Goal: Task Accomplishment & Management: Complete application form

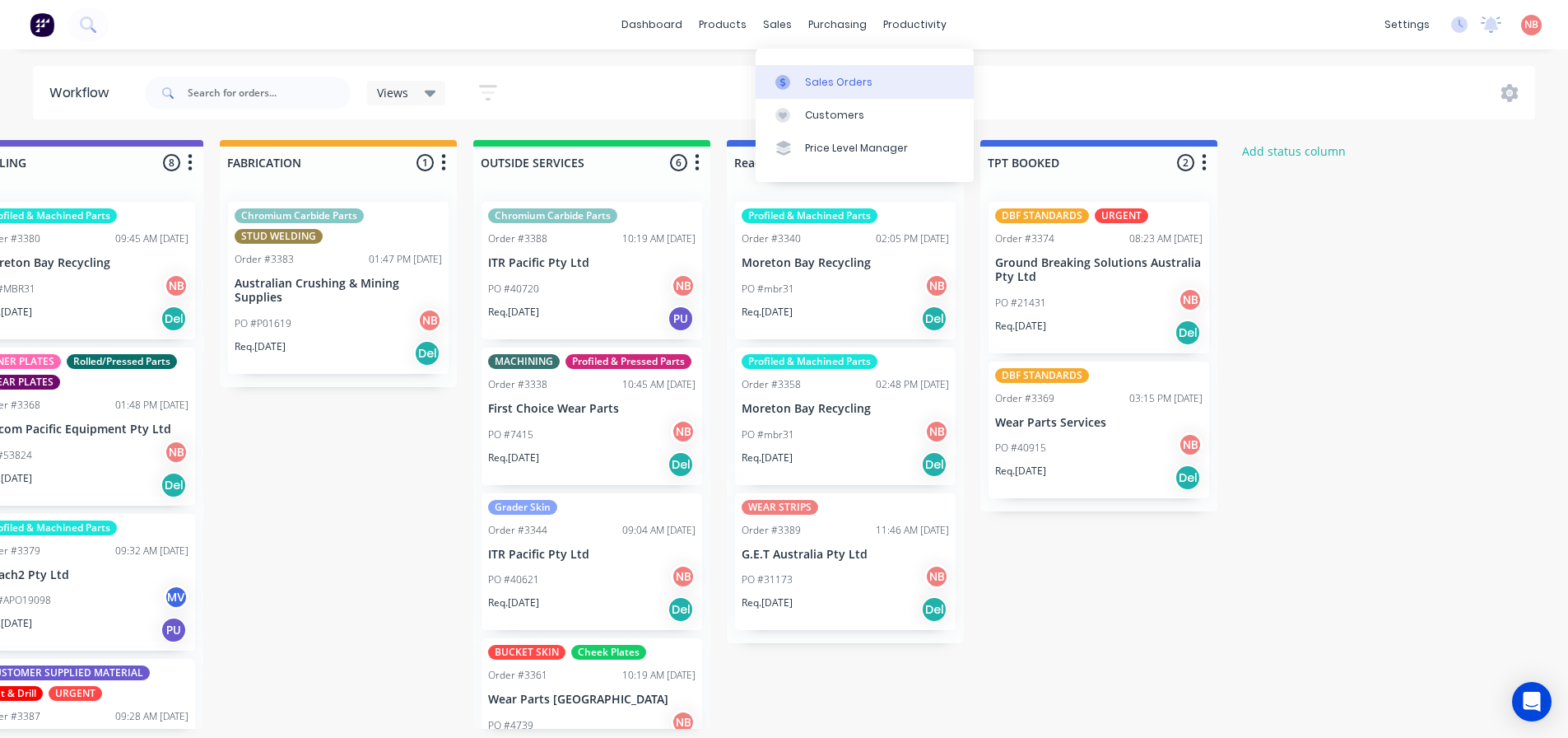
click at [785, 75] on icon at bounding box center [783, 83] width 15 height 15
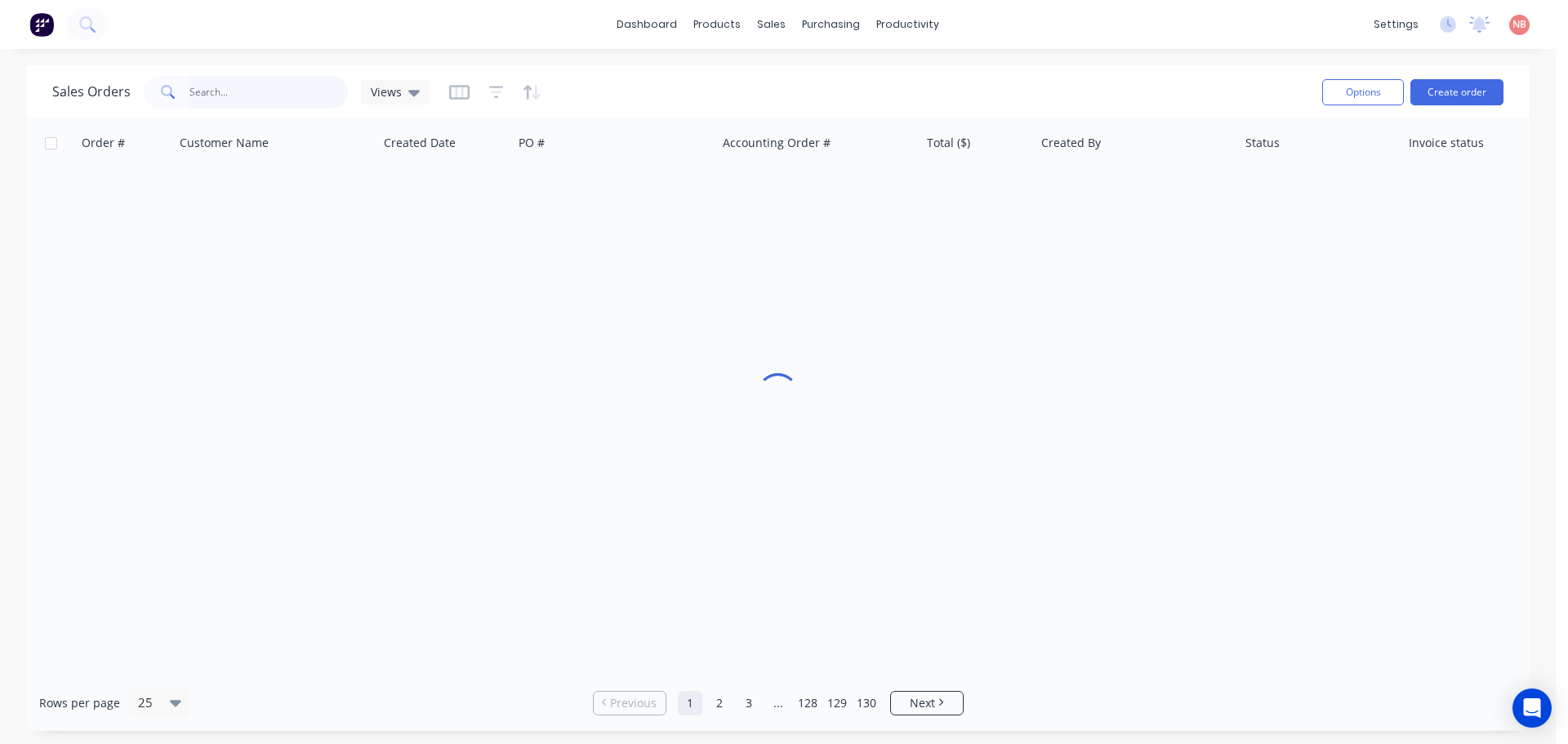
click at [274, 99] on input "text" at bounding box center [269, 92] width 160 height 33
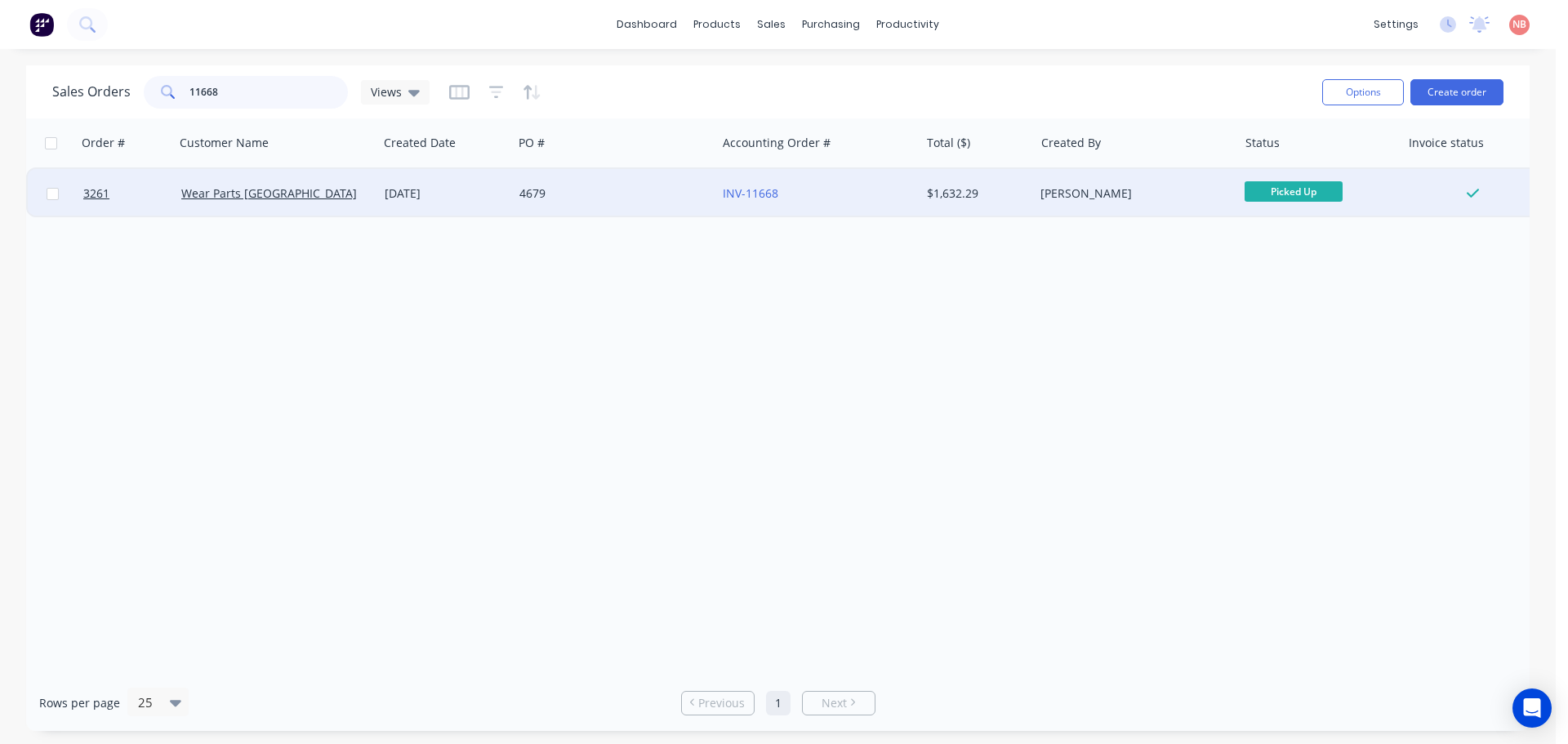
type input "11668"
click at [601, 192] on div "4679" at bounding box center [609, 193] width 181 height 16
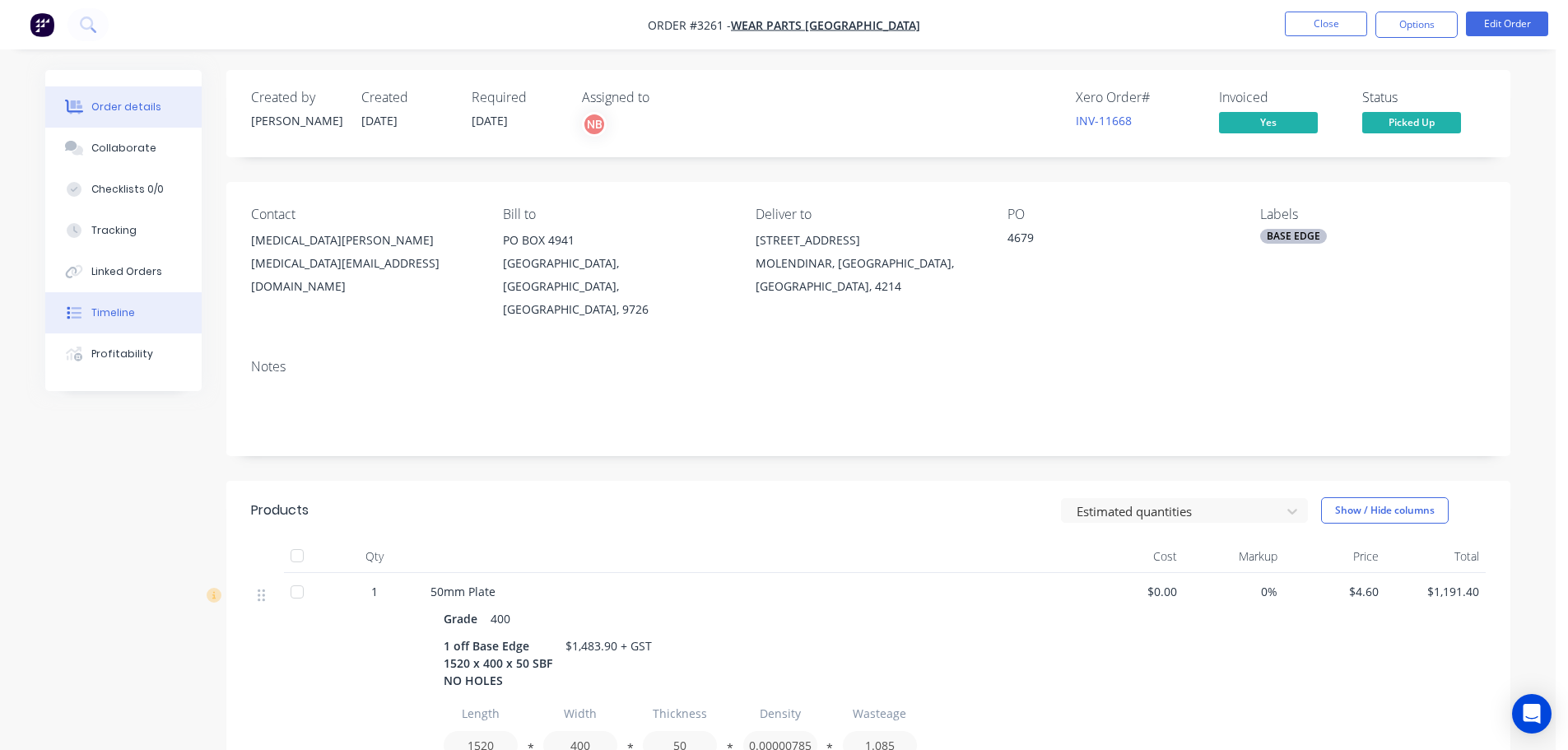
drag, startPoint x: 124, startPoint y: 313, endPoint x: 135, endPoint y: 307, distance: 12.5
click at [124, 312] on div "Timeline" at bounding box center [113, 313] width 44 height 15
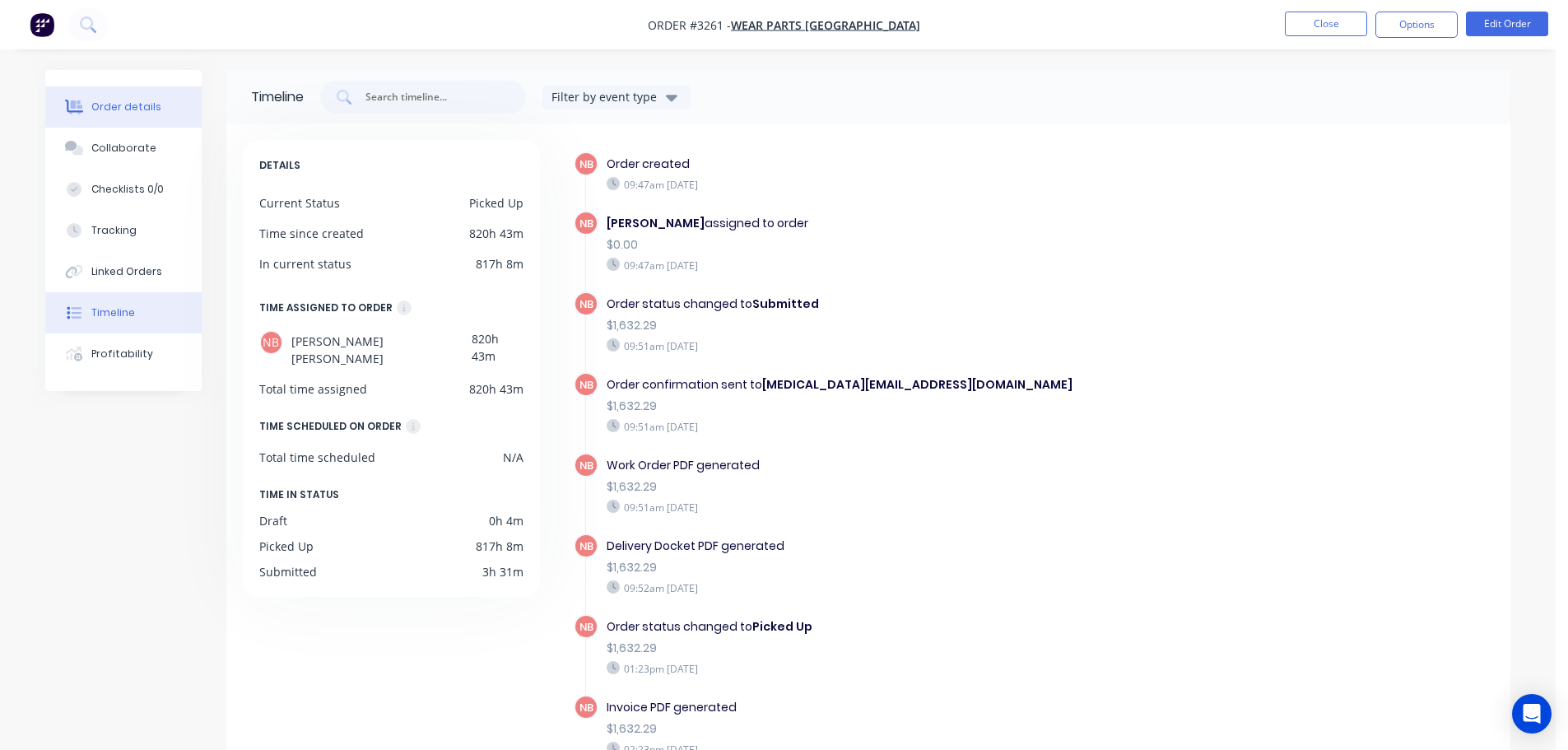
click at [147, 100] on div "Order details" at bounding box center [126, 107] width 70 height 15
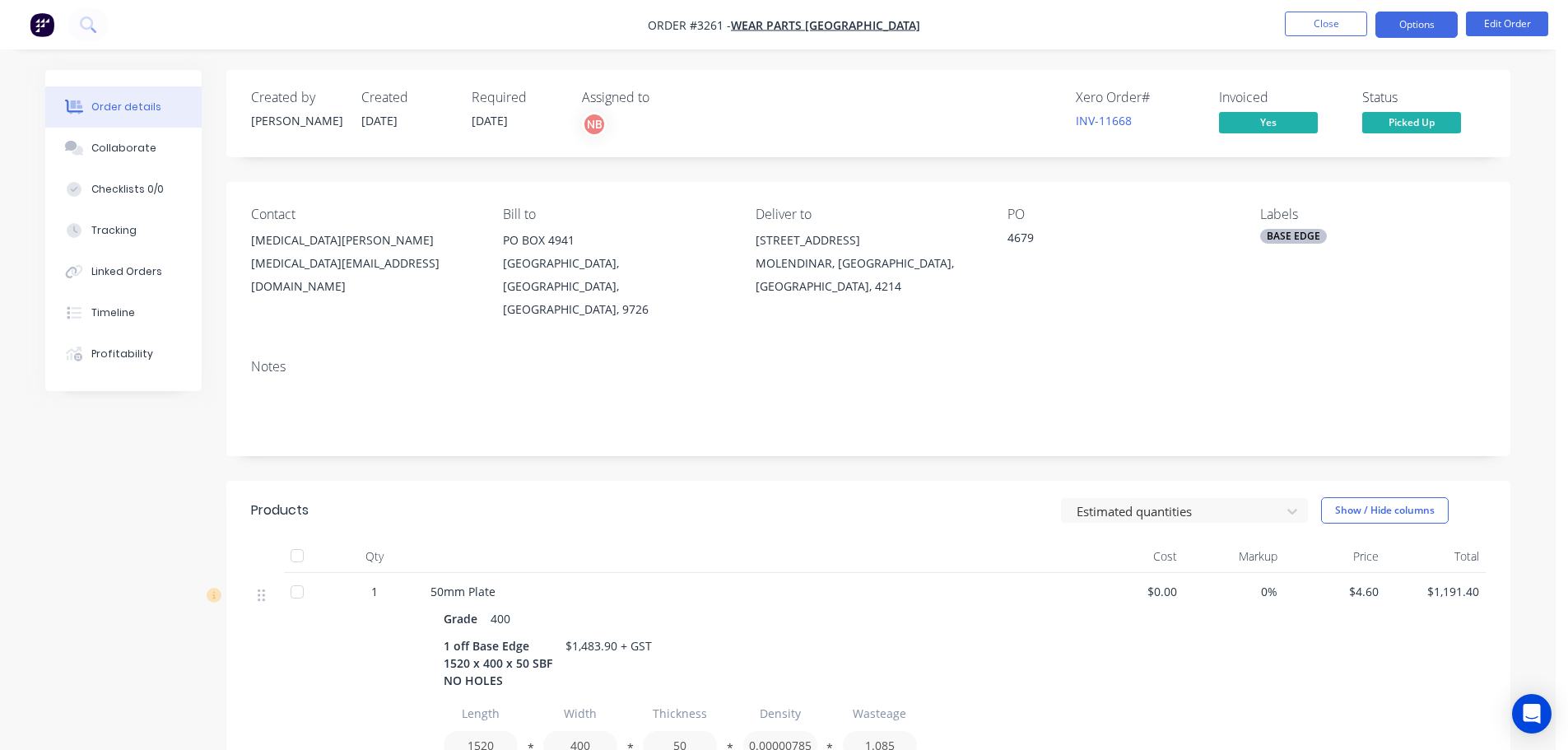
click at [1407, 26] on button "Options" at bounding box center [1417, 25] width 83 height 26
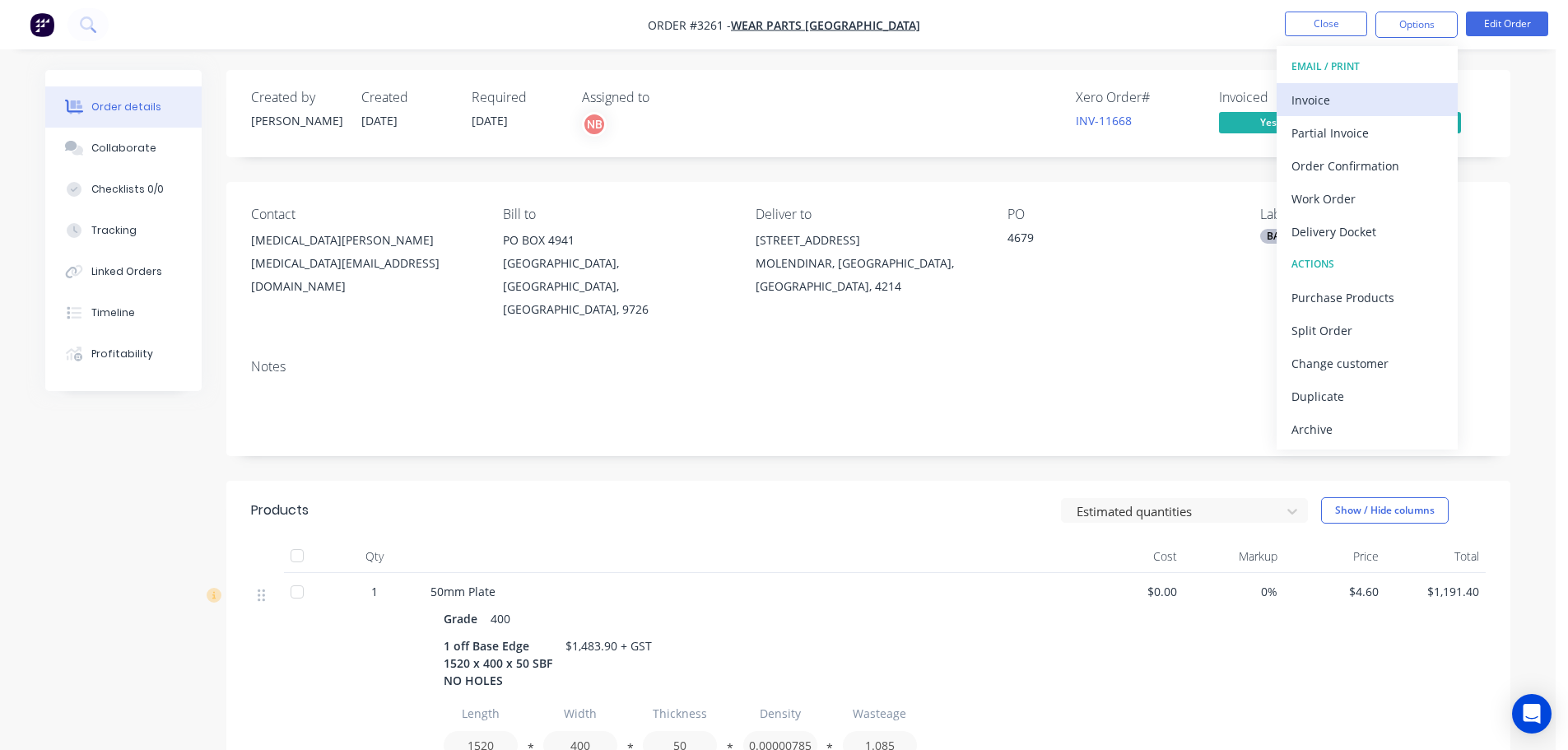
click at [1344, 104] on div "Invoice" at bounding box center [1367, 100] width 152 height 24
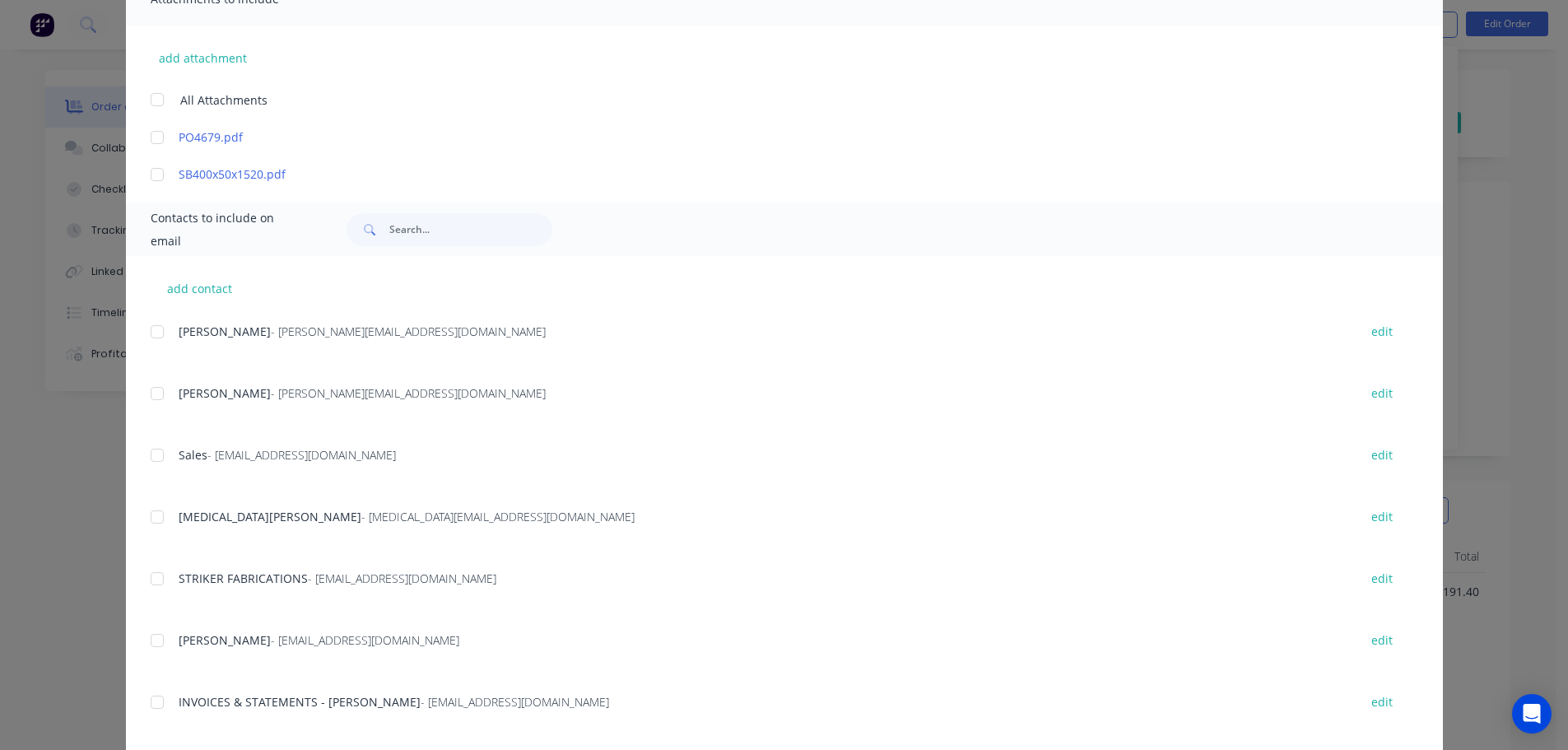
scroll to position [412, 0]
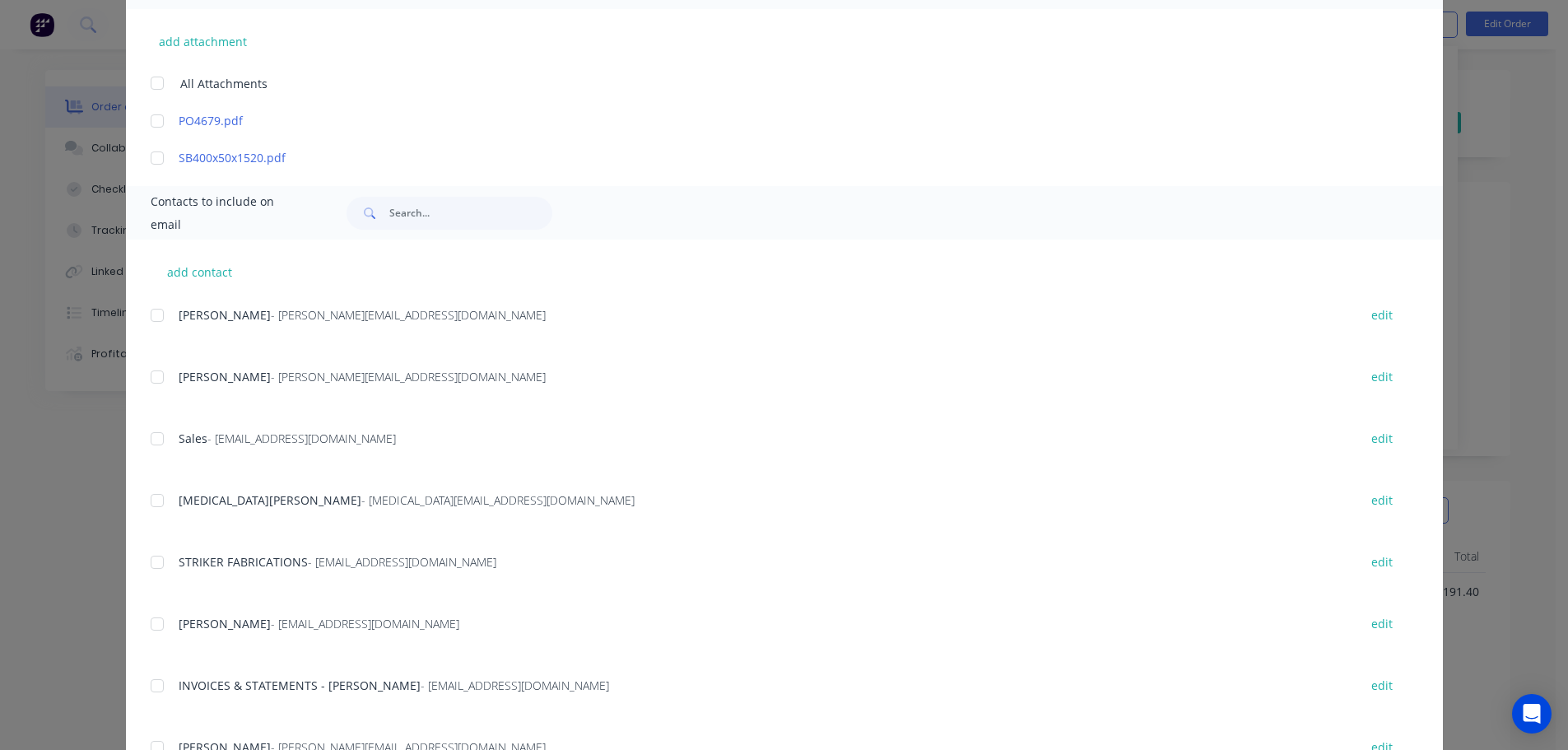
click at [155, 685] on div at bounding box center [158, 686] width 33 height 33
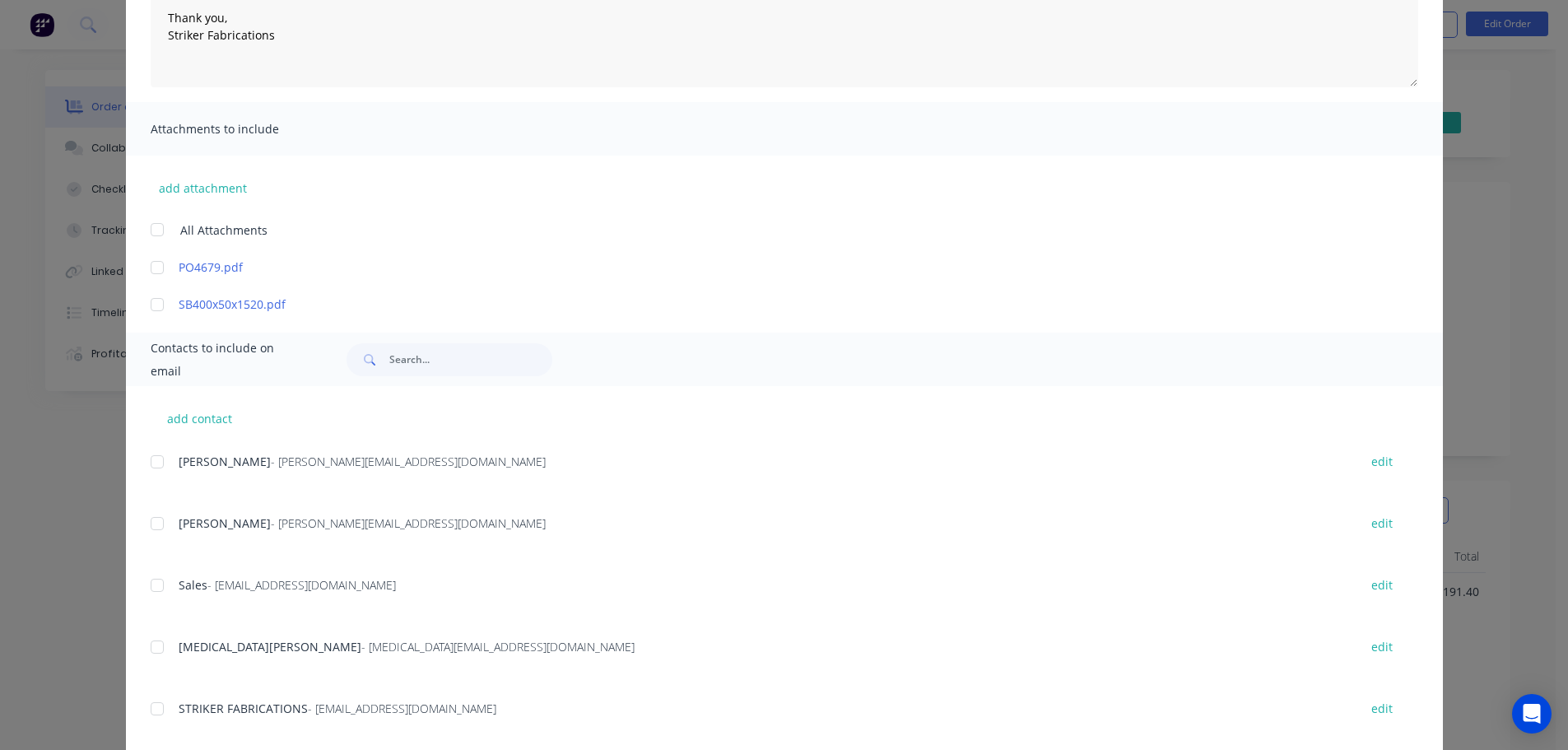
scroll to position [0, 0]
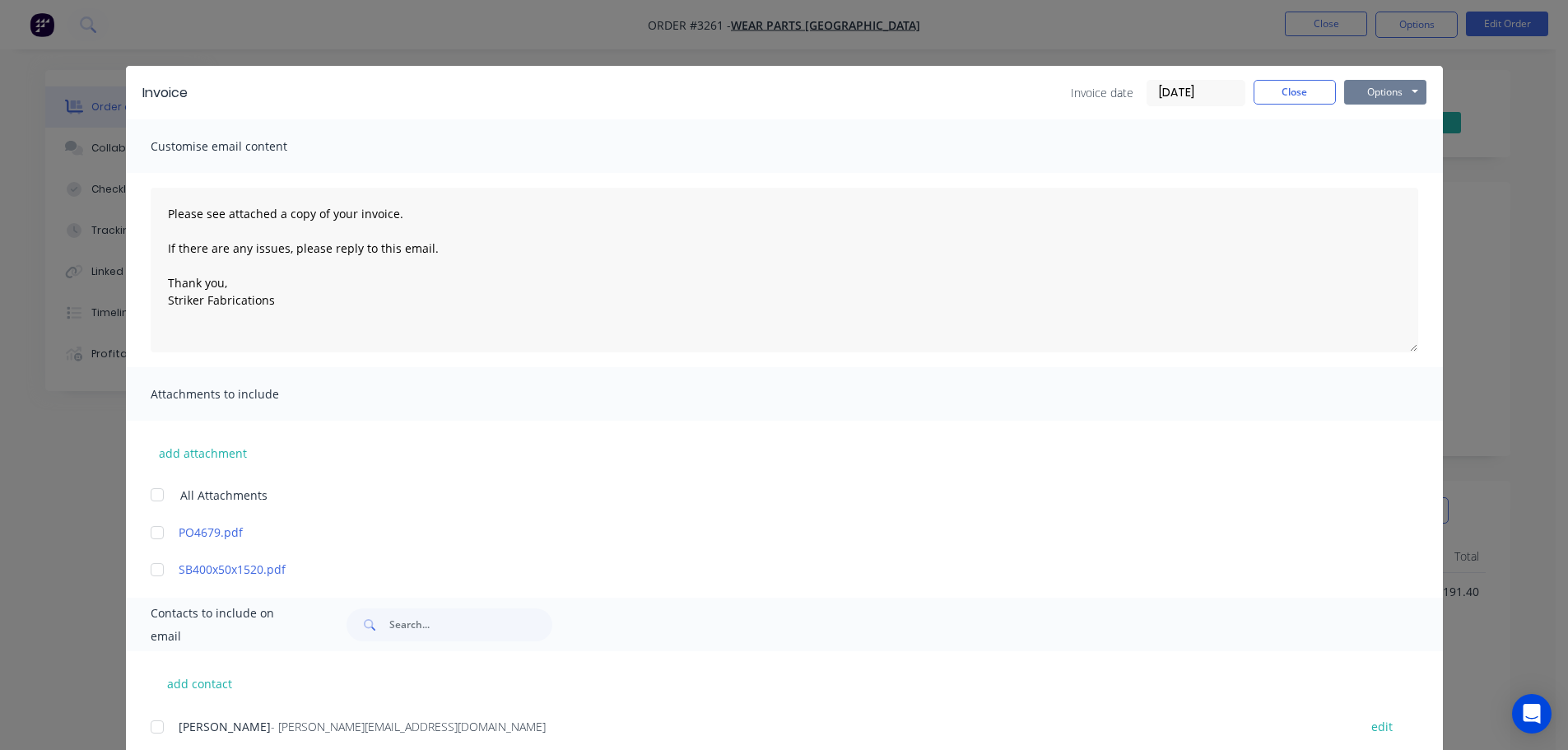
click at [1353, 87] on button "Options" at bounding box center [1386, 92] width 83 height 25
click at [1358, 168] on button "Email" at bounding box center [1397, 176] width 106 height 27
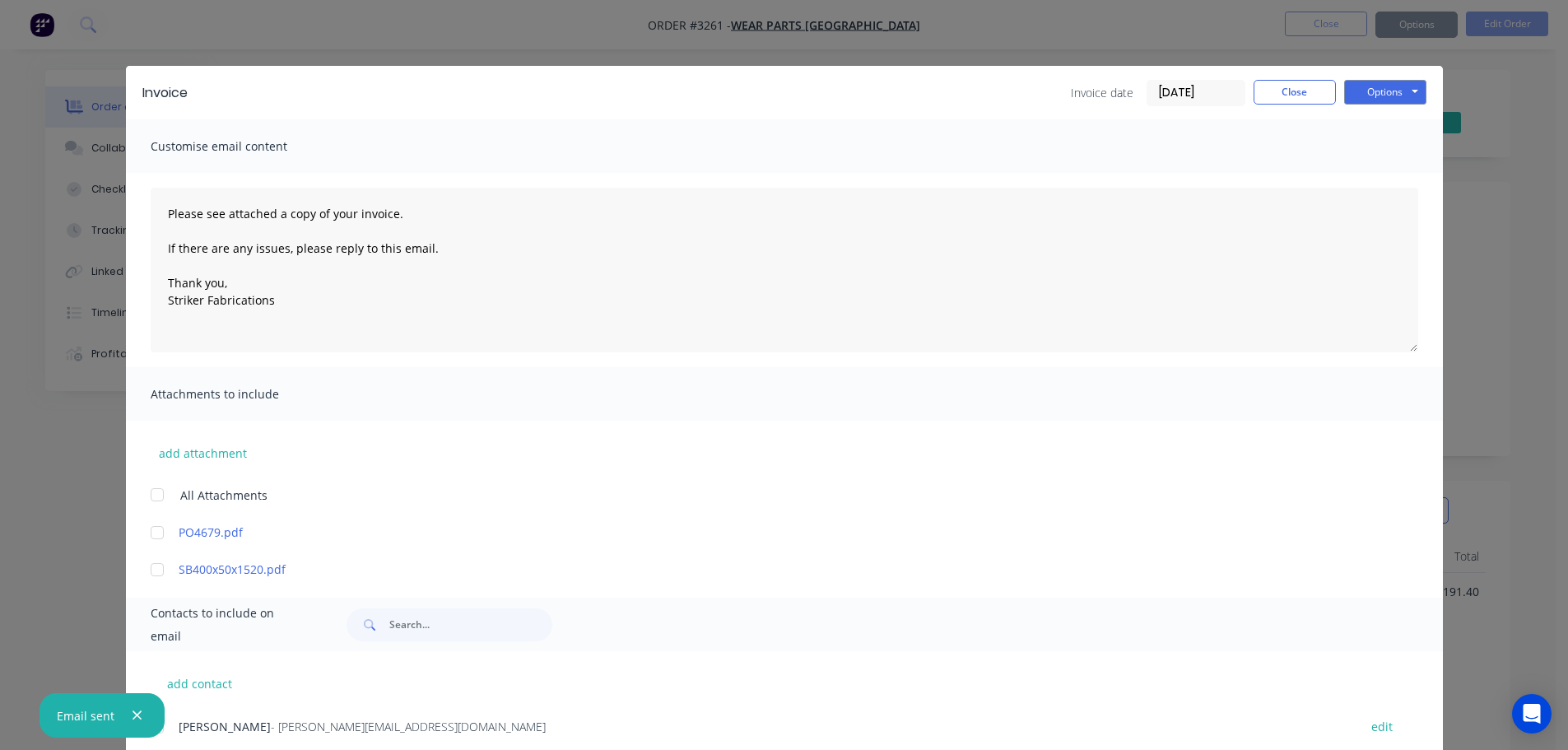
type textarea "Please see attached a copy of your invoice. If there are any issues, please rep…"
click at [1287, 91] on button "Close" at bounding box center [1295, 92] width 83 height 25
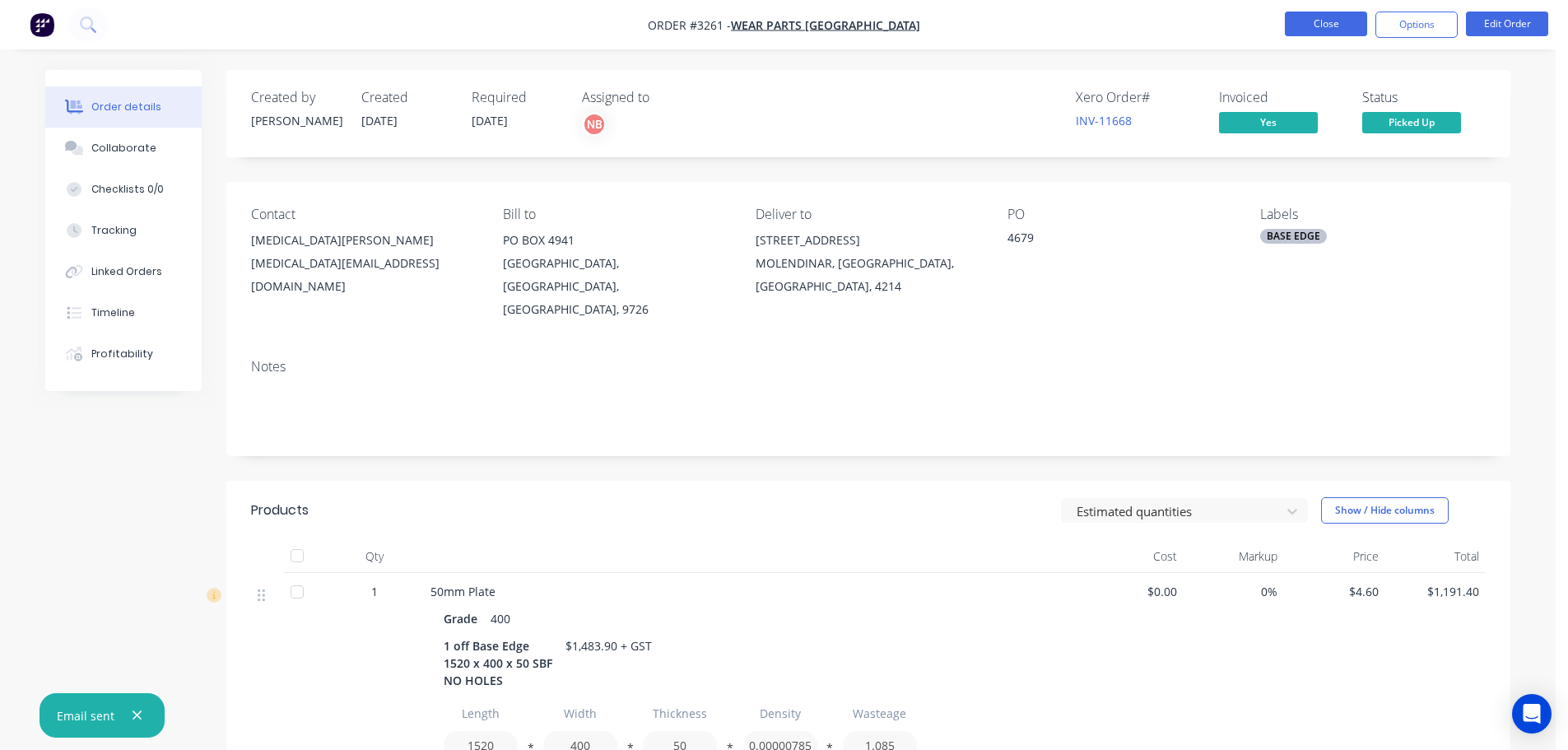
click at [1302, 22] on button "Close" at bounding box center [1326, 24] width 83 height 25
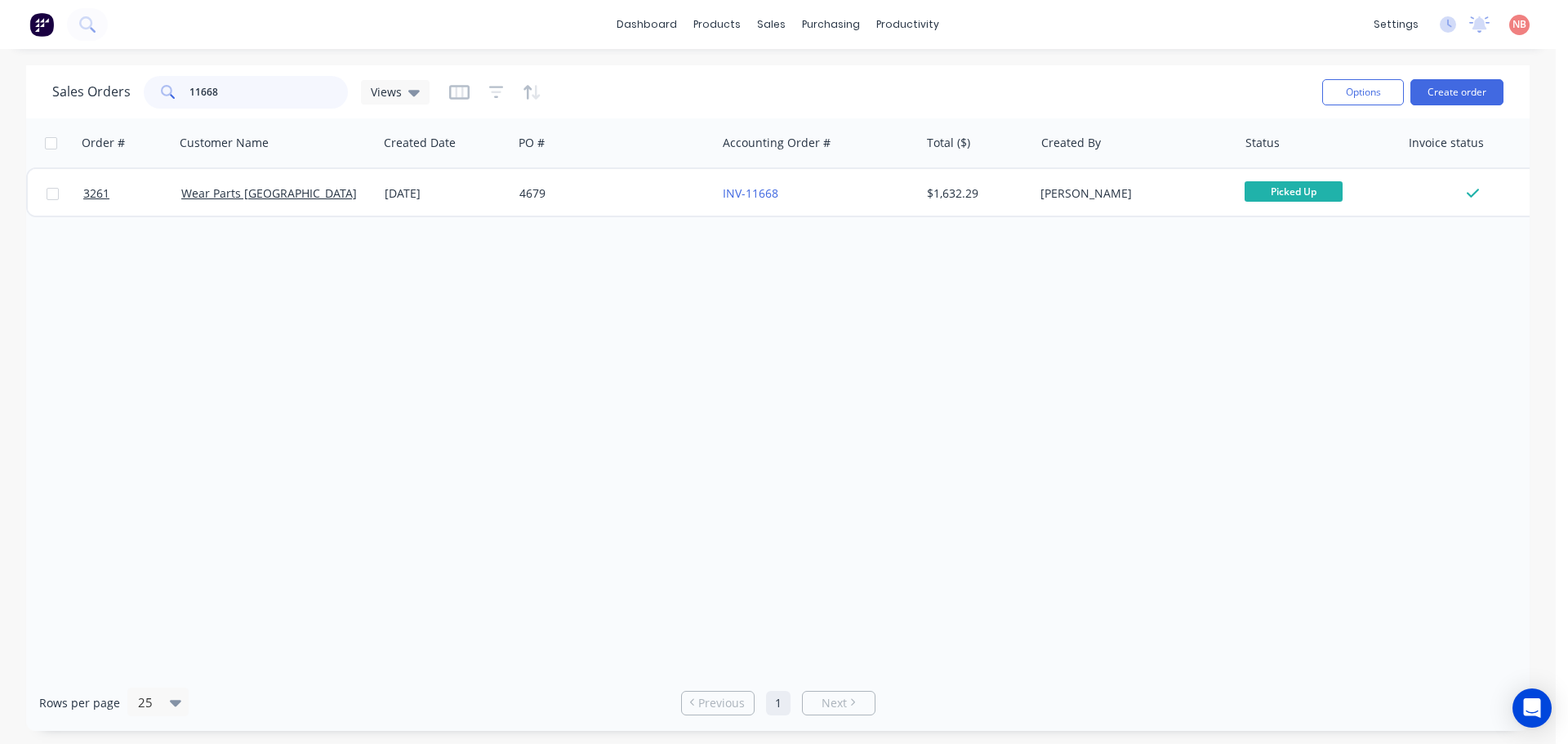
drag, startPoint x: 314, startPoint y: 91, endPoint x: 12, endPoint y: 115, distance: 303.0
click at [13, 115] on div "Sales Orders 11668 Views Options Create order Order # Customer Name Created Dat…" at bounding box center [778, 398] width 1556 height 665
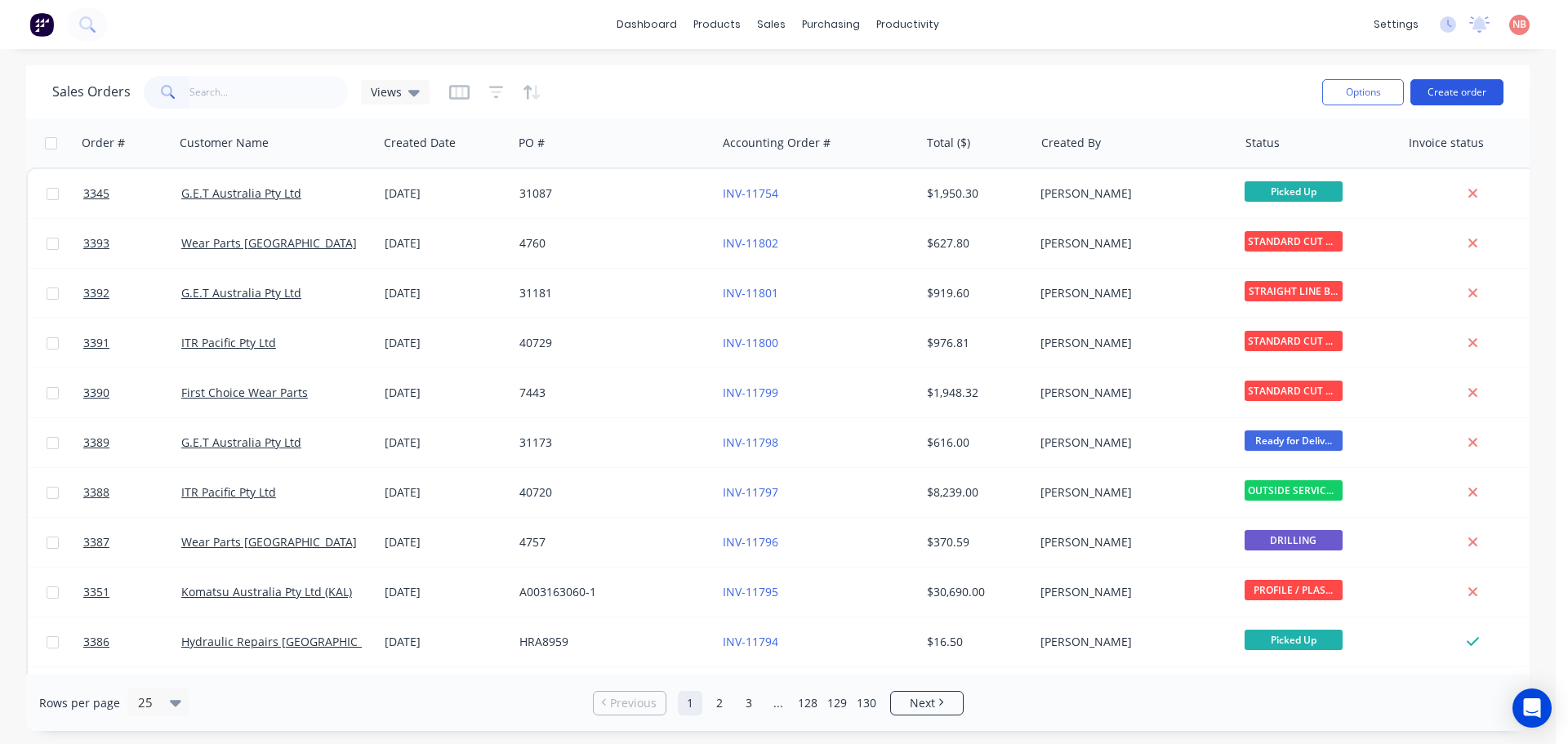
click at [1442, 91] on button "Create order" at bounding box center [1457, 92] width 93 height 26
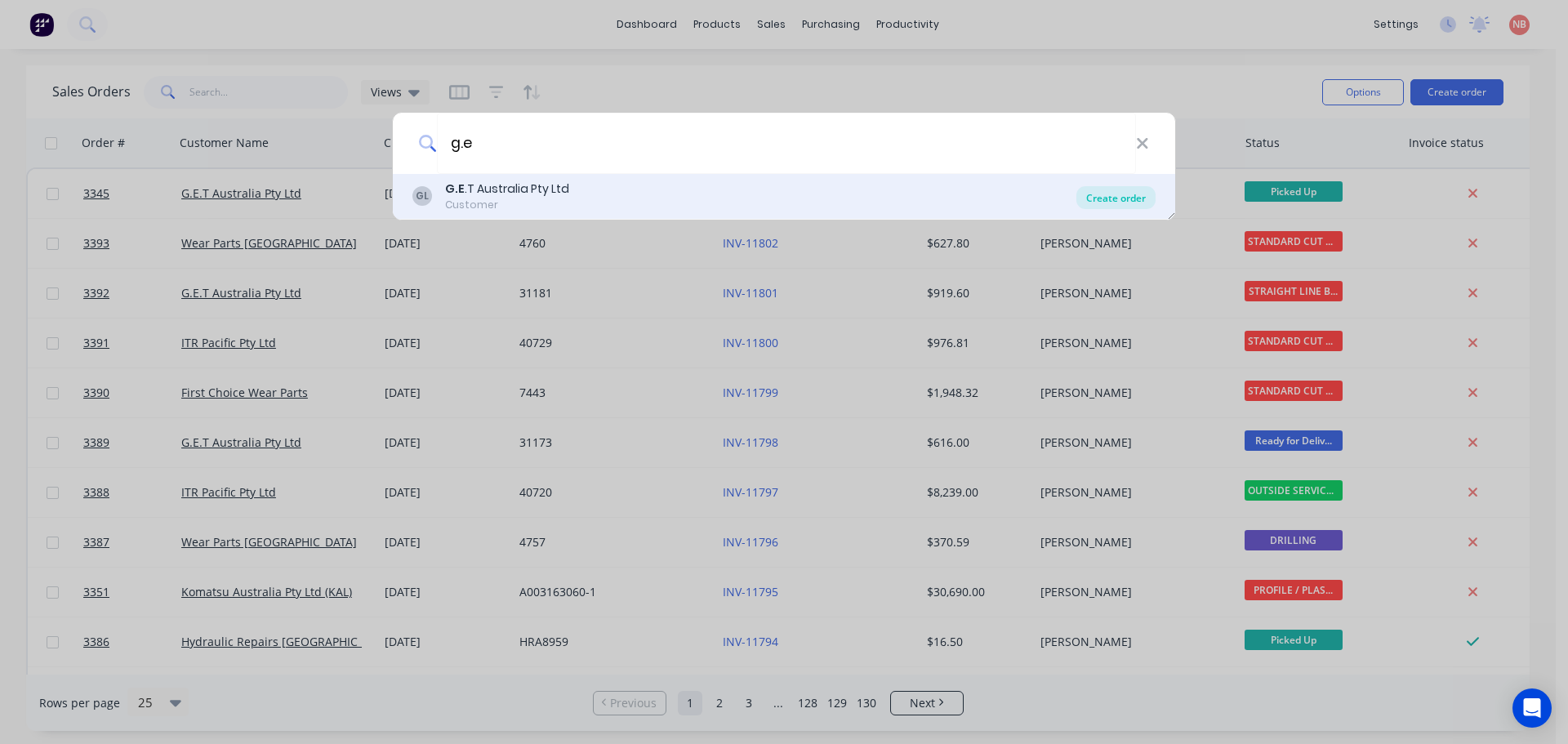
type input "g.e"
click at [1140, 192] on div "Create order" at bounding box center [1116, 197] width 79 height 23
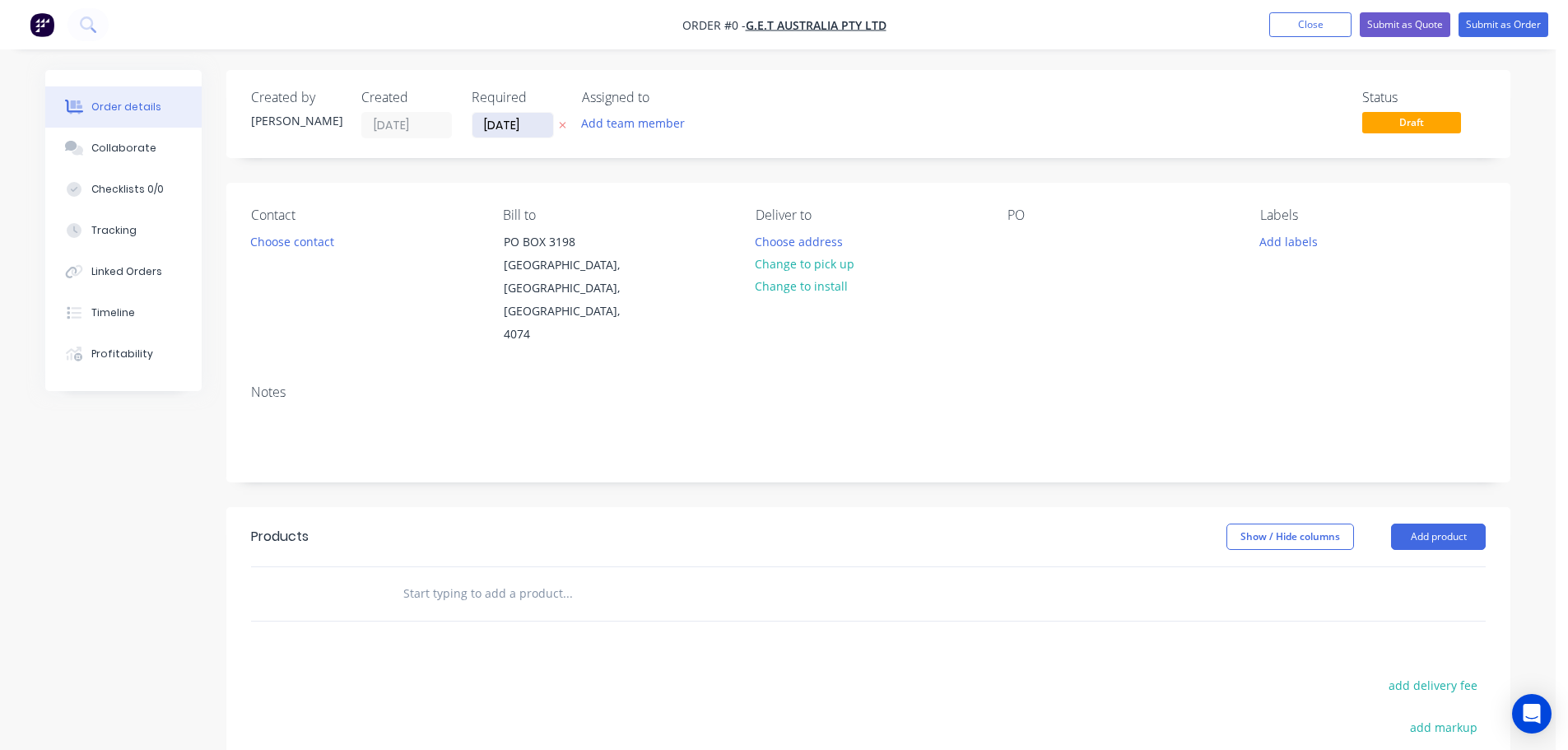
click at [508, 120] on input "[DATE]" at bounding box center [513, 125] width 81 height 25
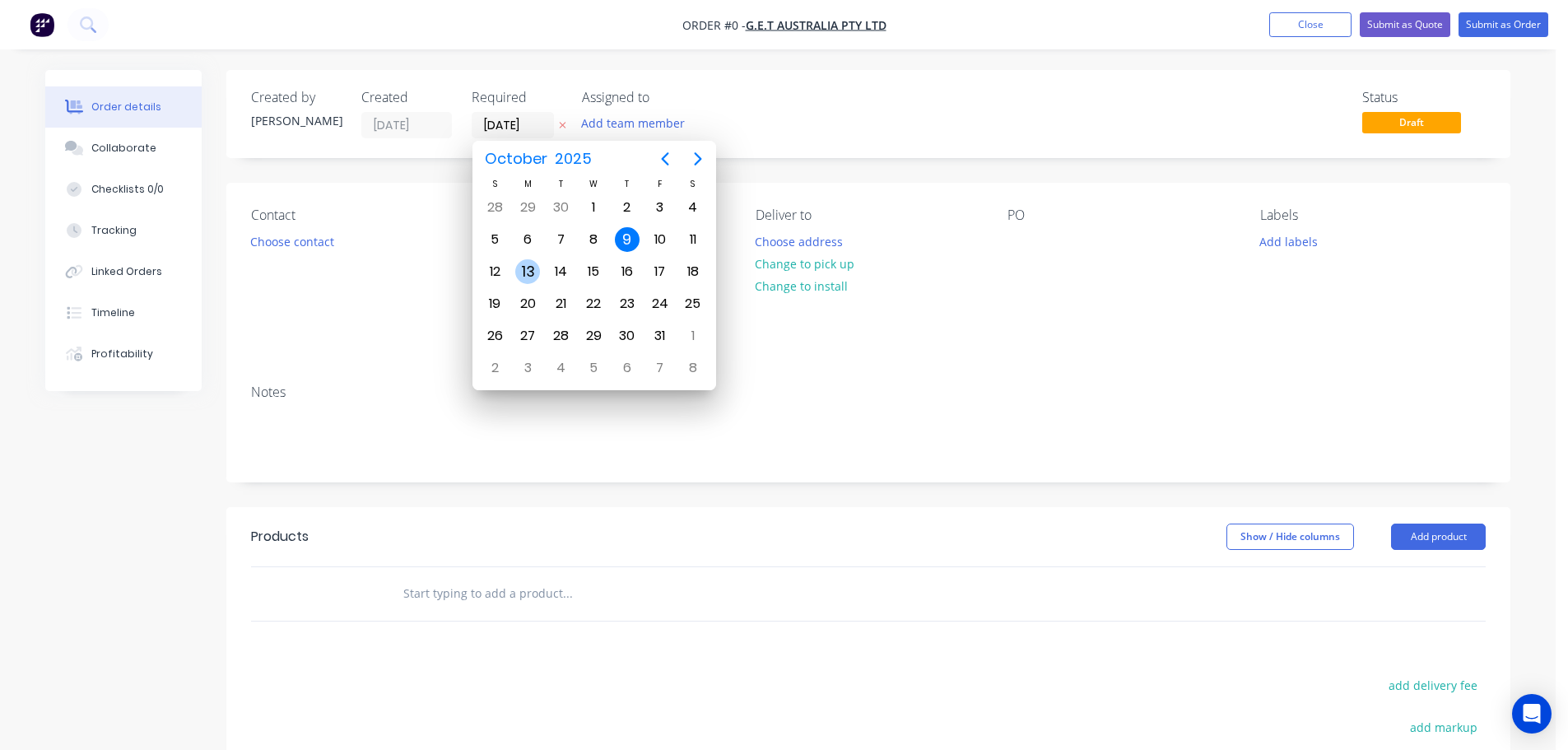
click at [526, 271] on div "13" at bounding box center [527, 271] width 25 height 25
type input "[DATE]"
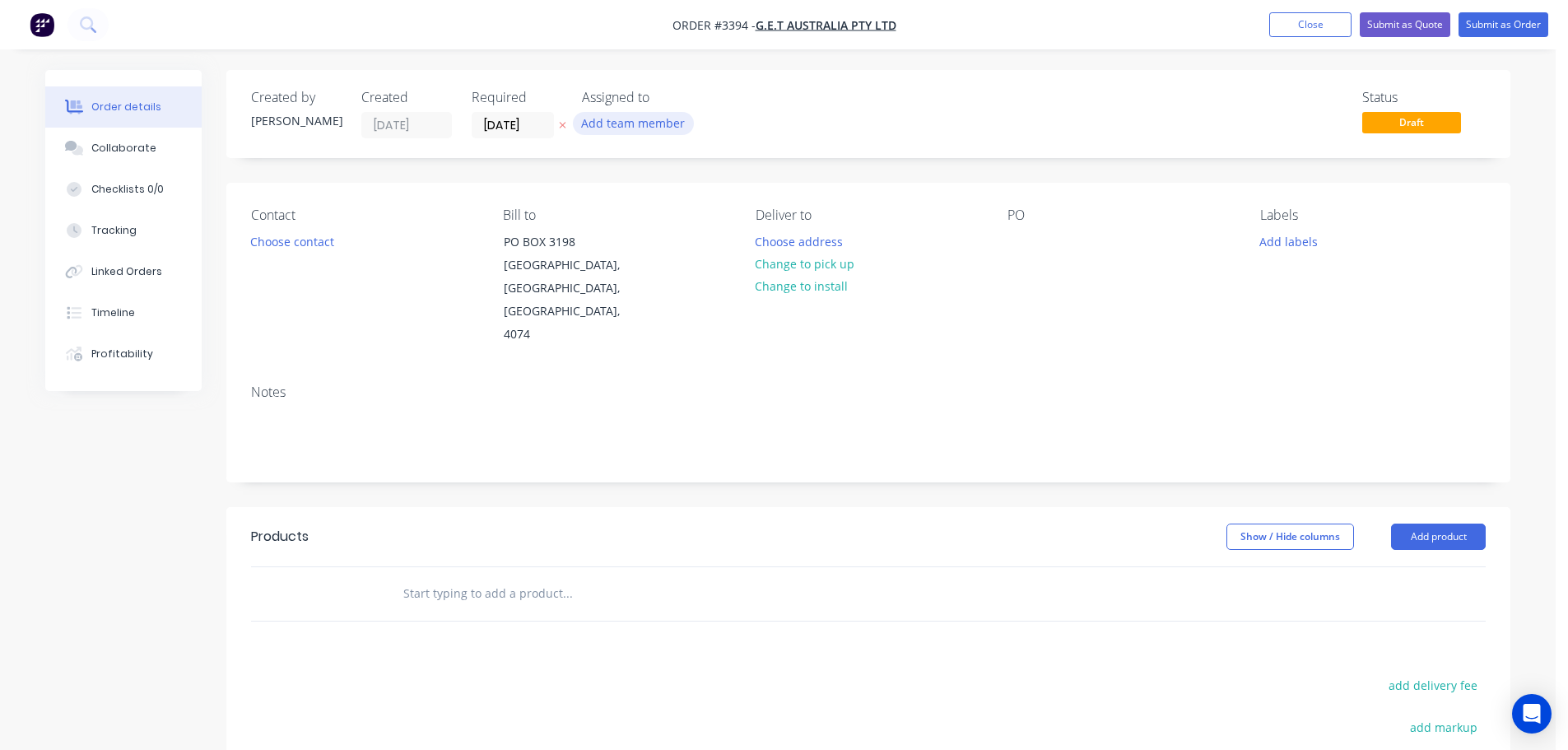
click at [626, 118] on button "Add team member" at bounding box center [633, 123] width 121 height 22
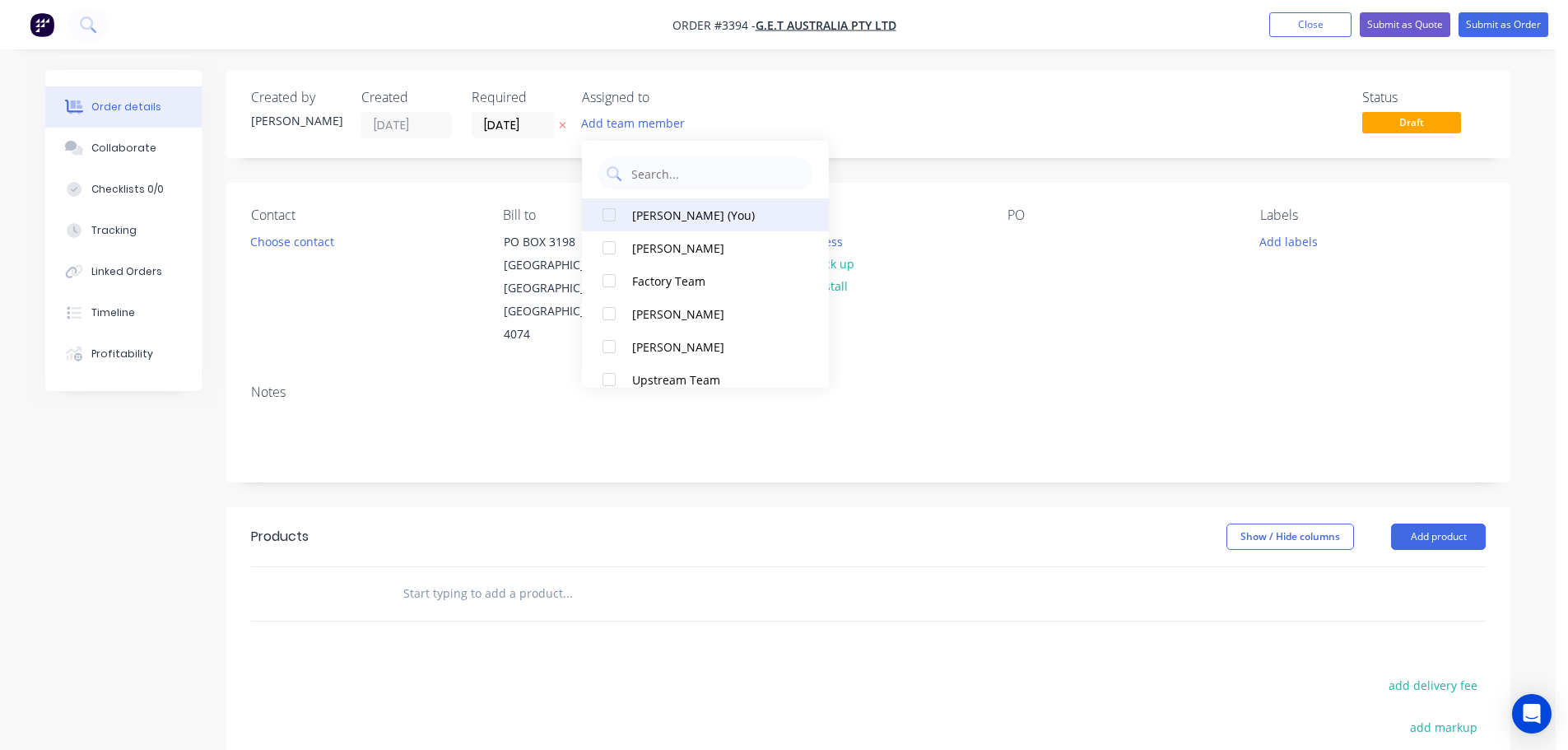
click at [635, 212] on div "[PERSON_NAME] (You)" at bounding box center [715, 215] width 165 height 17
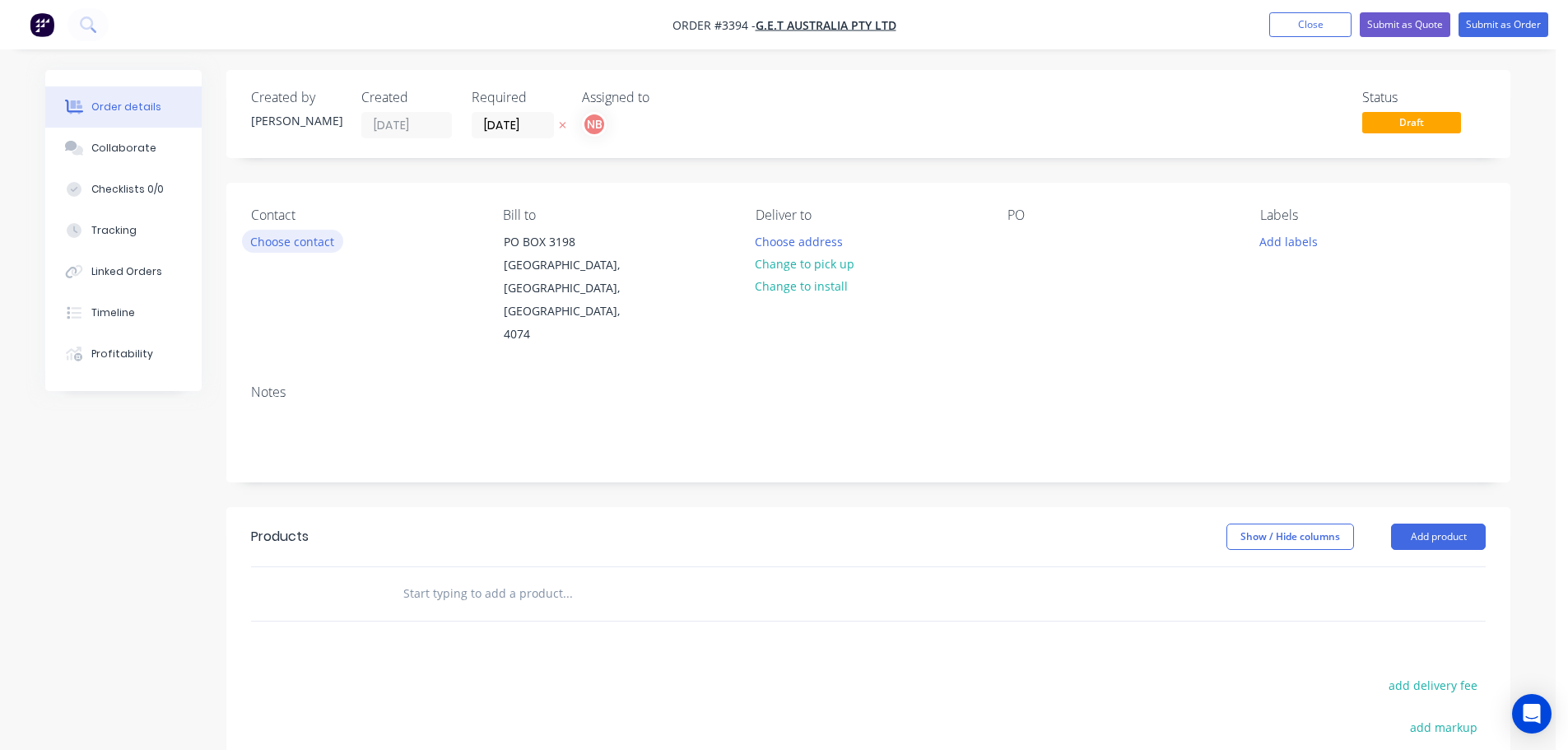
click at [278, 240] on button "Choose contact" at bounding box center [292, 240] width 102 height 22
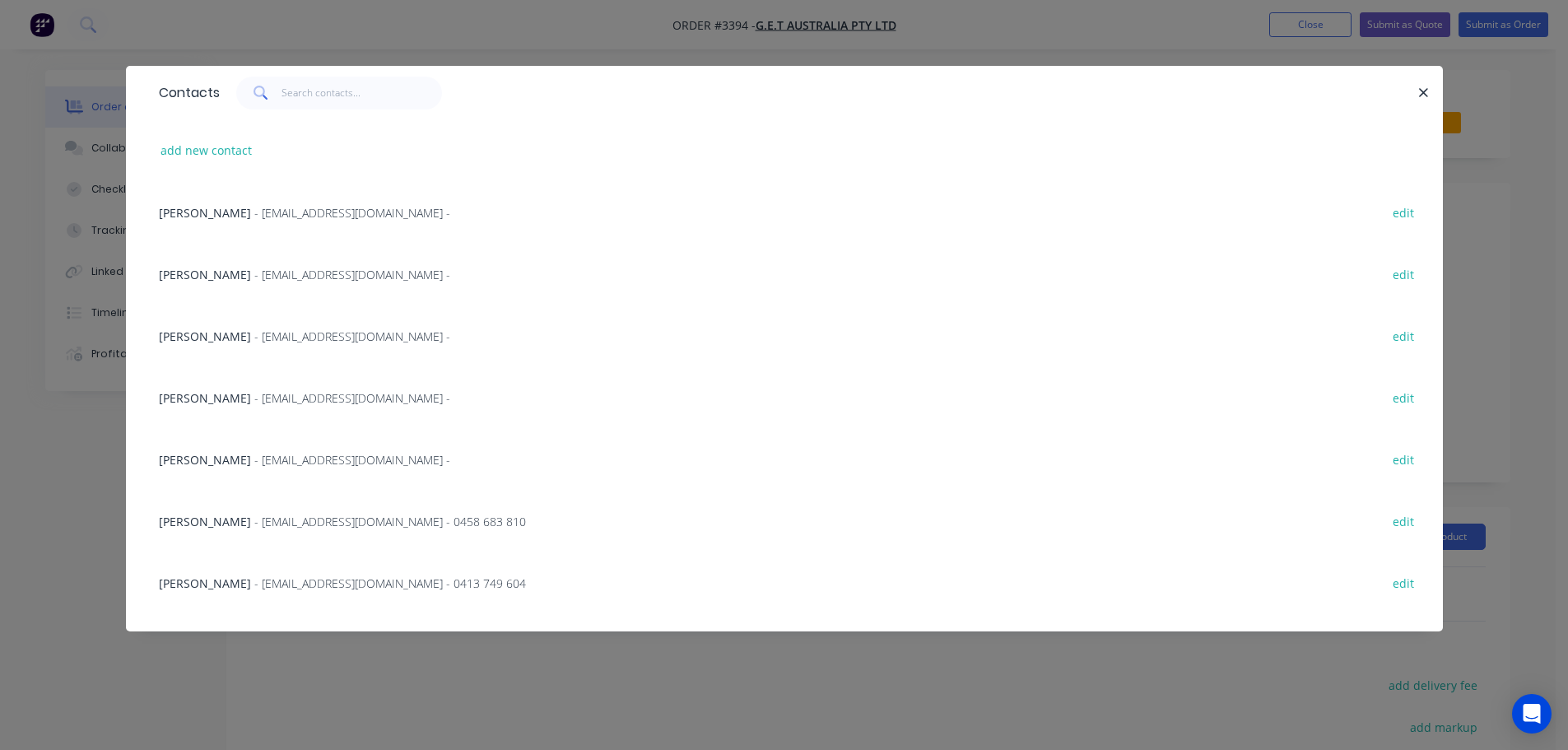
click at [254, 279] on span "- [EMAIL_ADDRESS][DOMAIN_NAME] -" at bounding box center [352, 274] width 196 height 16
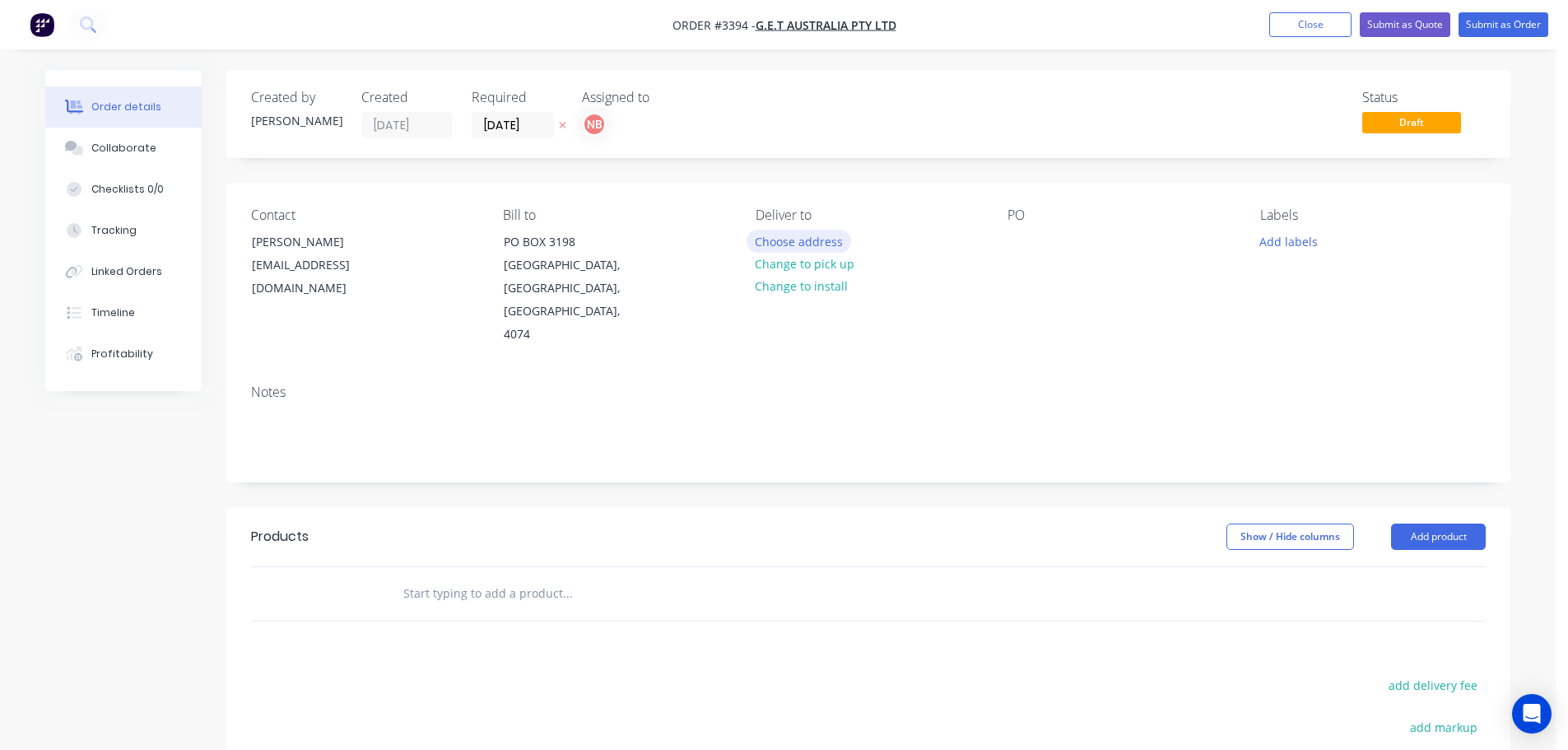
click at [772, 233] on button "Choose address" at bounding box center [800, 240] width 106 height 22
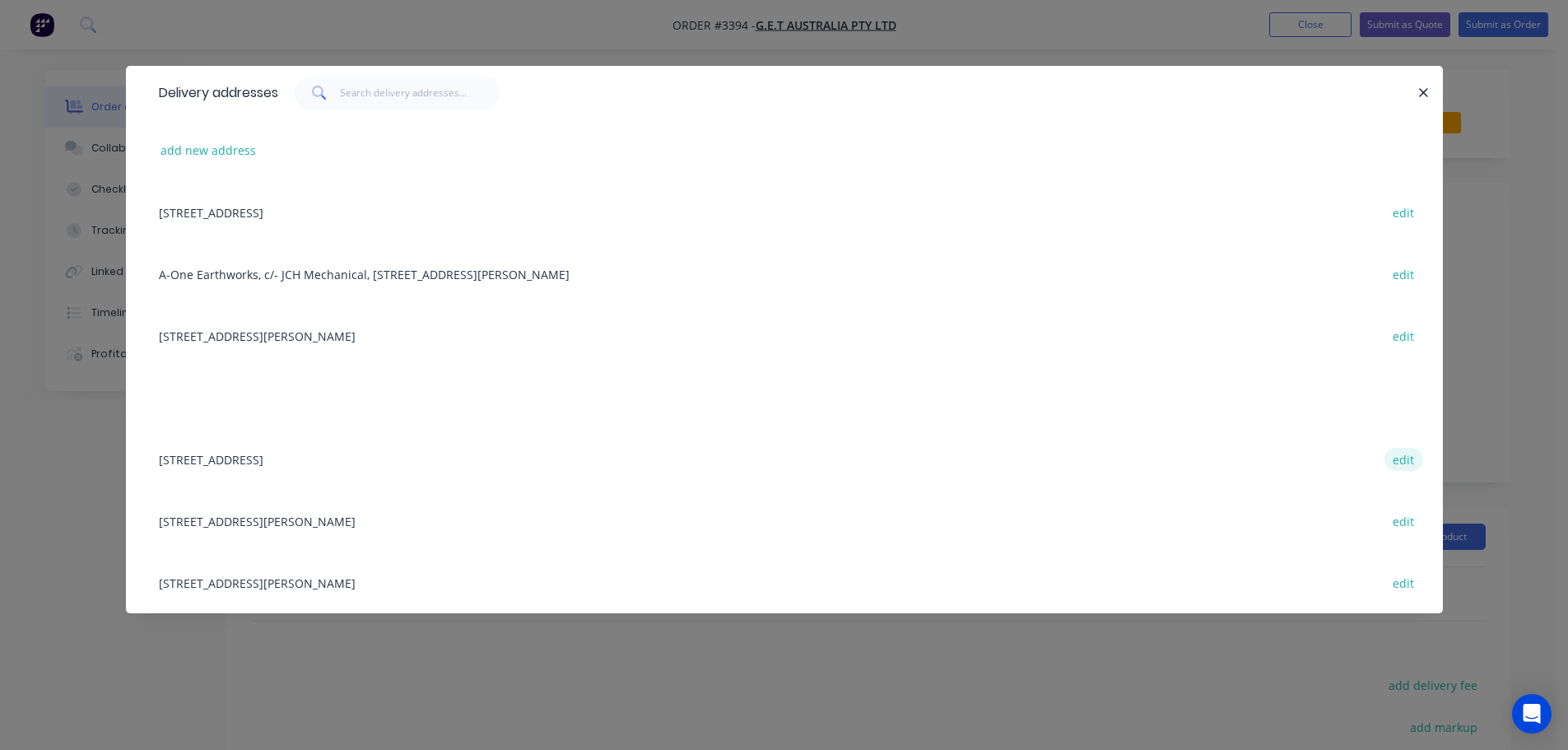
click at [1412, 463] on button "edit" at bounding box center [1404, 459] width 39 height 22
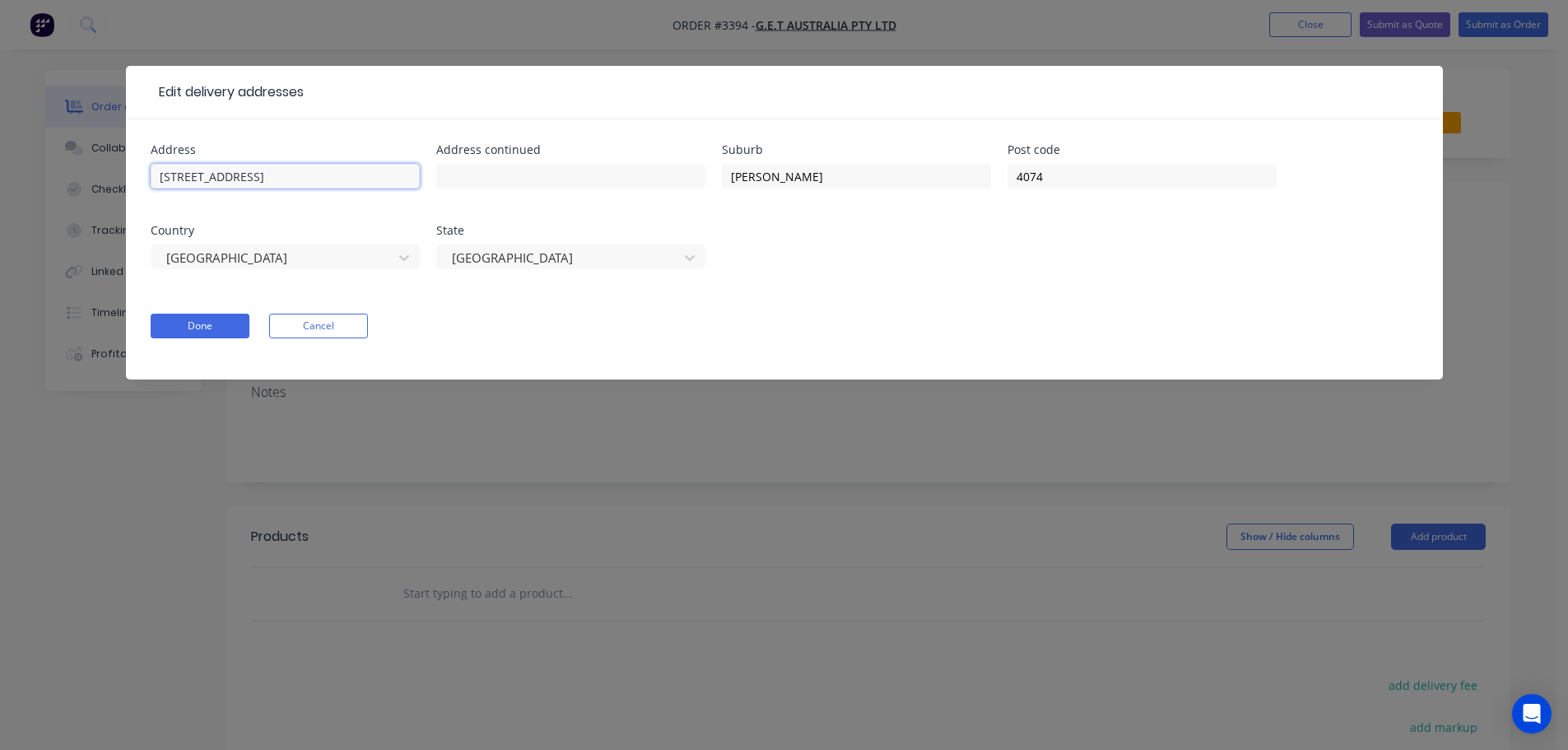
drag, startPoint x: 304, startPoint y: 170, endPoint x: 39, endPoint y: 171, distance: 265.0
click at [39, 171] on div "Edit delivery addresses Address [STREET_ADDRESS] Address continued Suburb [PERS…" at bounding box center [784, 375] width 1568 height 750
type input "[STREET_ADDRESS]"
type input "[PERSON_NAME]"
drag, startPoint x: 1110, startPoint y: 175, endPoint x: 870, endPoint y: 170, distance: 240.1
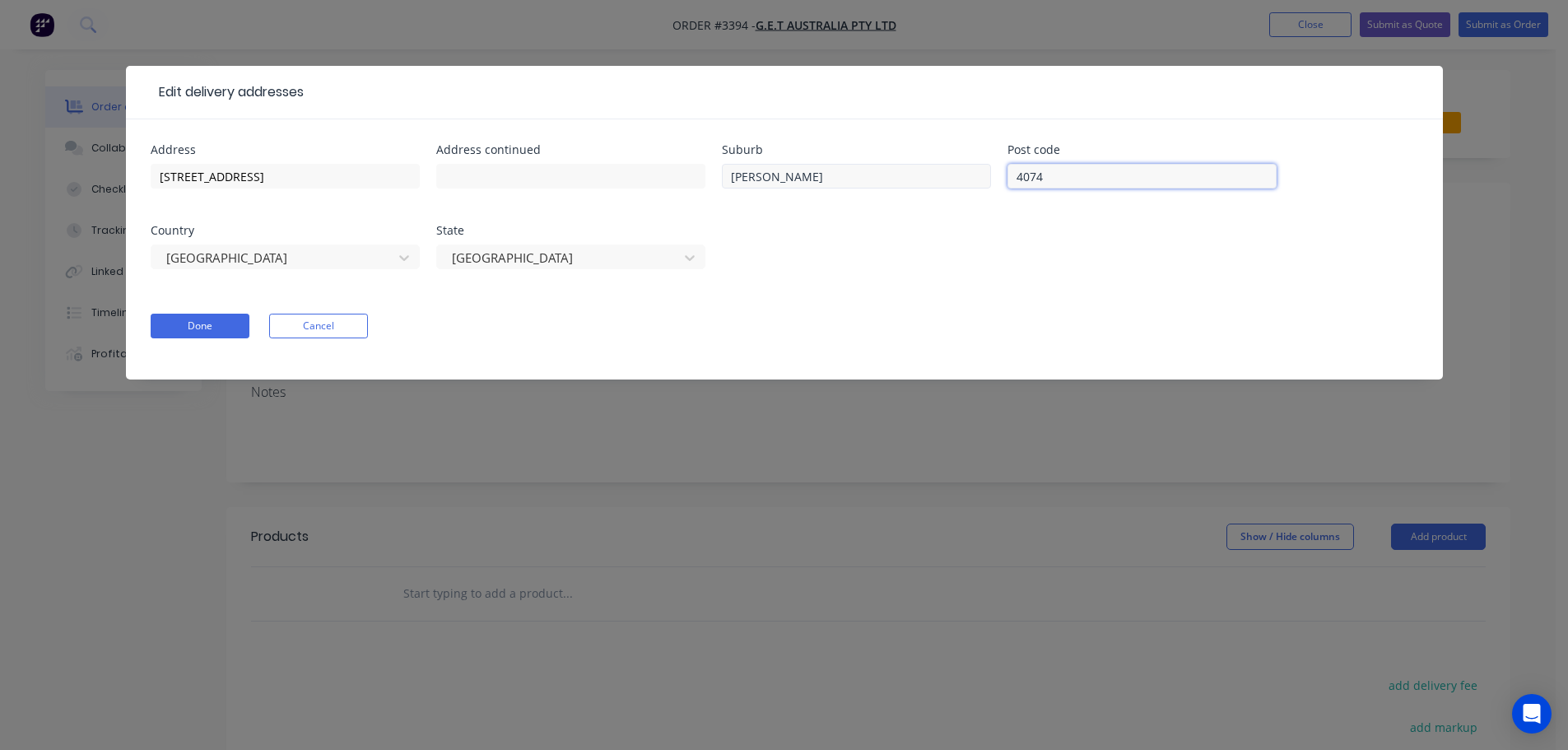
click at [870, 170] on div "Address [STREET_ADDRESS][PERSON_NAME]" at bounding box center [785, 217] width 1268 height 145
type input "4300"
click at [219, 316] on button "Done" at bounding box center [201, 326] width 99 height 25
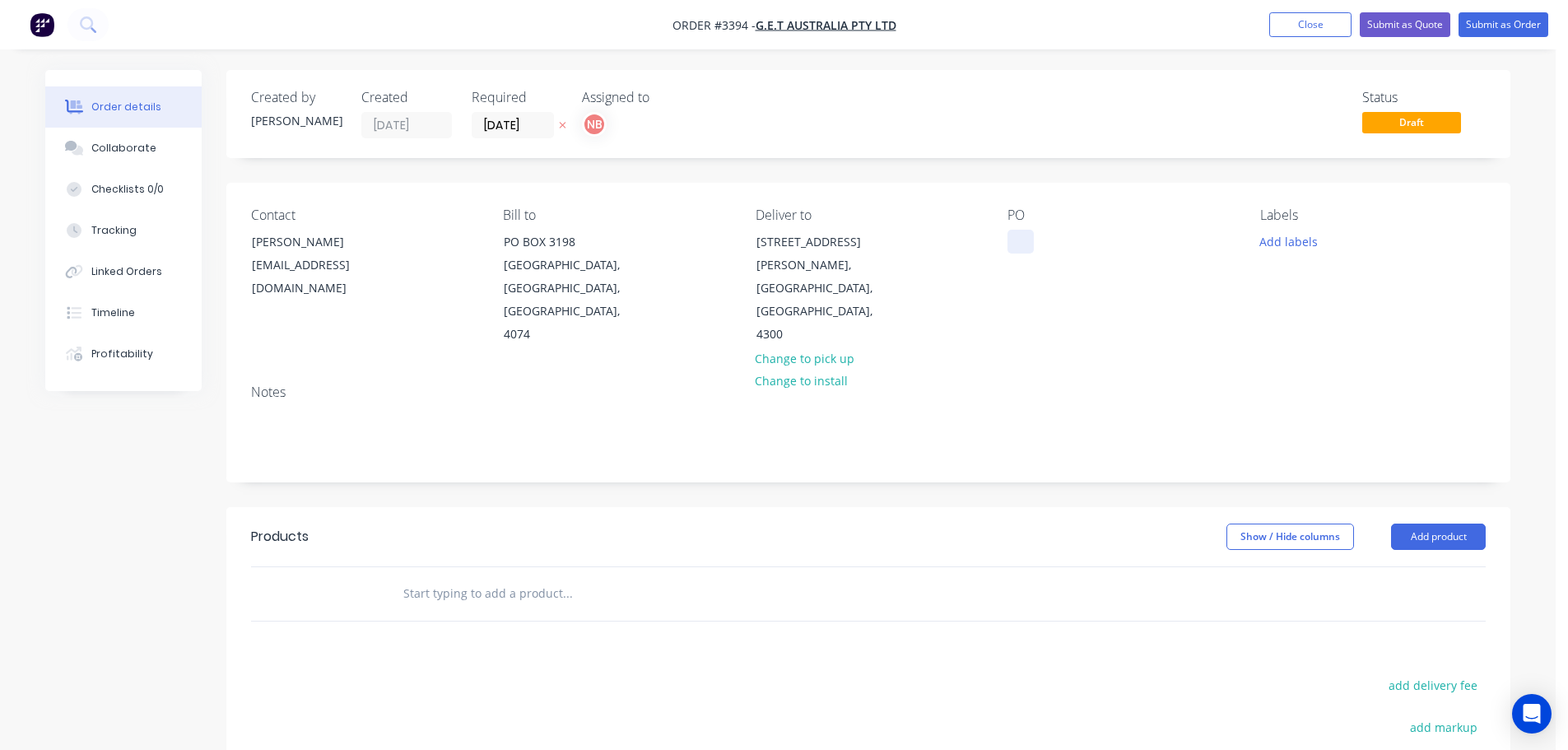
click at [1021, 241] on div at bounding box center [1021, 241] width 26 height 24
click at [1290, 248] on button "Add labels" at bounding box center [1288, 240] width 76 height 22
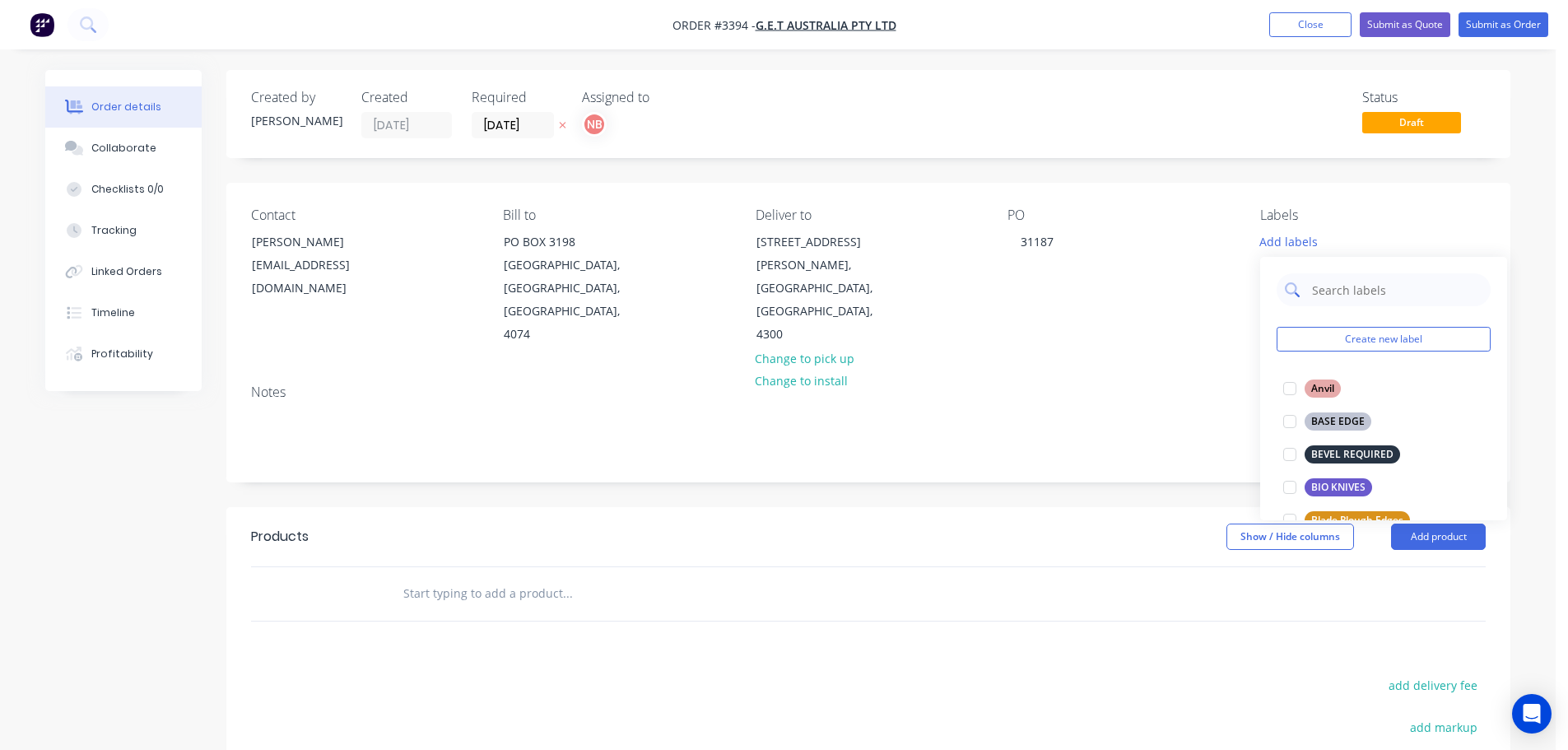
click at [1323, 287] on input "text" at bounding box center [1396, 290] width 172 height 33
type input "we"
click at [1333, 511] on div "WEAR STRIPS" at bounding box center [1343, 520] width 77 height 18
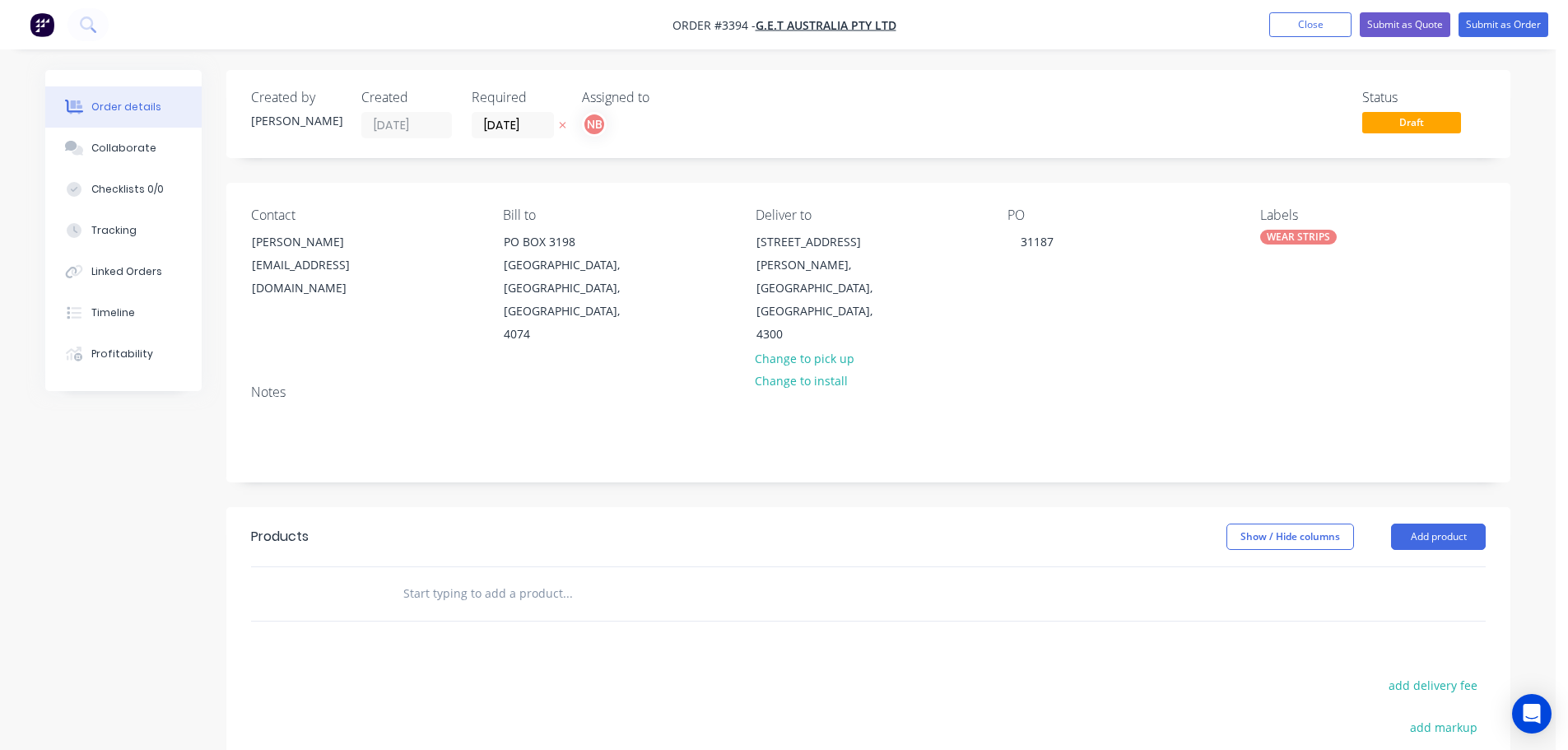
drag, startPoint x: 1098, startPoint y: 473, endPoint x: 1118, endPoint y: 472, distance: 20.0
click at [1099, 473] on div "Created by [PERSON_NAME] Created [DATE] Required [DATE] Assigned to NB Status D…" at bounding box center [868, 543] width 1284 height 946
click at [1414, 523] on button "Add product" at bounding box center [1438, 536] width 95 height 26
click at [1391, 566] on div "Product catalogue" at bounding box center [1408, 578] width 127 height 24
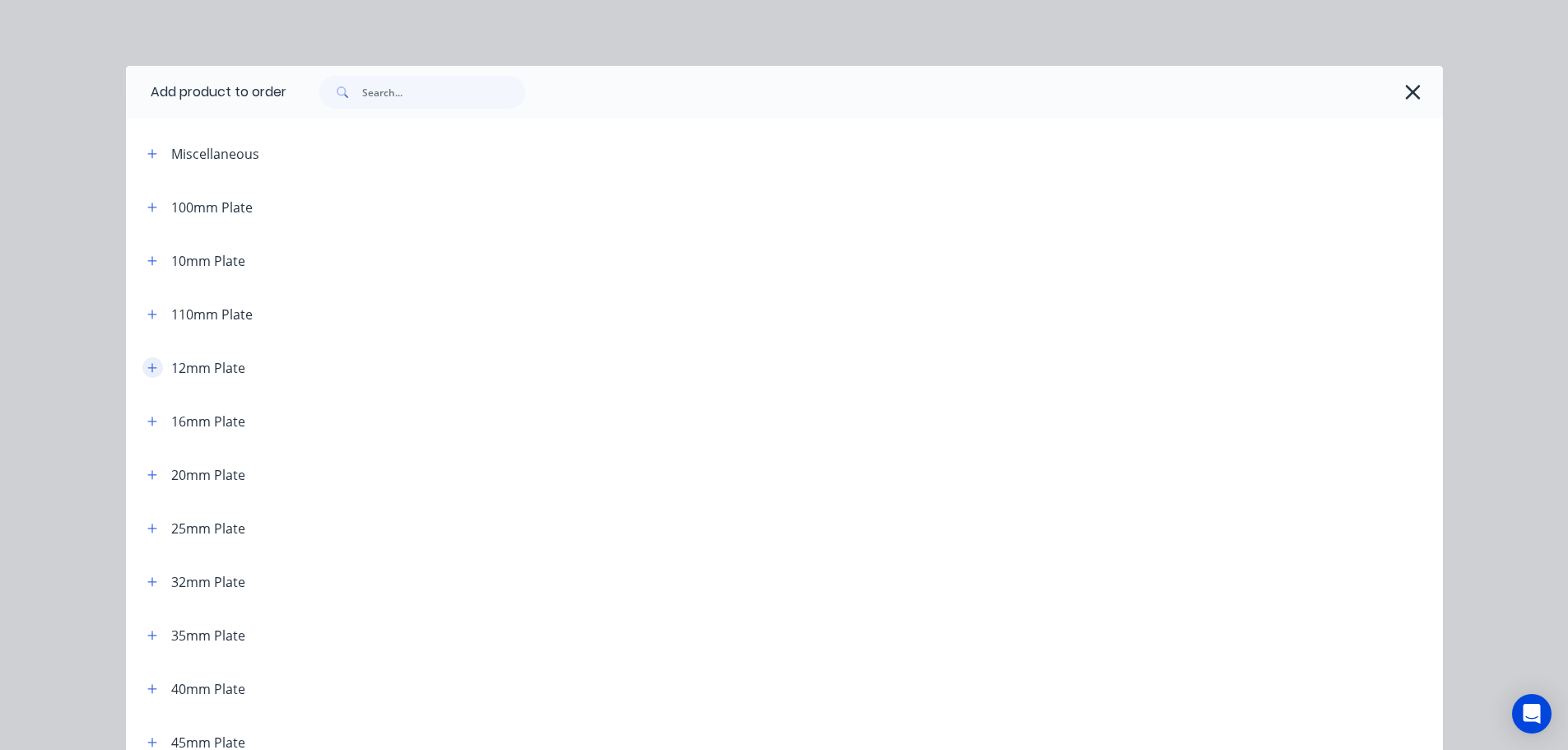
click at [149, 367] on icon "button" at bounding box center [152, 367] width 9 height 9
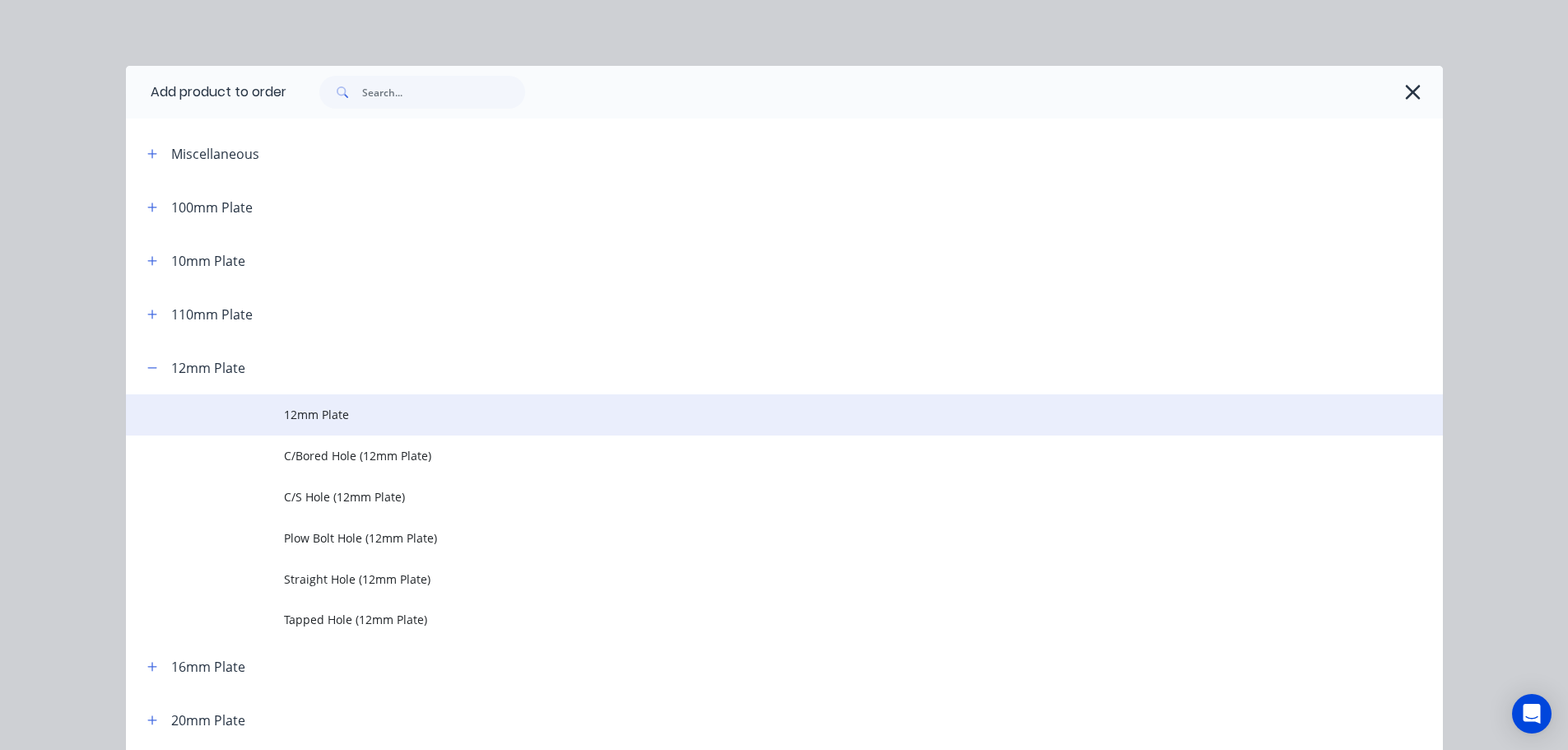
click at [297, 401] on td "12mm Plate" at bounding box center [863, 415] width 1159 height 41
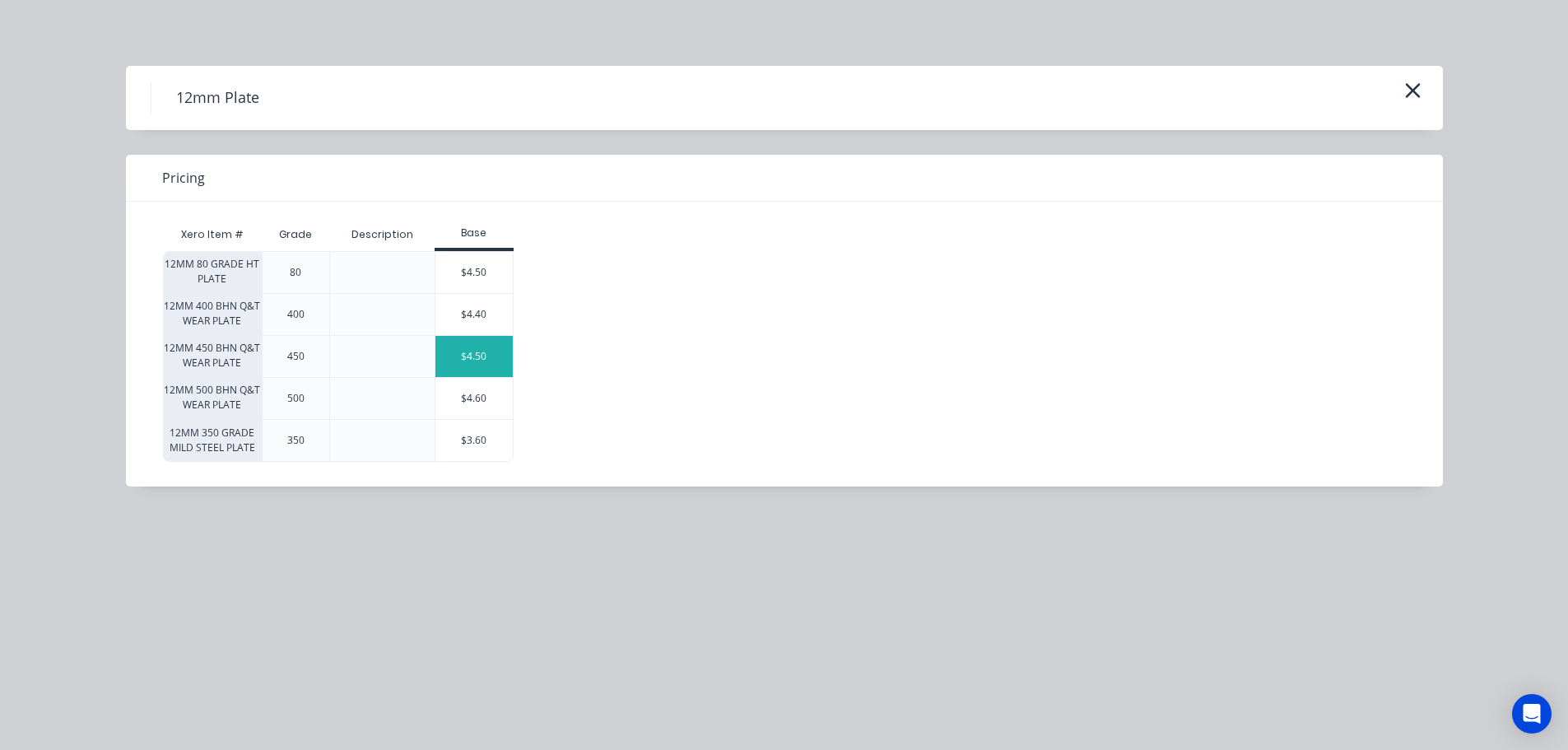
click at [463, 350] on div "$4.50" at bounding box center [475, 356] width 78 height 41
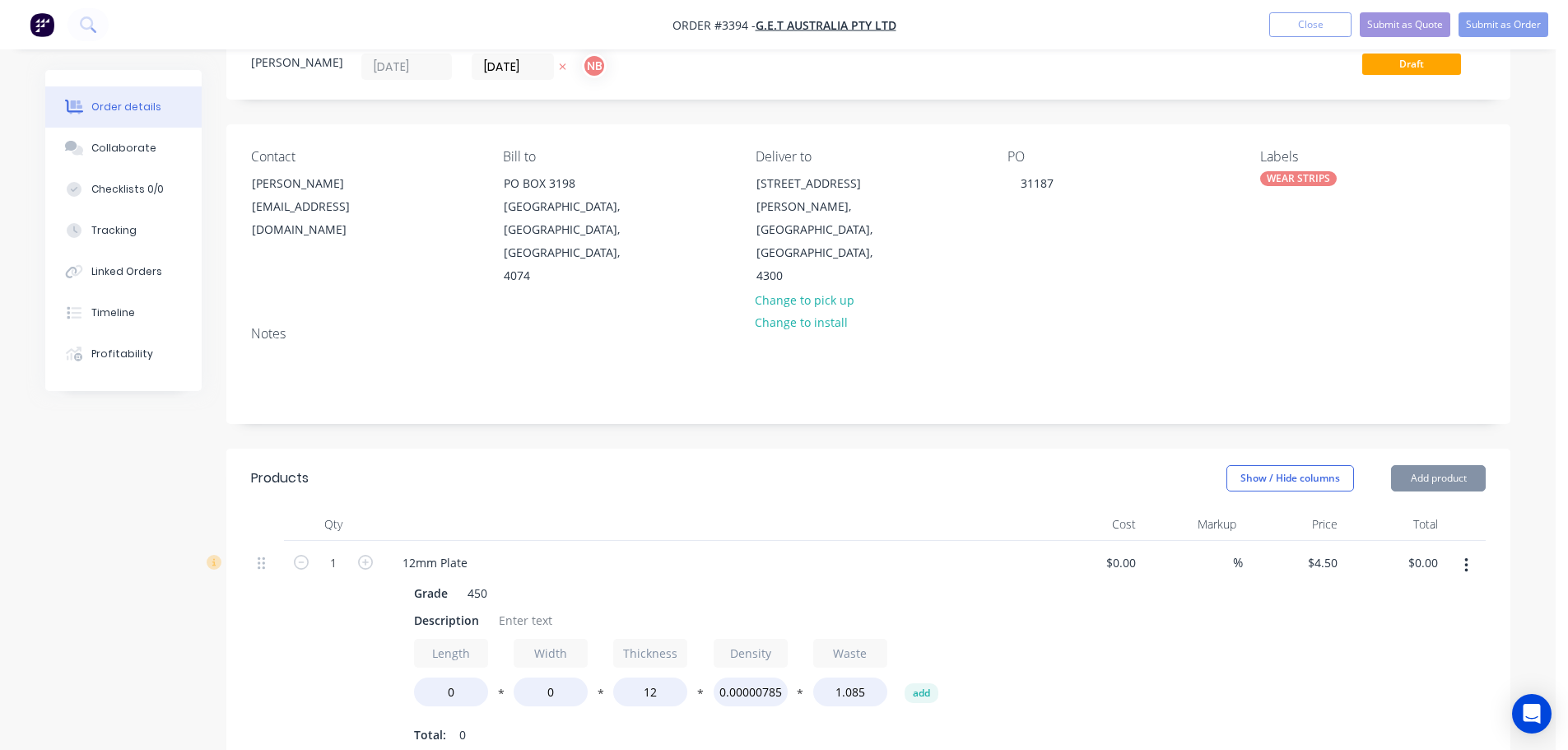
scroll to position [165, 0]
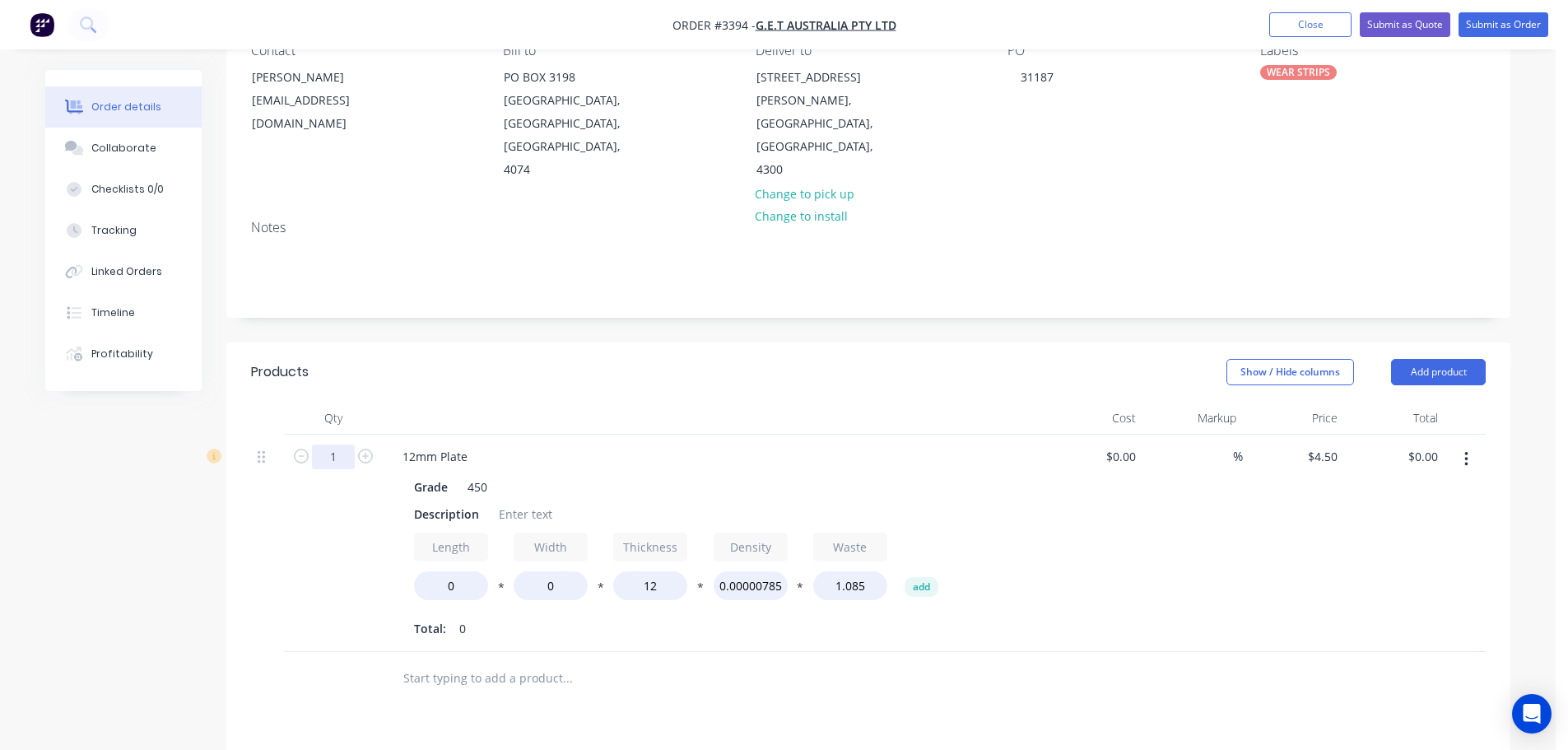
click at [326, 445] on input "1" at bounding box center [333, 457] width 43 height 25
type input "12"
click at [472, 402] on div at bounding box center [712, 418] width 659 height 33
click at [449, 502] on div "Description" at bounding box center [446, 514] width 78 height 24
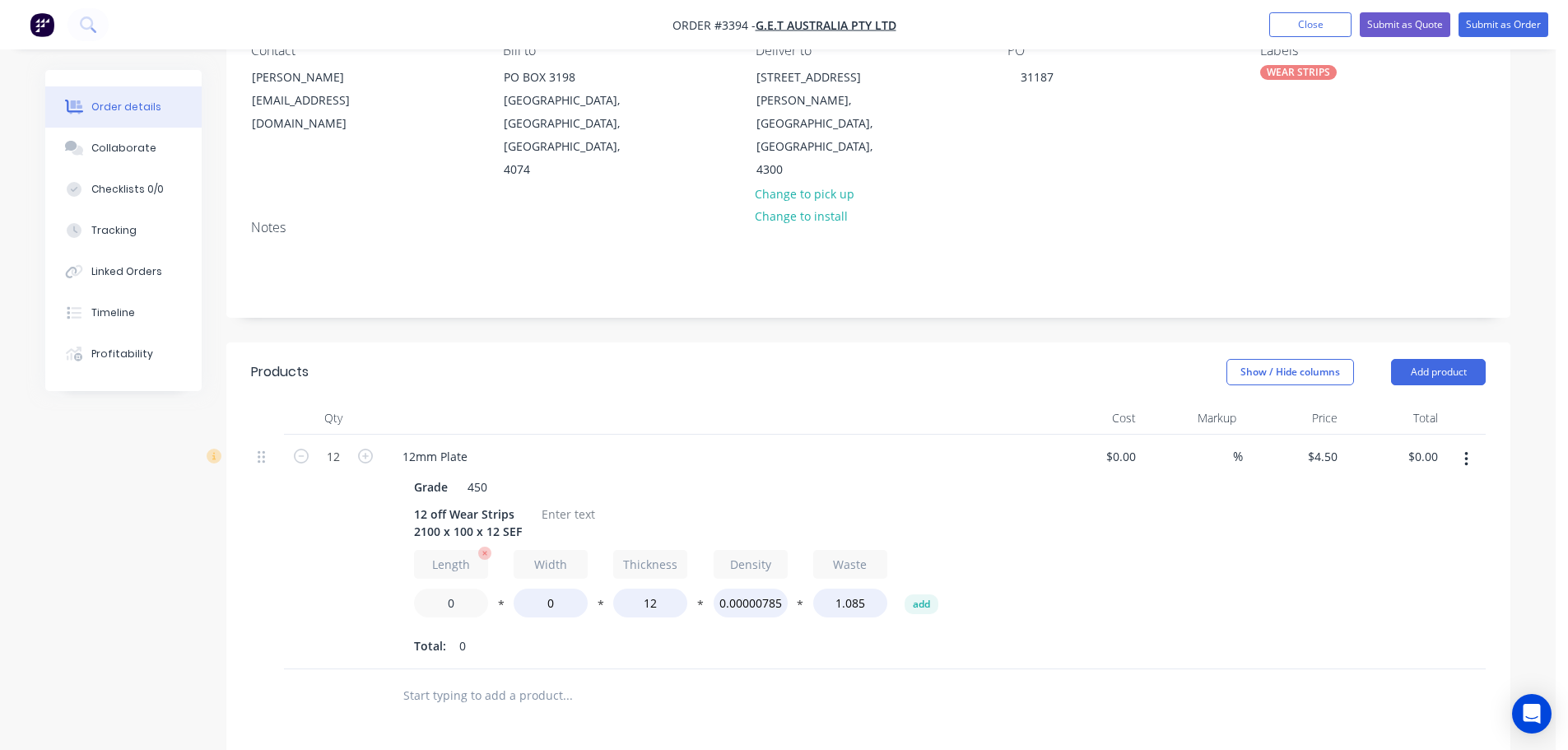
click at [443, 591] on input "0" at bounding box center [451, 602] width 74 height 29
type input "2100"
click at [539, 588] on input "0" at bounding box center [550, 602] width 74 height 29
type input "100"
type input "$1,134.00"
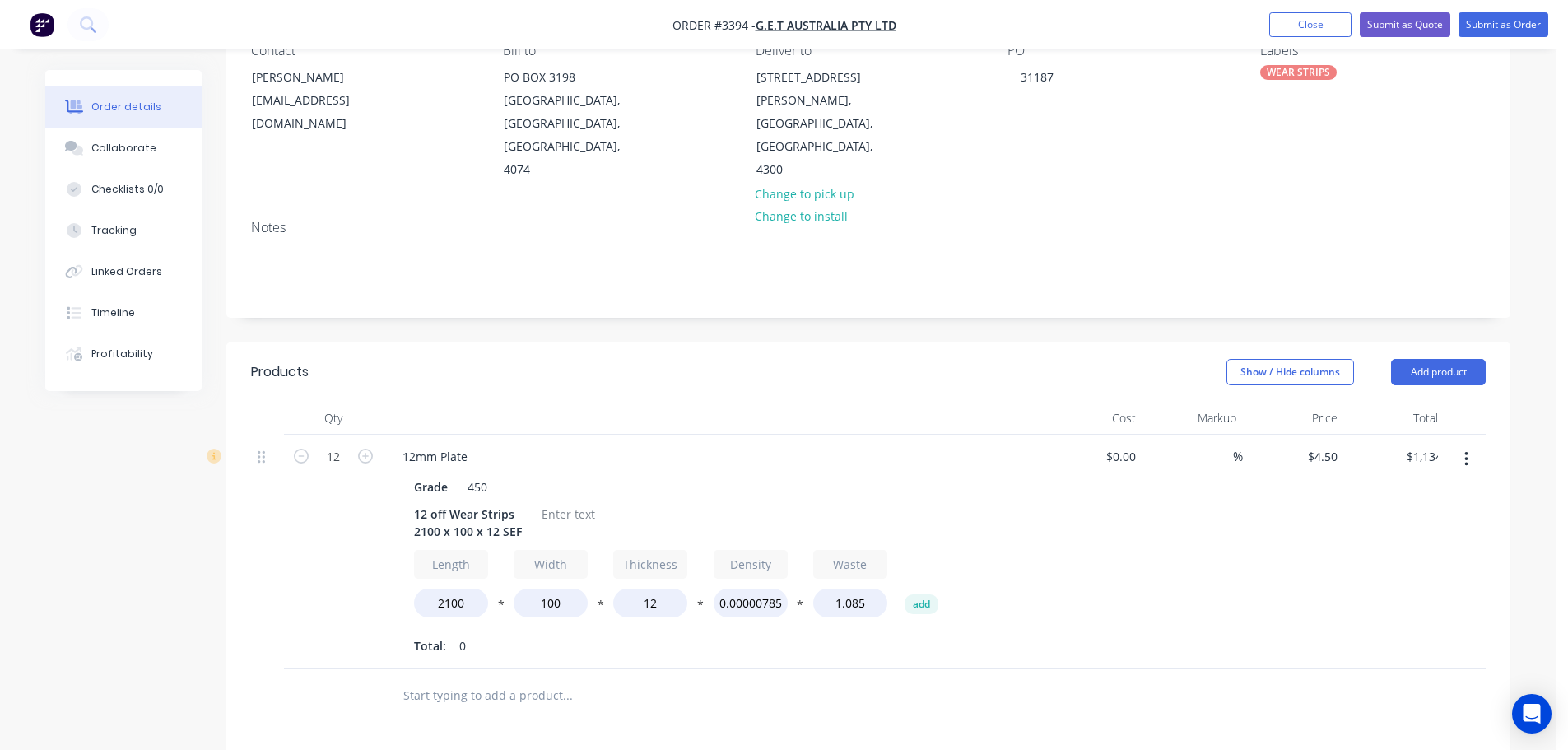
click at [553, 634] on div "Total: 0" at bounding box center [712, 646] width 596 height 25
click at [546, 502] on div at bounding box center [568, 514] width 67 height 24
click at [1438, 359] on button "Add product" at bounding box center [1438, 372] width 95 height 26
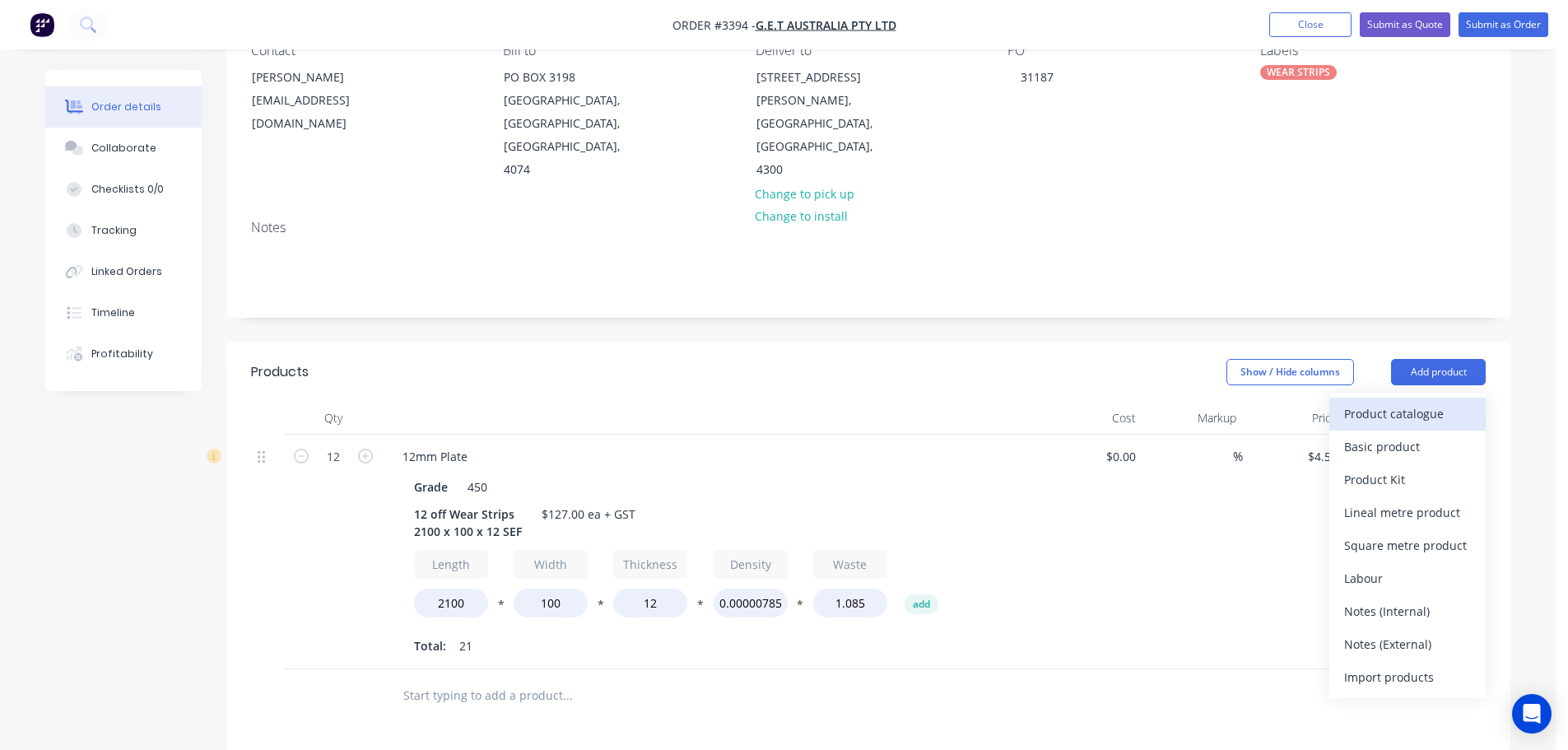
click at [1418, 398] on button "Product catalogue" at bounding box center [1408, 414] width 157 height 33
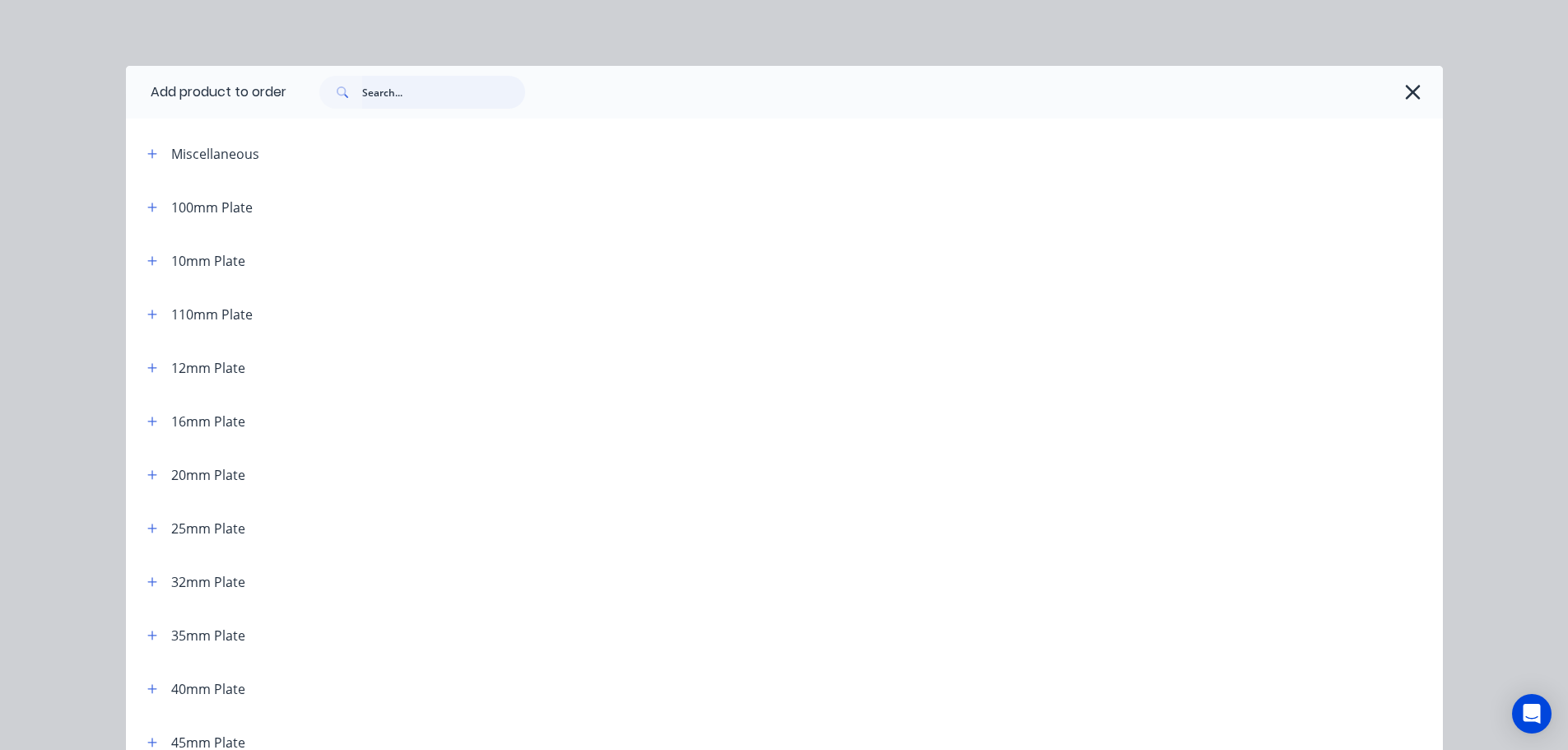
click at [390, 87] on input "text" at bounding box center [444, 92] width 163 height 33
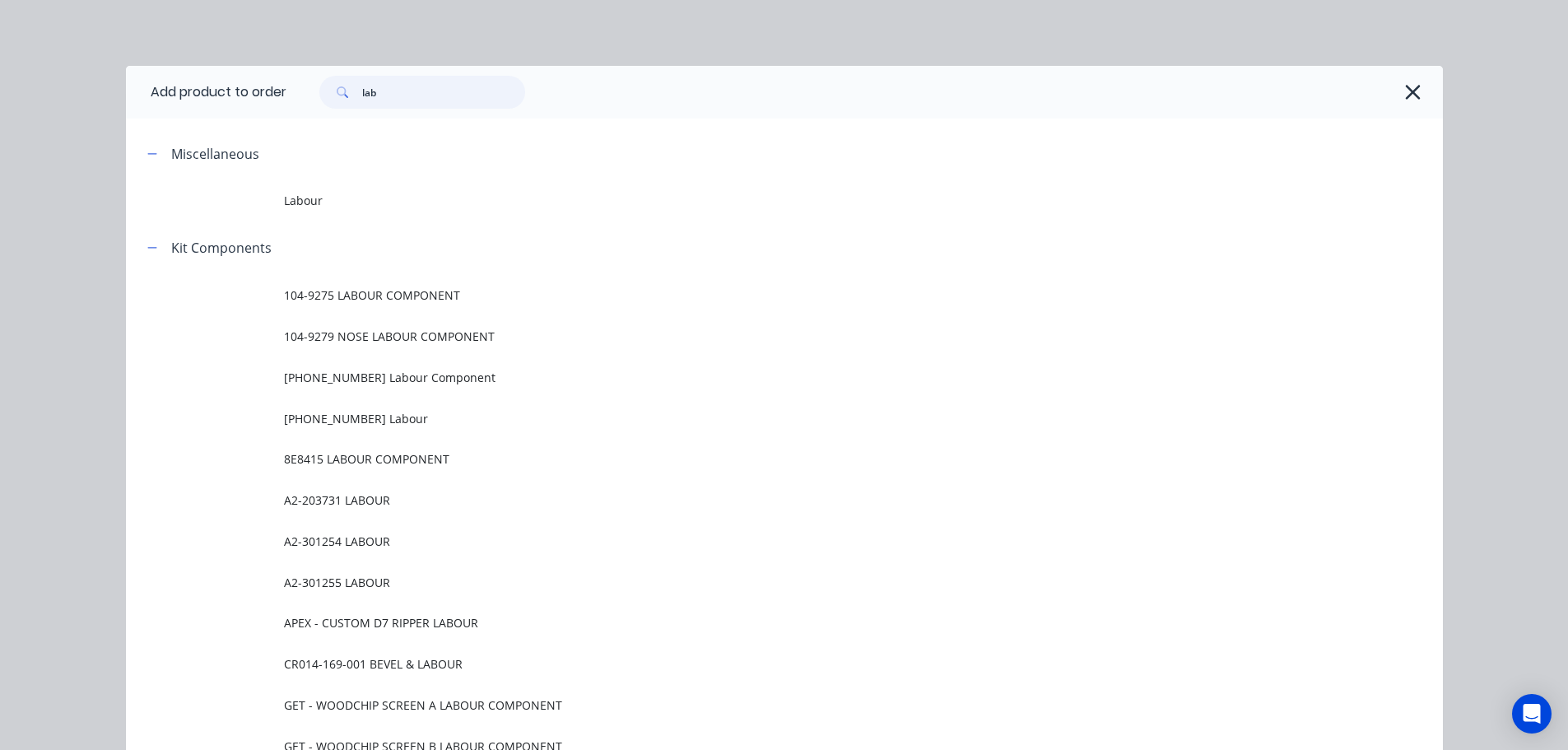
type input "lab"
click at [349, 196] on span "Labour" at bounding box center [747, 200] width 927 height 17
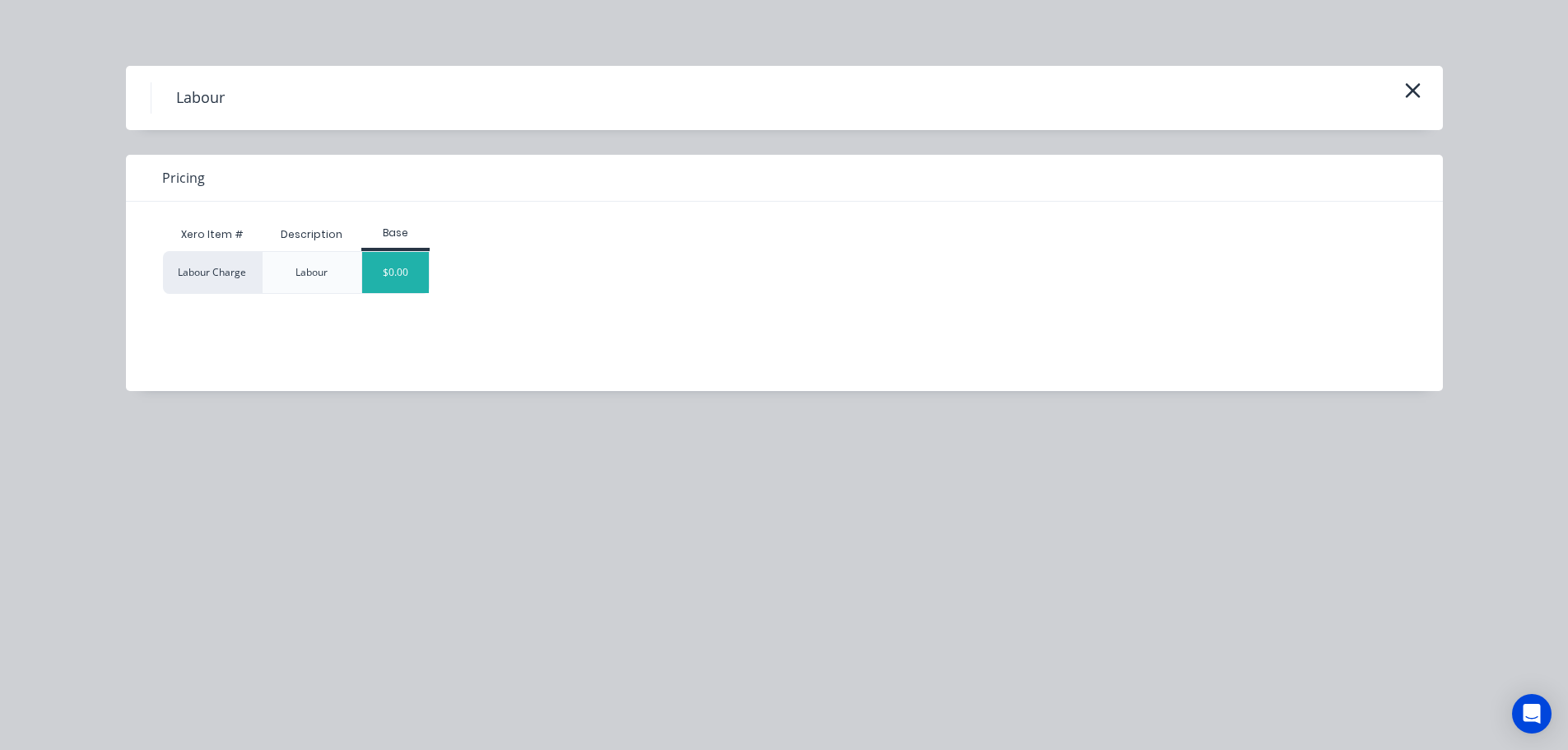
click at [396, 266] on div "$0.00" at bounding box center [395, 272] width 67 height 41
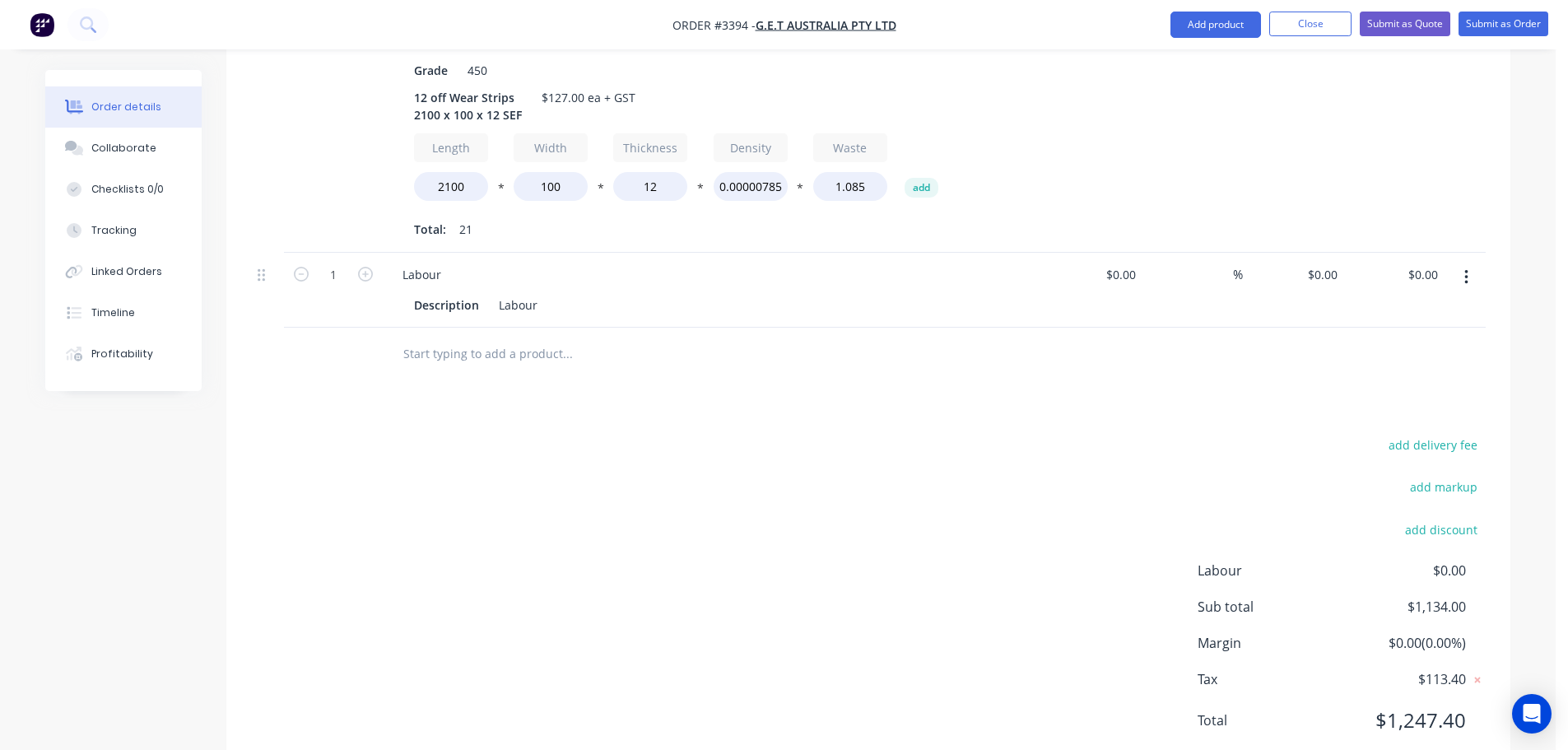
scroll to position [609, 0]
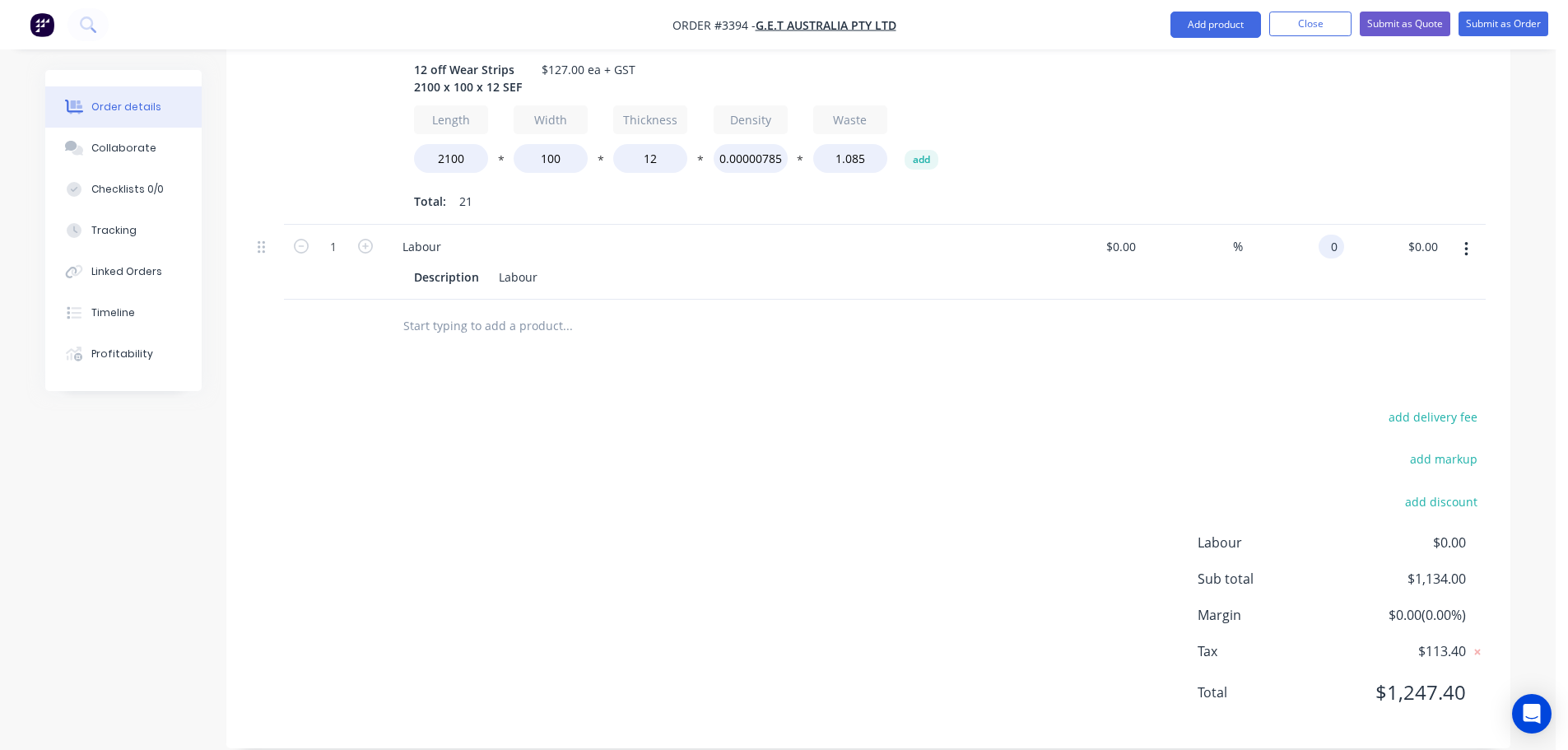
click at [1335, 234] on input "0" at bounding box center [1334, 246] width 19 height 24
type input "$390.00"
click at [947, 493] on div "add delivery fee add markup add discount Labour $0.00 Sub total $1,524.00 Margi…" at bounding box center [868, 564] width 1235 height 318
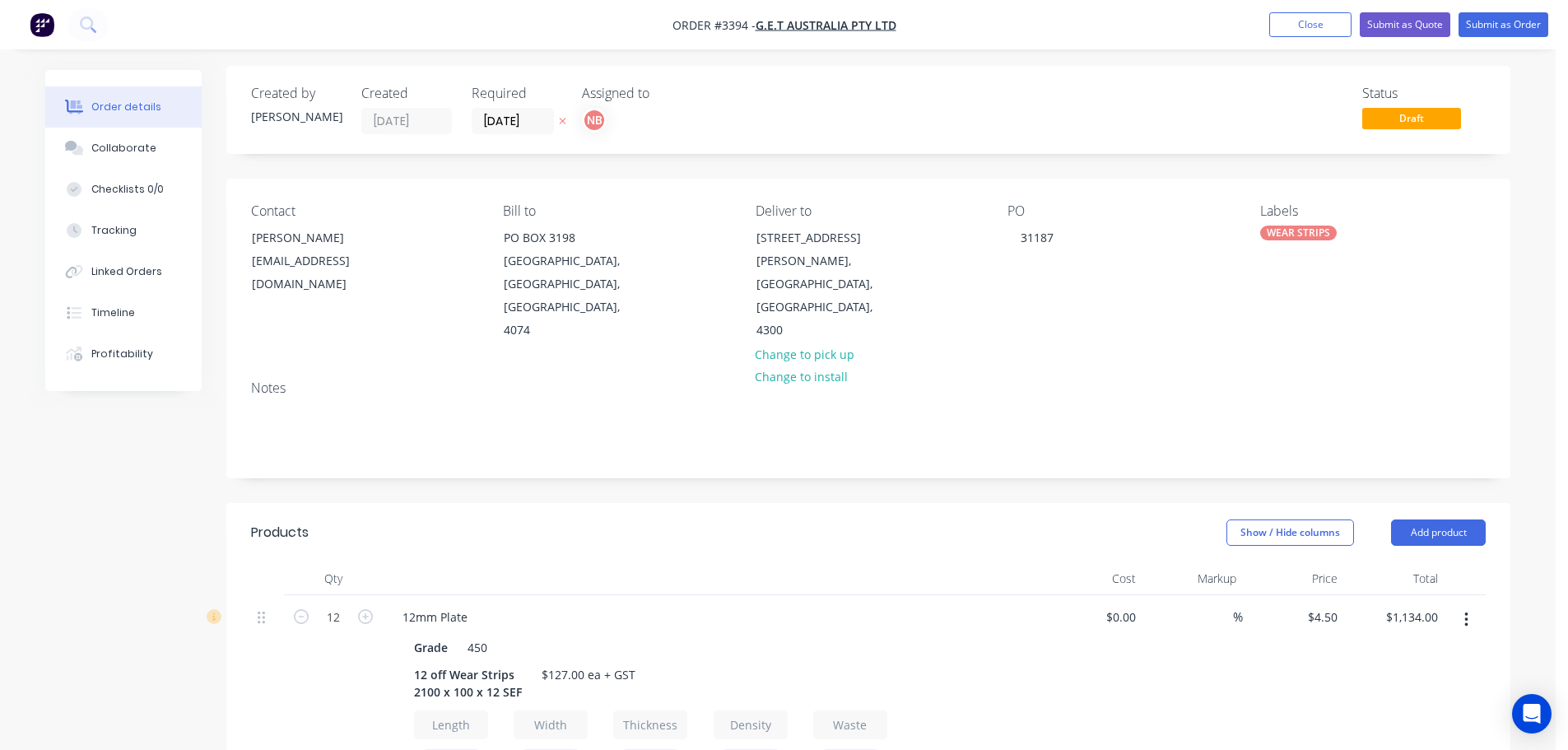
scroll to position [0, 0]
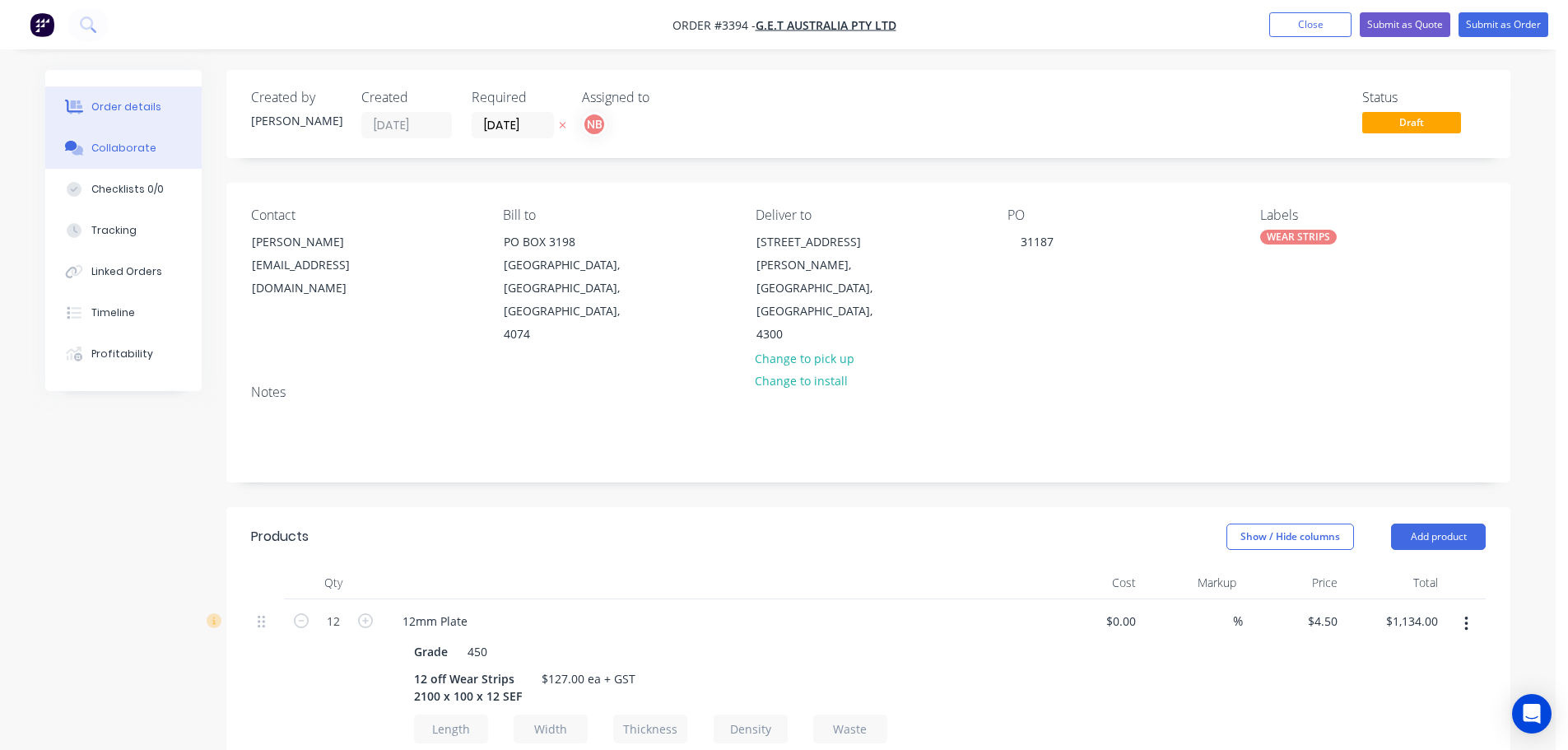
click at [163, 149] on button "Collaborate" at bounding box center [124, 149] width 157 height 41
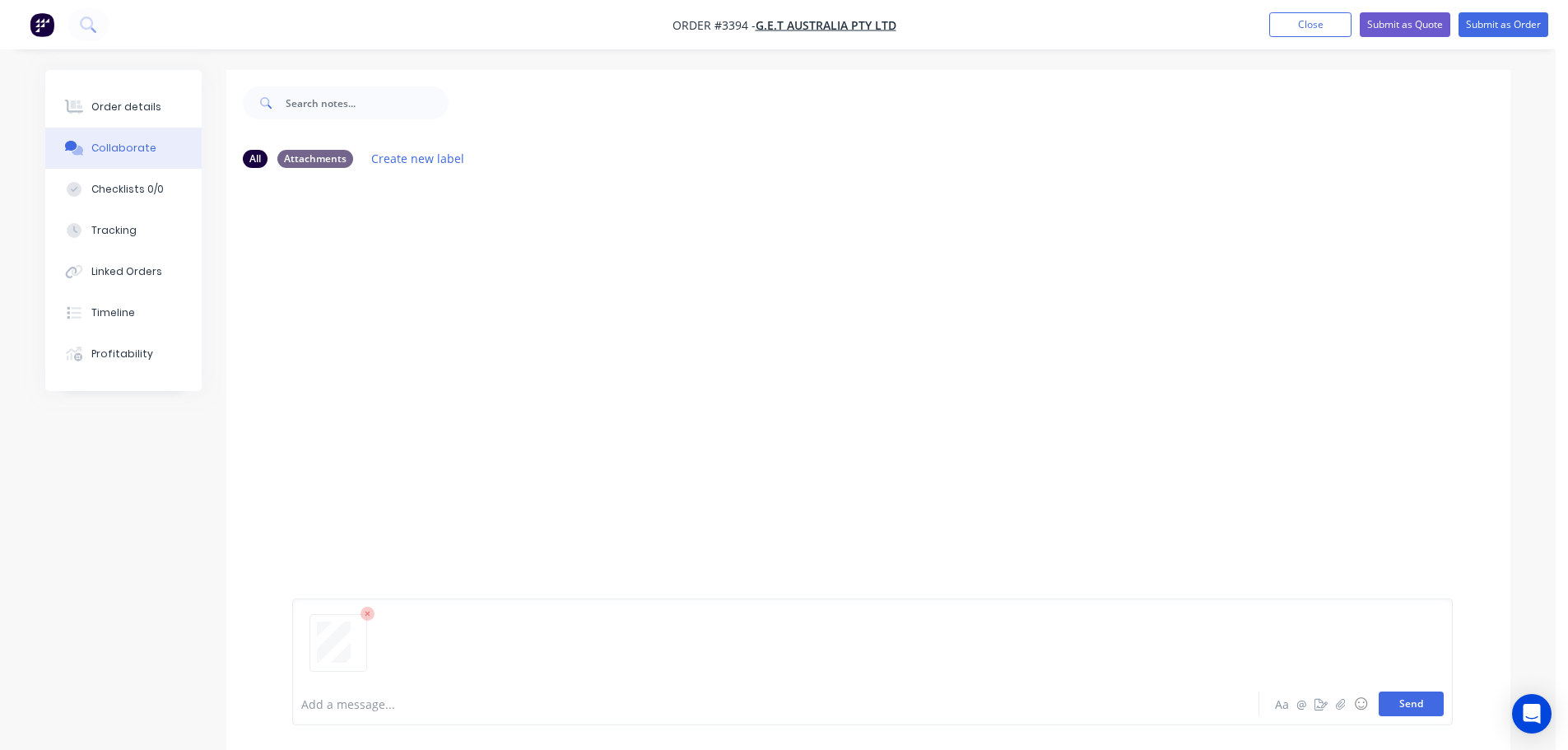
click at [1403, 700] on button "Send" at bounding box center [1411, 704] width 65 height 25
click at [136, 97] on button "Order details" at bounding box center [124, 107] width 157 height 41
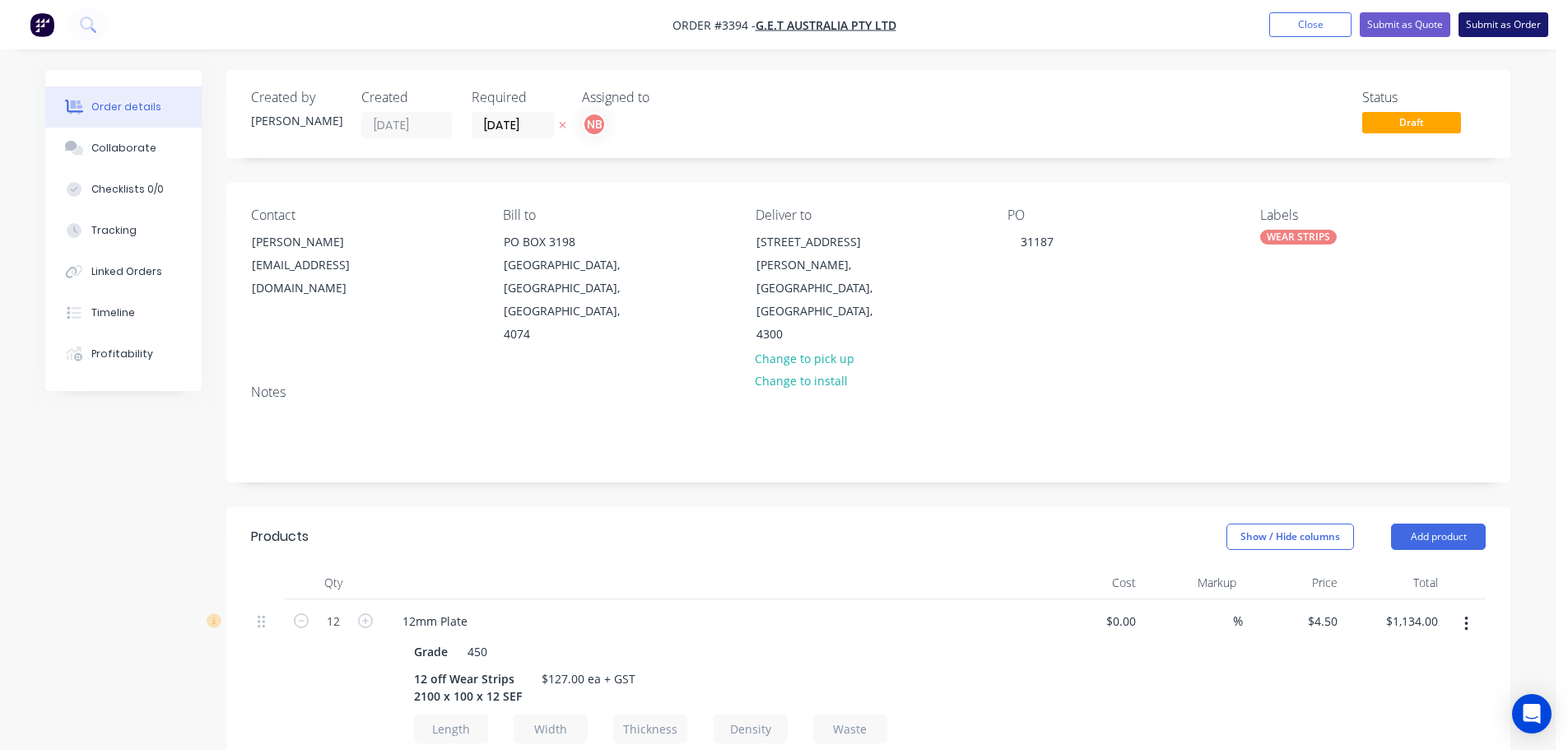
click at [1488, 24] on button "Submit as Order" at bounding box center [1504, 25] width 90 height 25
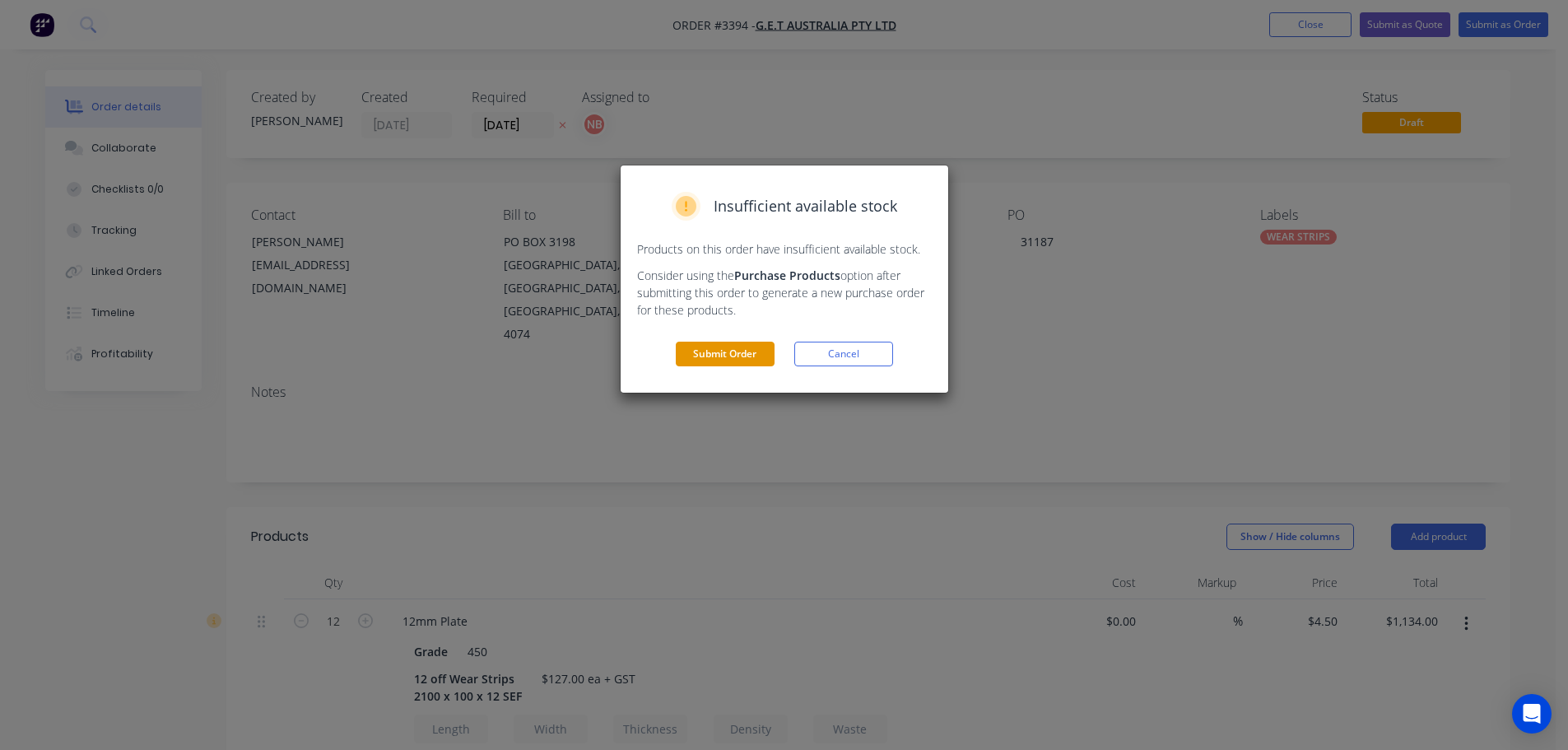
click at [726, 352] on button "Submit Order" at bounding box center [725, 354] width 99 height 25
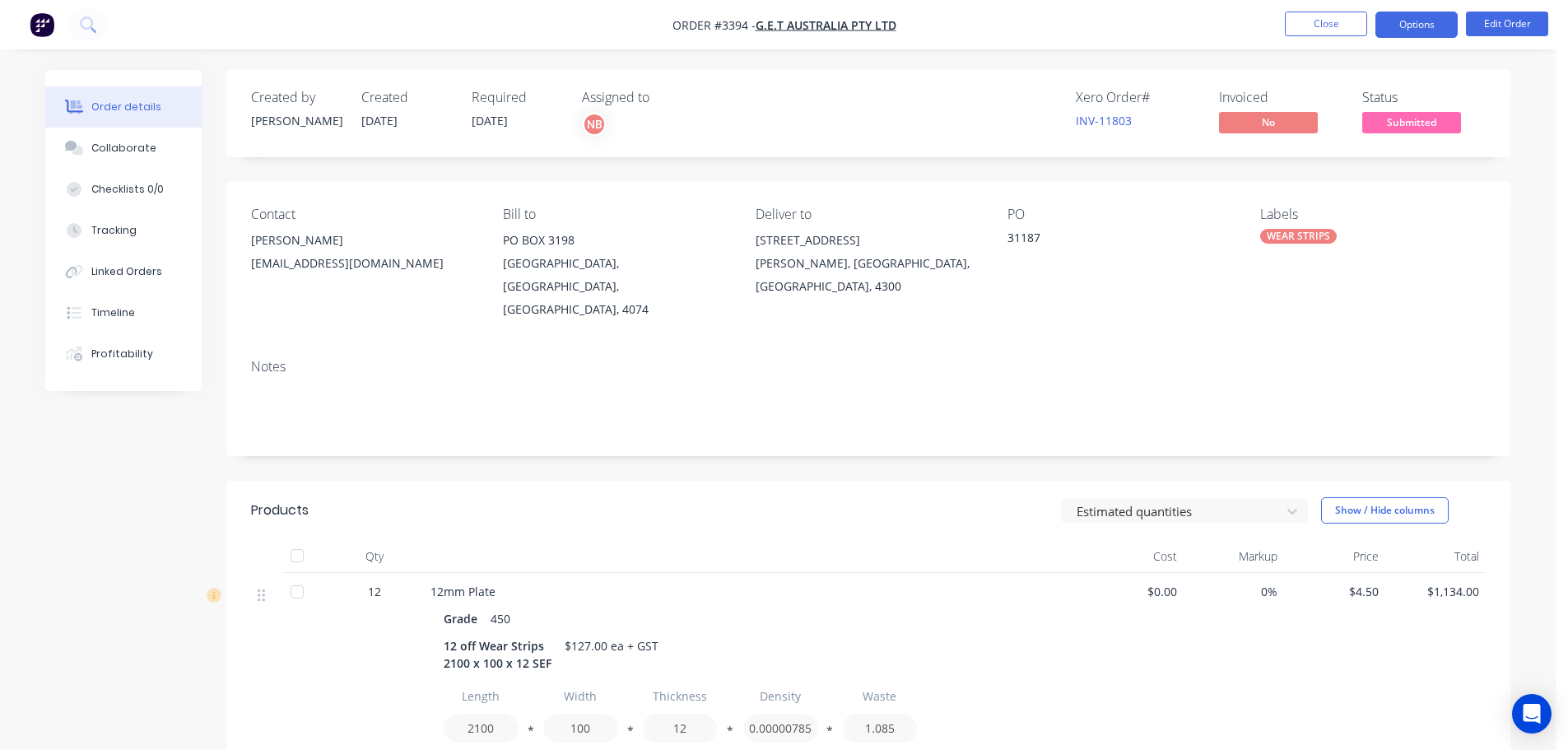
click at [1403, 35] on button "Options" at bounding box center [1417, 25] width 83 height 26
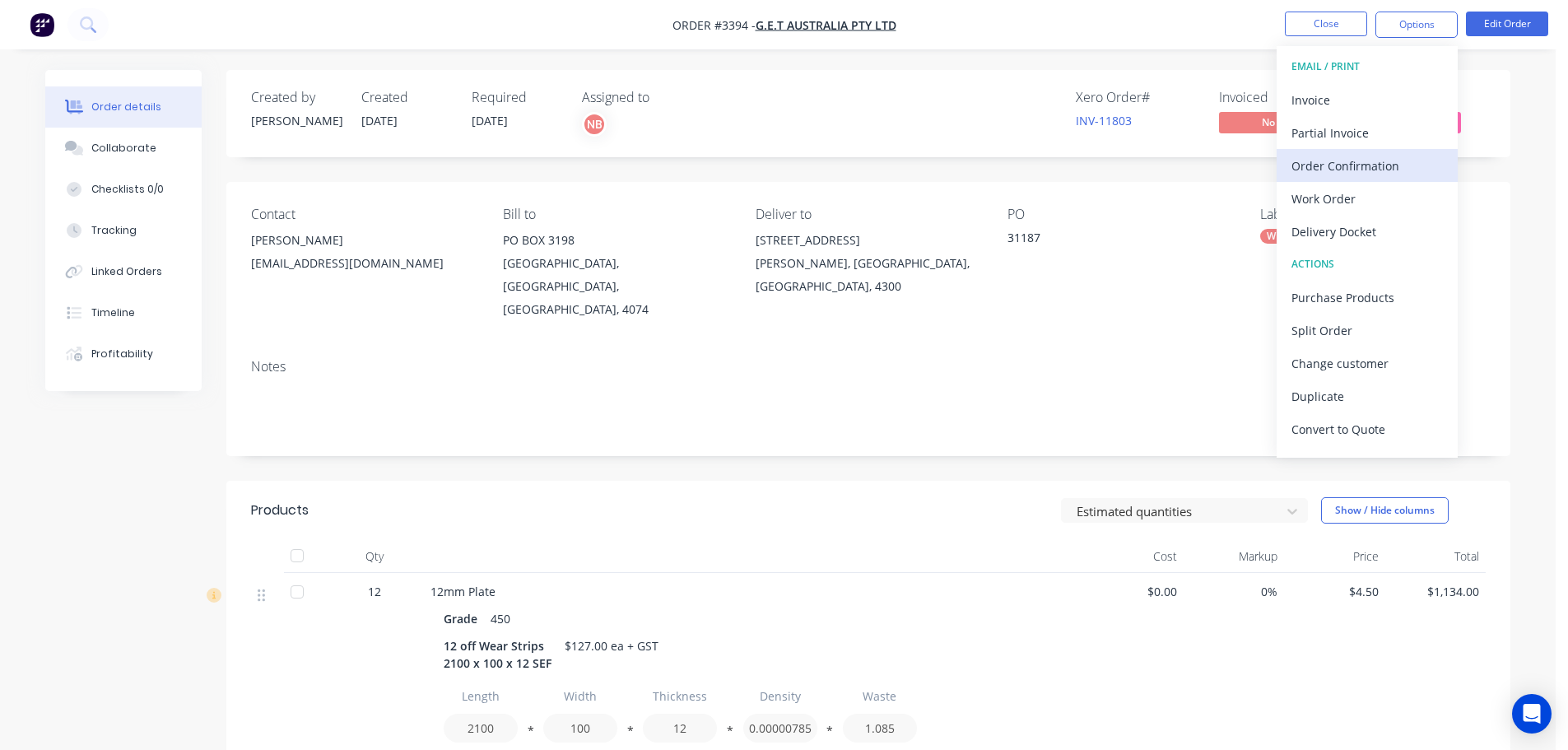
click at [1346, 162] on div "Order Confirmation" at bounding box center [1367, 166] width 152 height 24
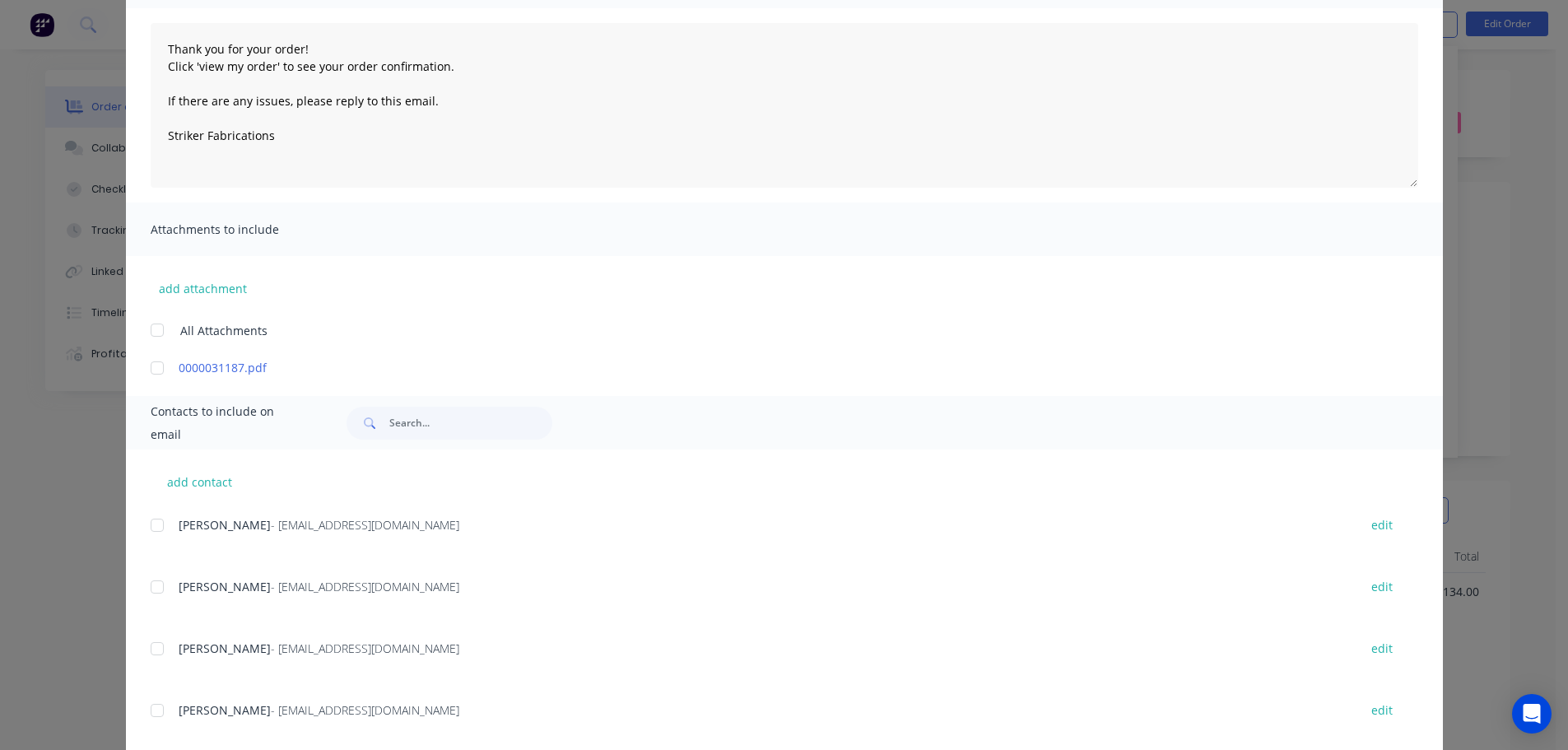
click at [153, 587] on div at bounding box center [158, 587] width 33 height 33
type textarea "Thank you for your order! Click 'view my order' to see your order confirmation.…"
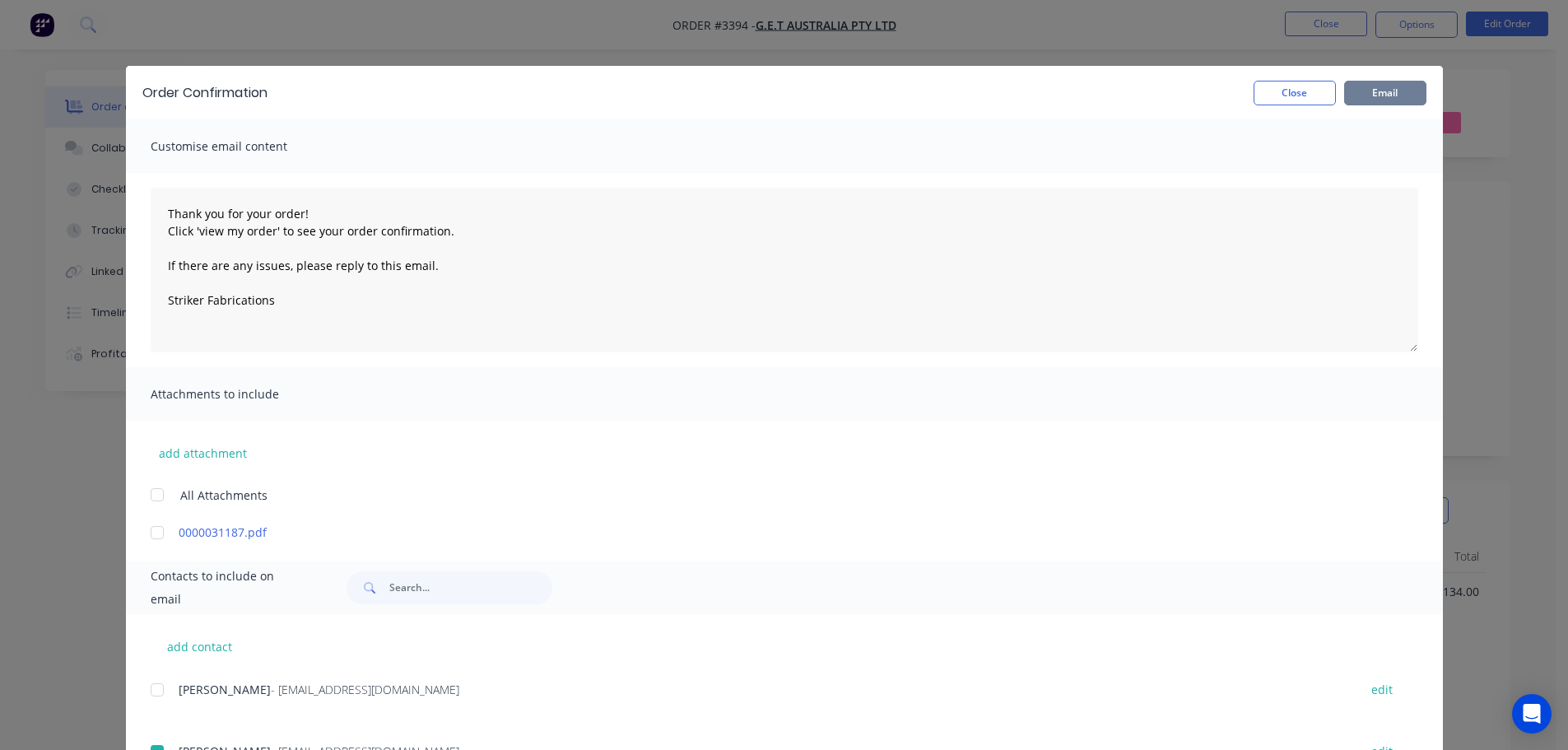
click at [1344, 101] on button "Email" at bounding box center [1386, 93] width 83 height 25
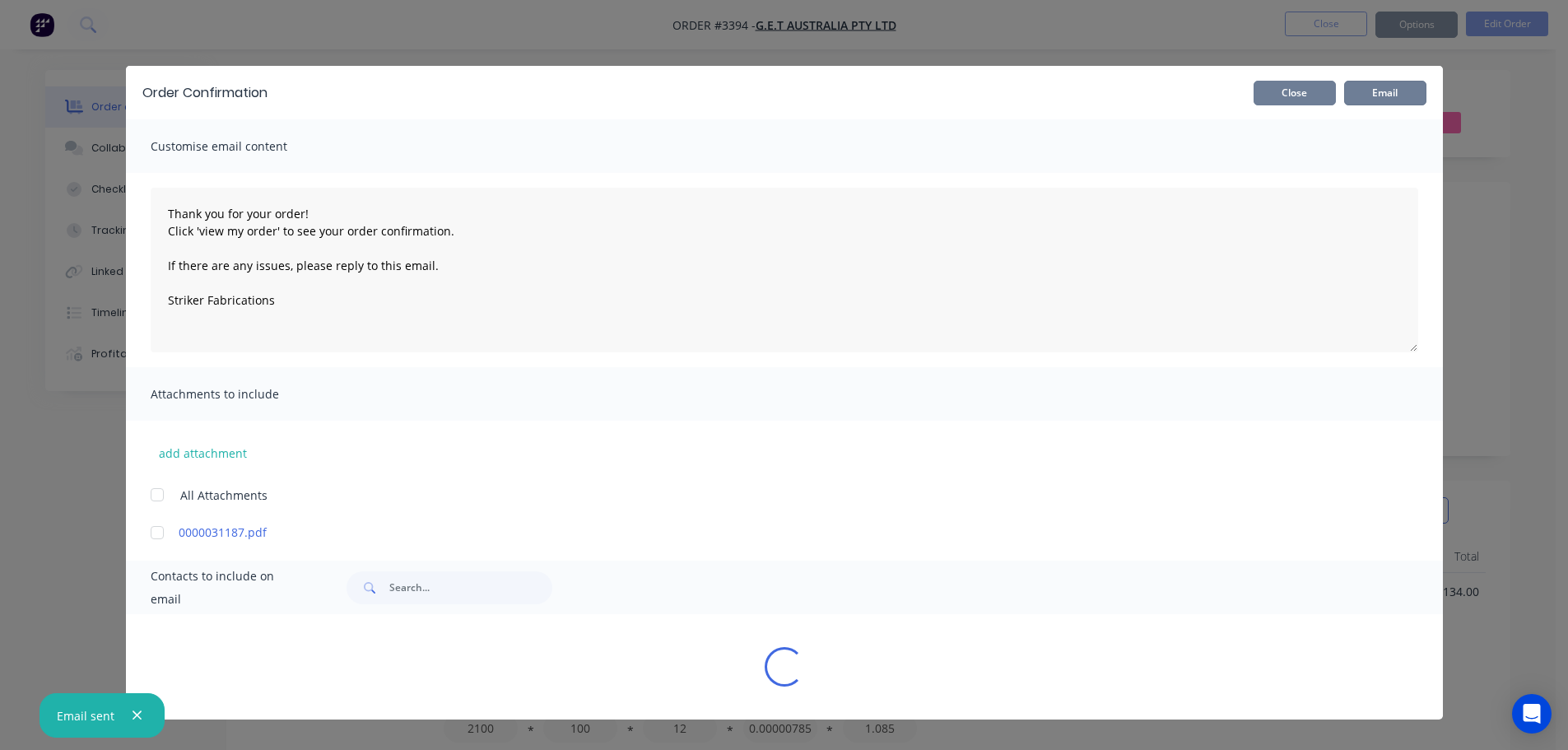
type textarea "Thank you for your order! Click 'view my order' to see your order confirmation.…"
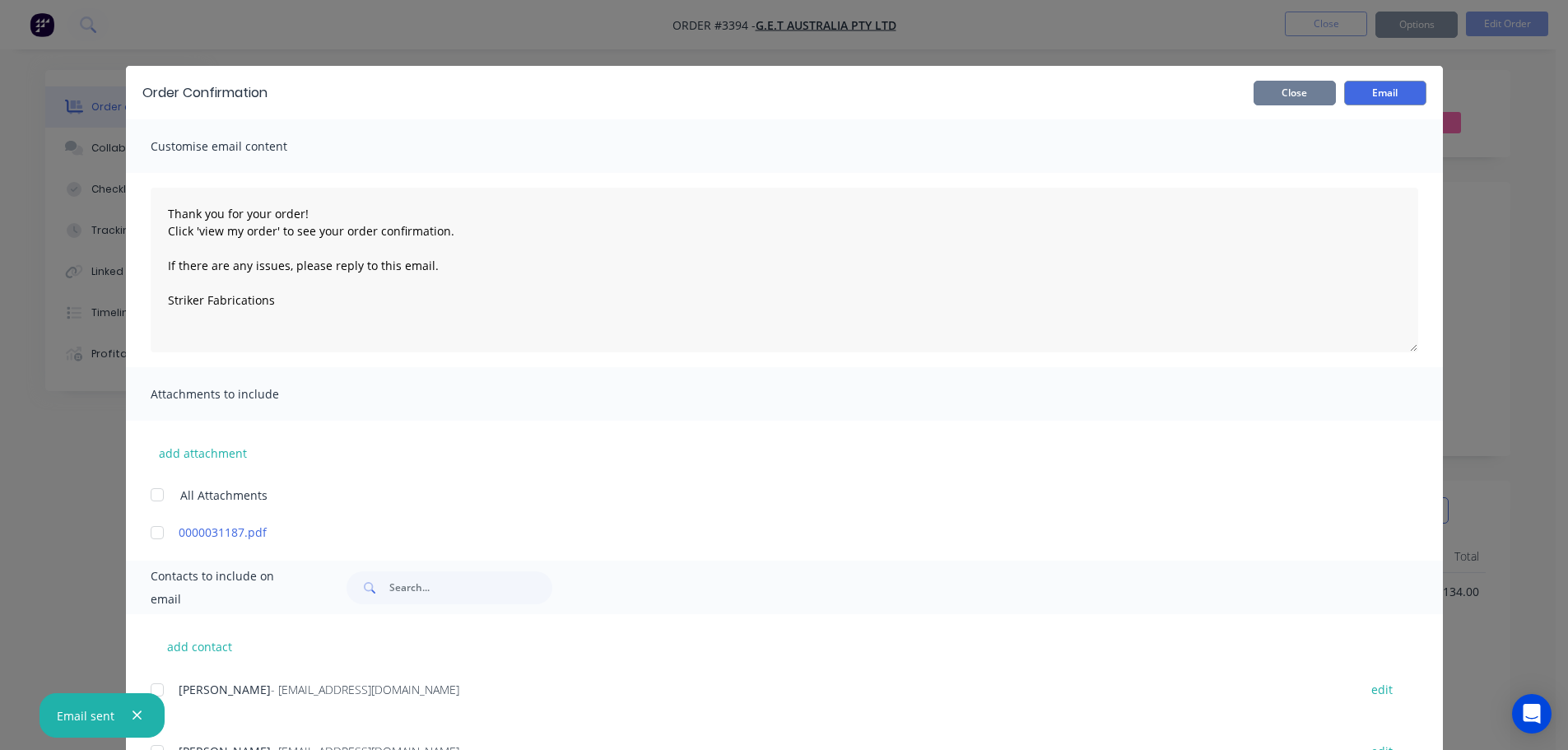
click at [1315, 88] on button "Close" at bounding box center [1295, 93] width 83 height 25
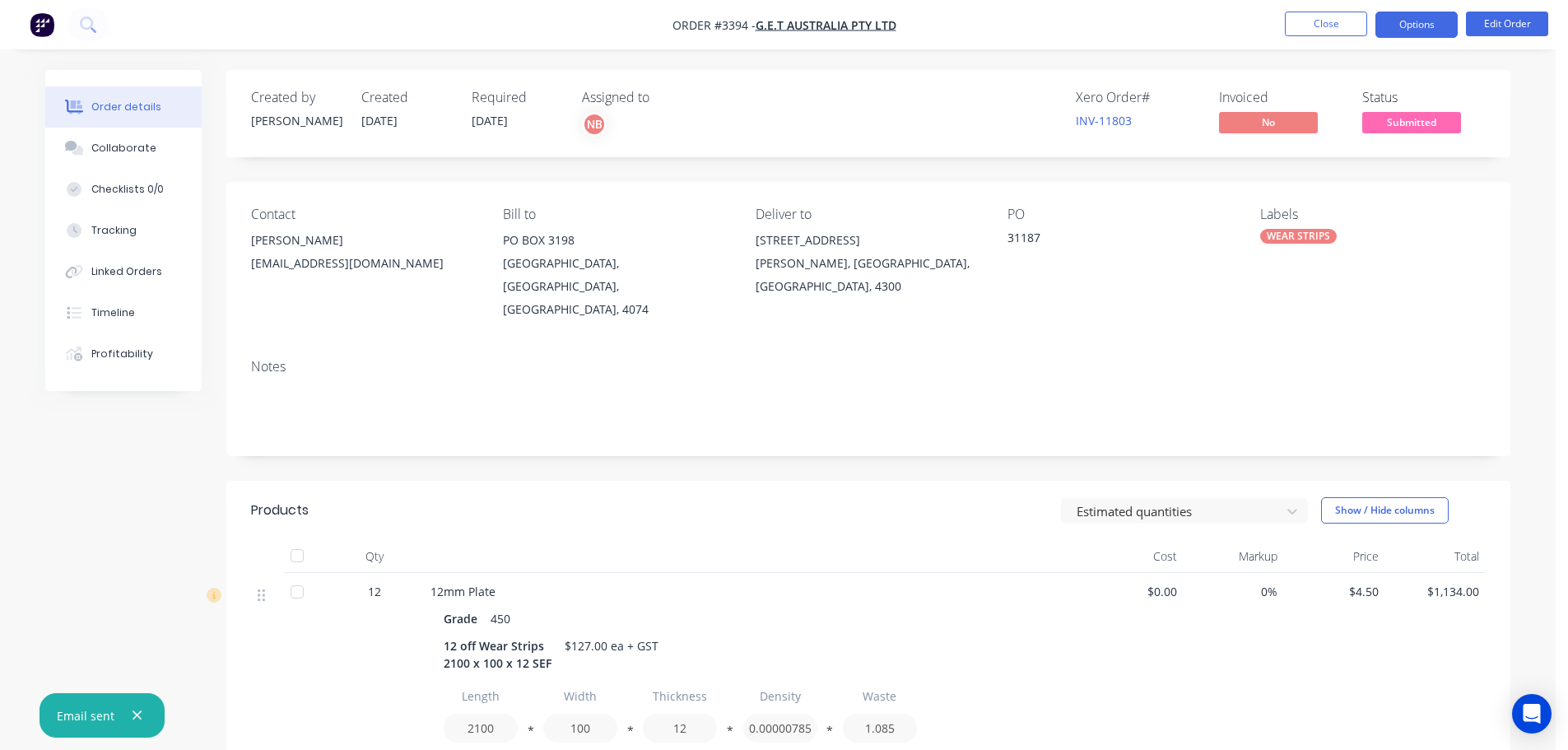
click at [1436, 27] on button "Options" at bounding box center [1417, 25] width 83 height 26
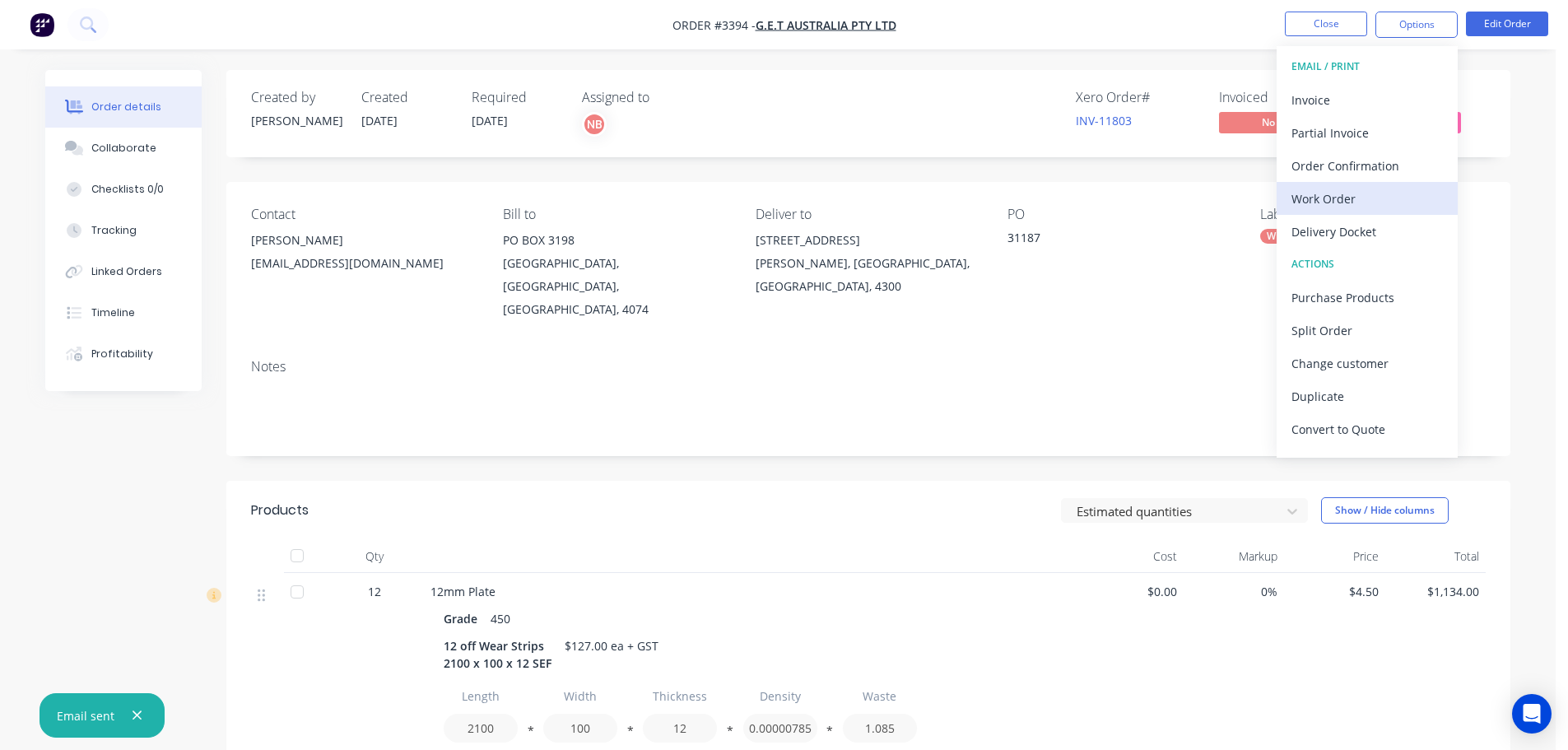
click at [1323, 195] on div "Work Order" at bounding box center [1367, 198] width 152 height 24
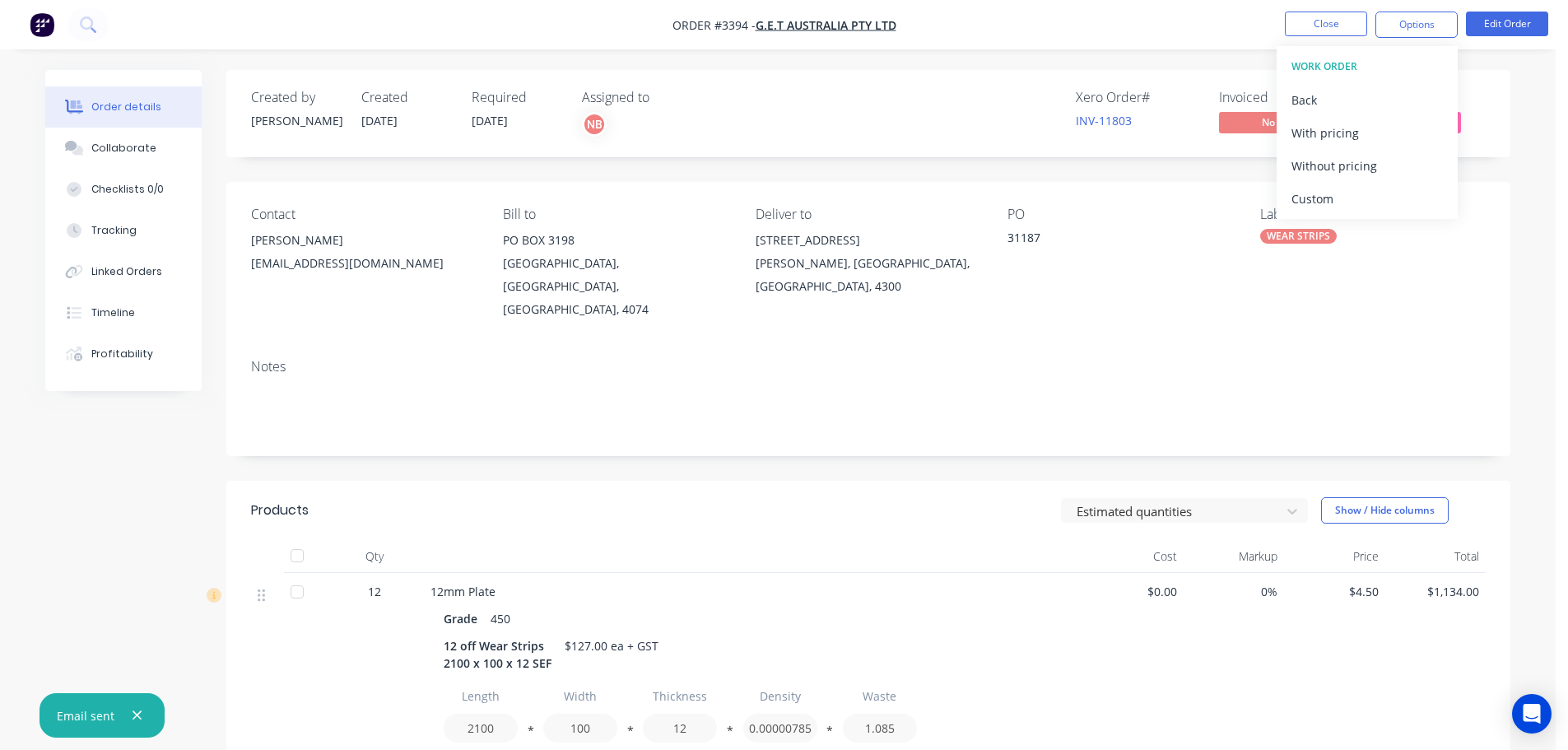
click at [1323, 195] on div "Custom" at bounding box center [1367, 198] width 152 height 24
click at [1320, 172] on div "Without pricing" at bounding box center [1367, 166] width 152 height 24
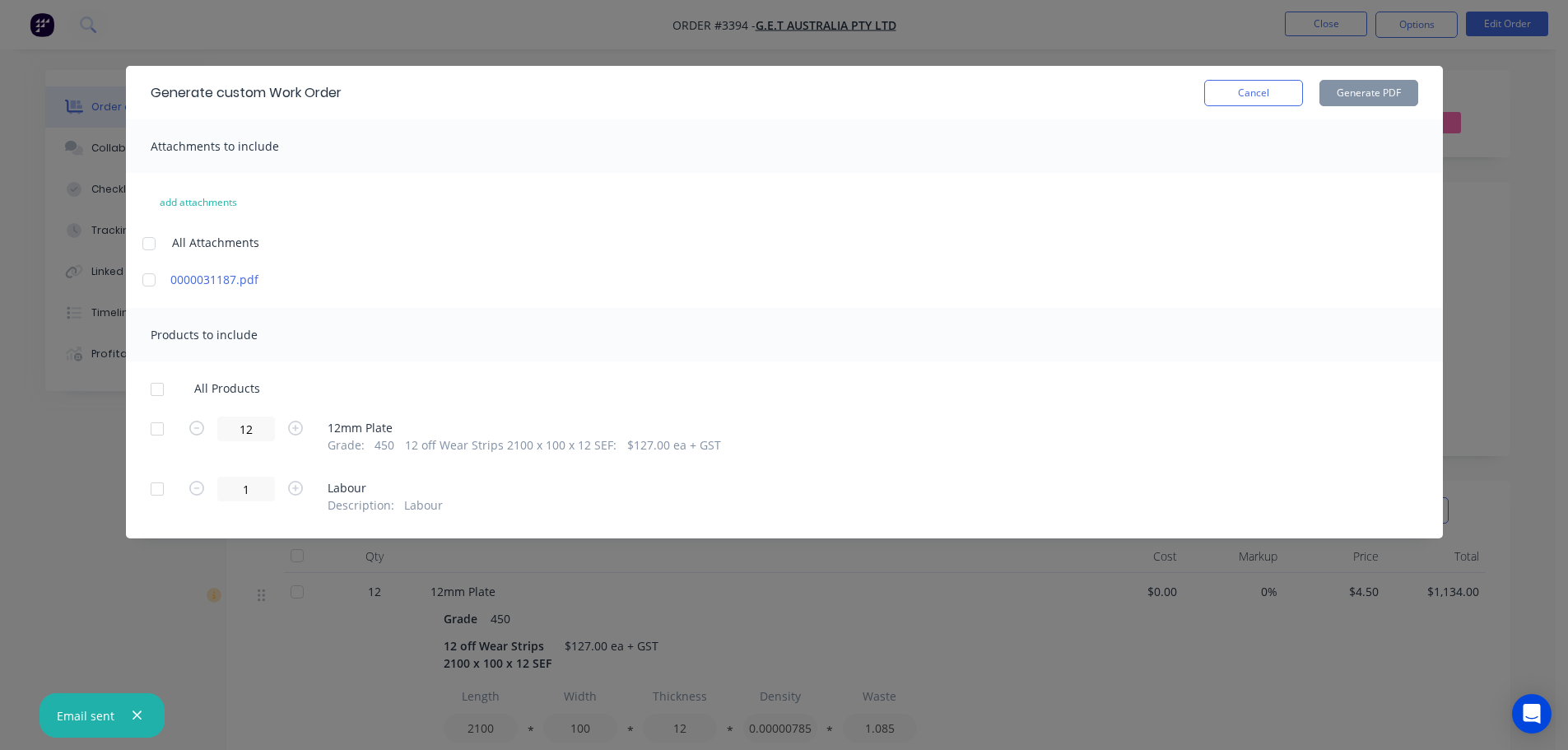
click at [161, 424] on div at bounding box center [158, 429] width 33 height 33
click at [1379, 89] on button "Generate PDF" at bounding box center [1369, 93] width 99 height 26
click at [1263, 95] on button "Cancel" at bounding box center [1254, 93] width 99 height 26
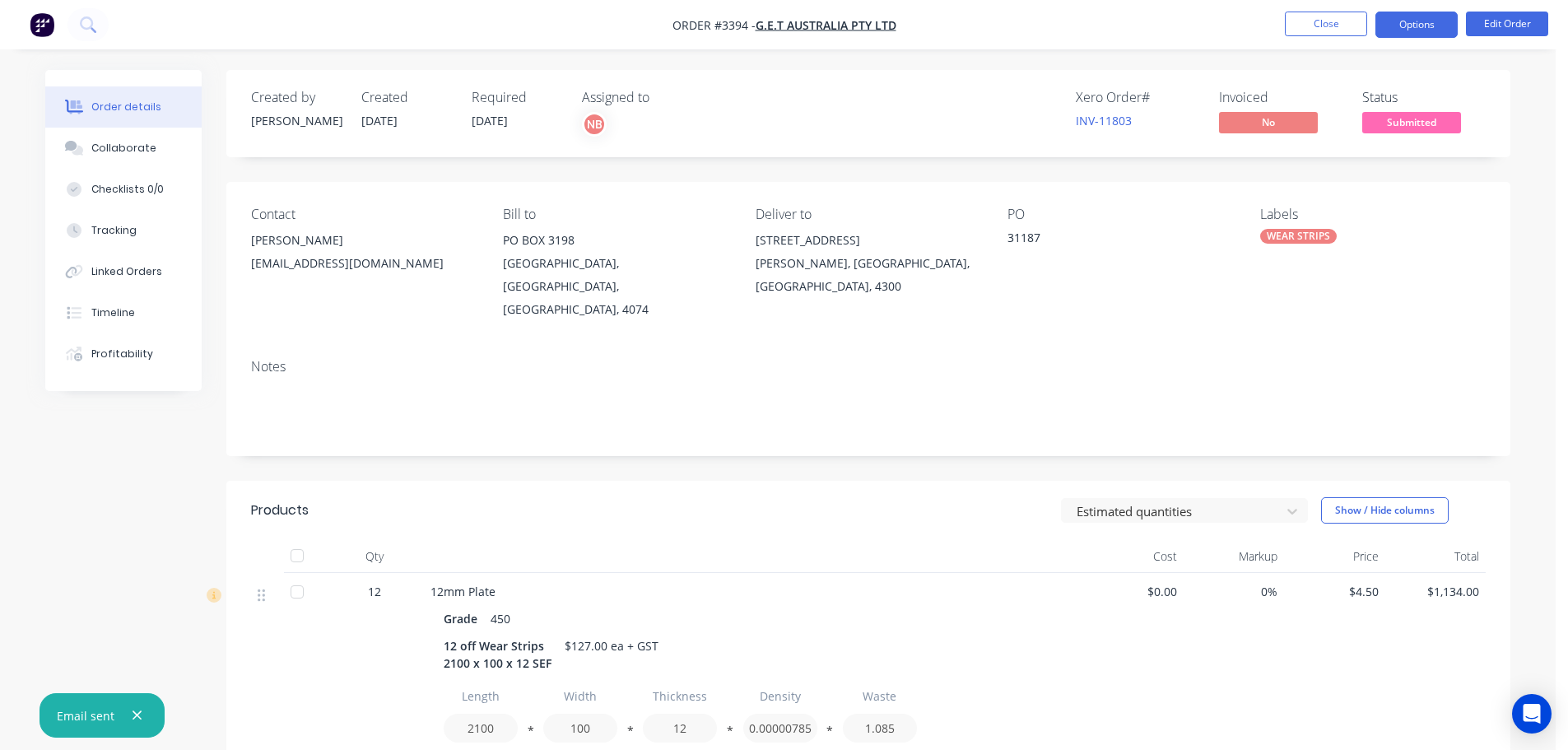
click at [1448, 17] on button "Options" at bounding box center [1417, 25] width 83 height 26
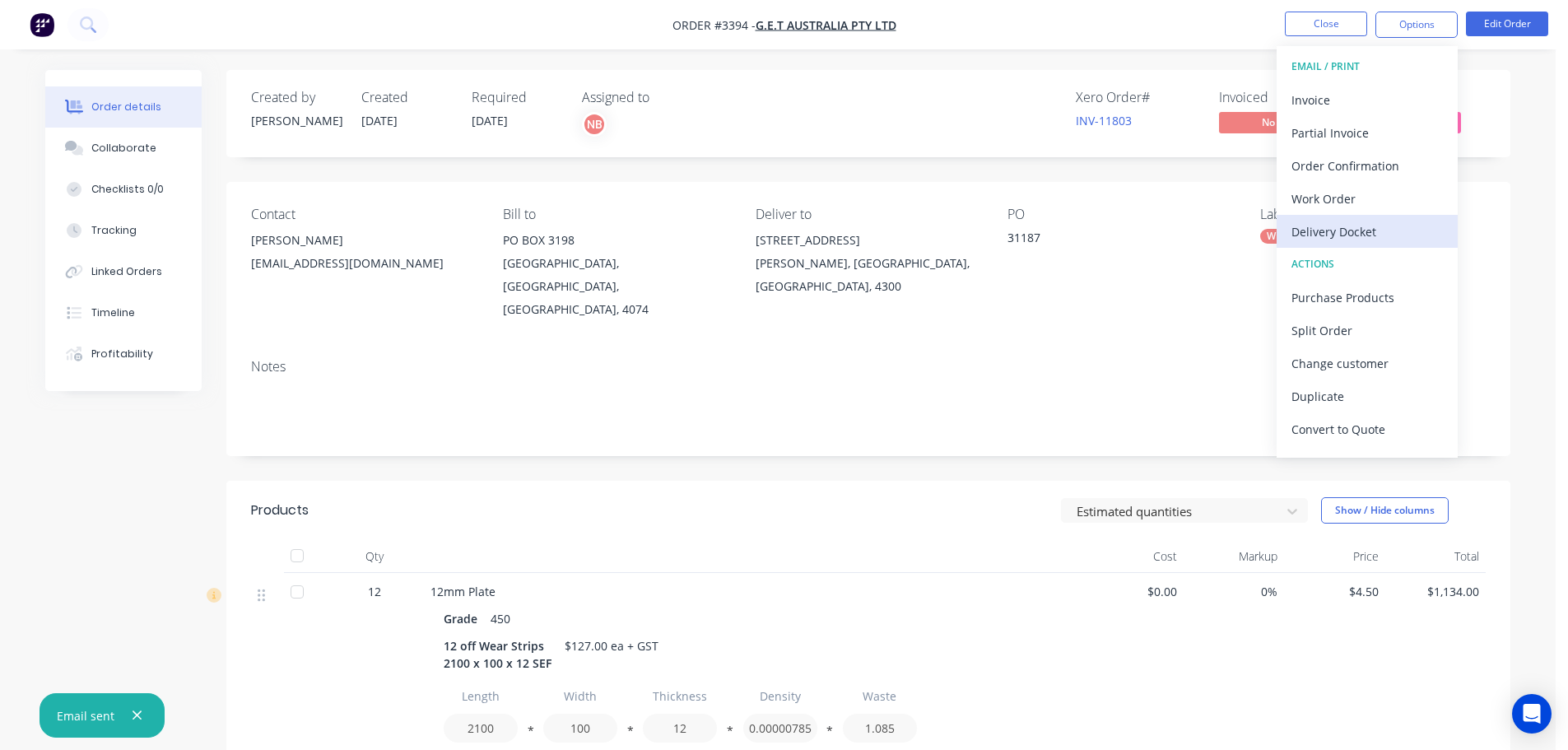
click at [1357, 220] on div "Delivery Docket" at bounding box center [1367, 231] width 152 height 24
click at [1352, 198] on div "Custom" at bounding box center [1367, 198] width 152 height 24
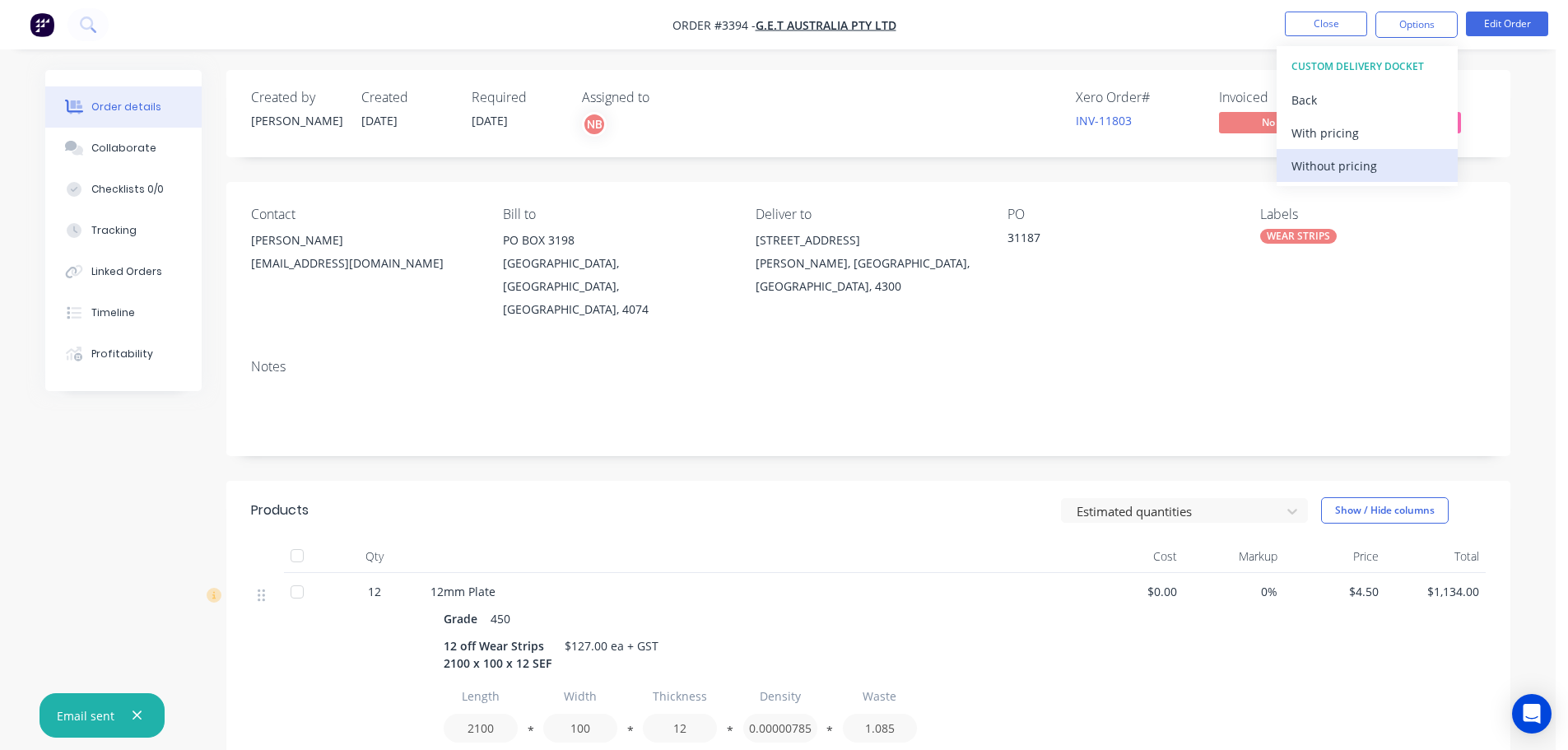
click at [1353, 160] on div "Without pricing" at bounding box center [1367, 166] width 152 height 24
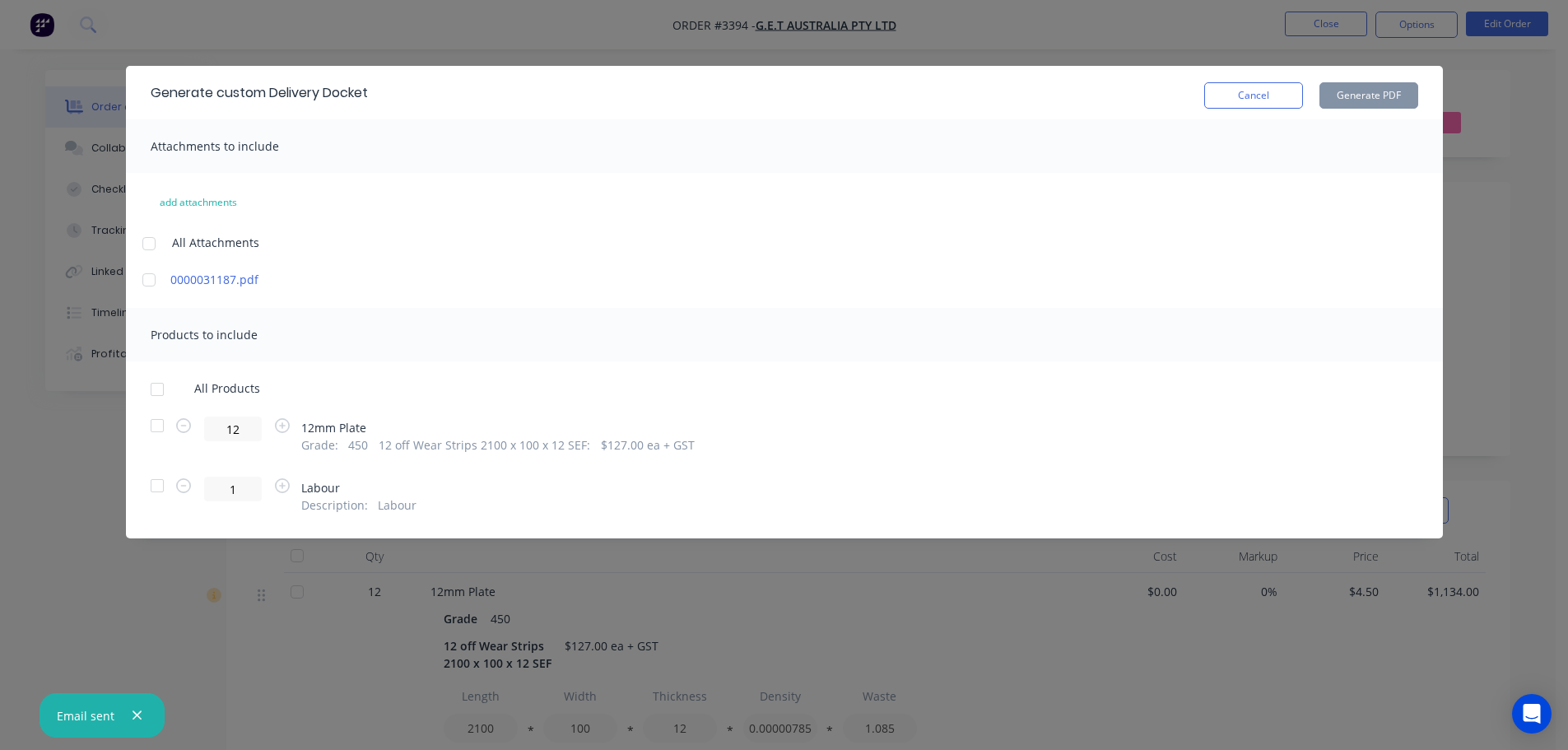
click at [159, 420] on div at bounding box center [158, 426] width 33 height 33
click at [1353, 97] on button "Generate PDF" at bounding box center [1369, 96] width 99 height 26
click at [1217, 94] on button "Cancel" at bounding box center [1254, 96] width 99 height 26
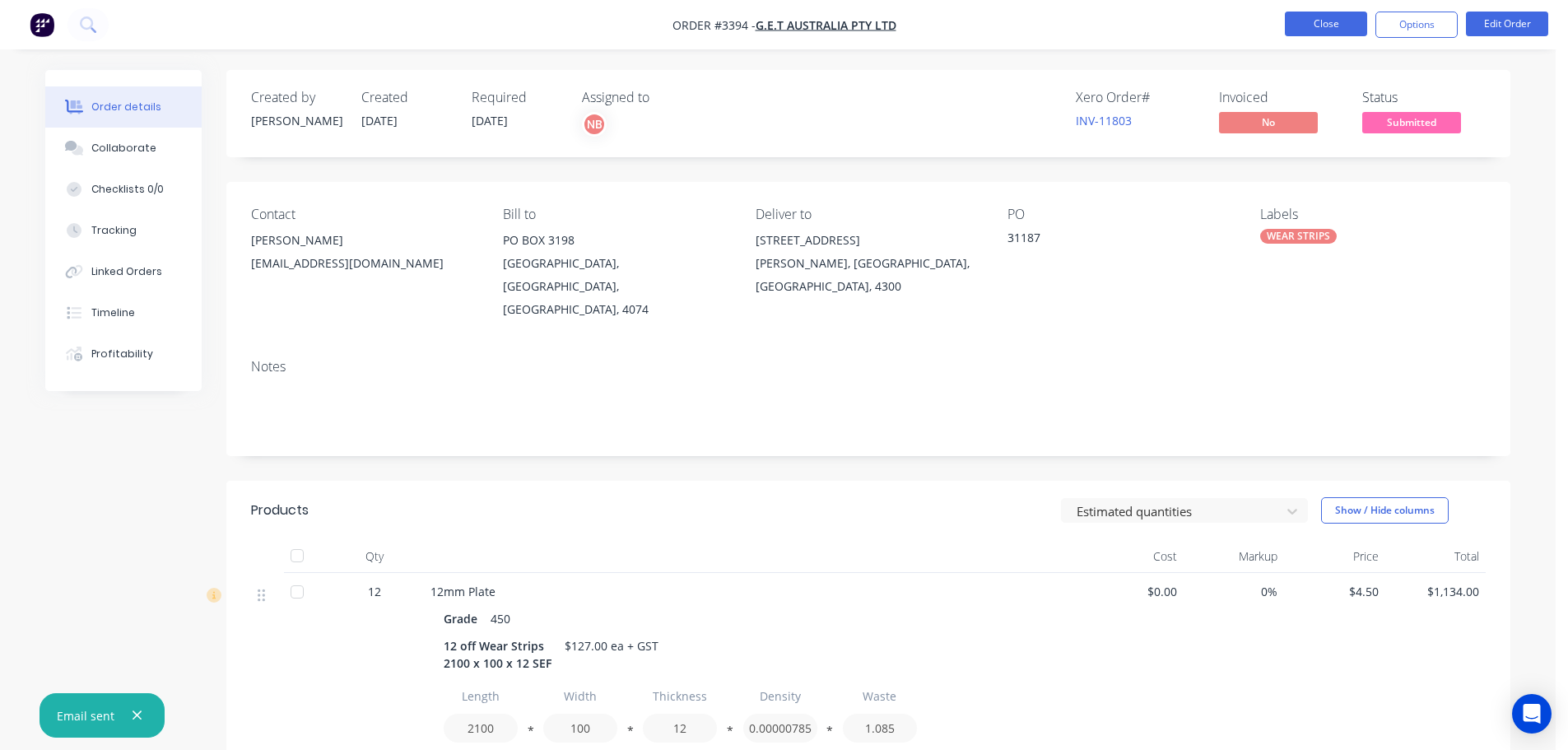
click at [1299, 21] on button "Close" at bounding box center [1326, 24] width 83 height 25
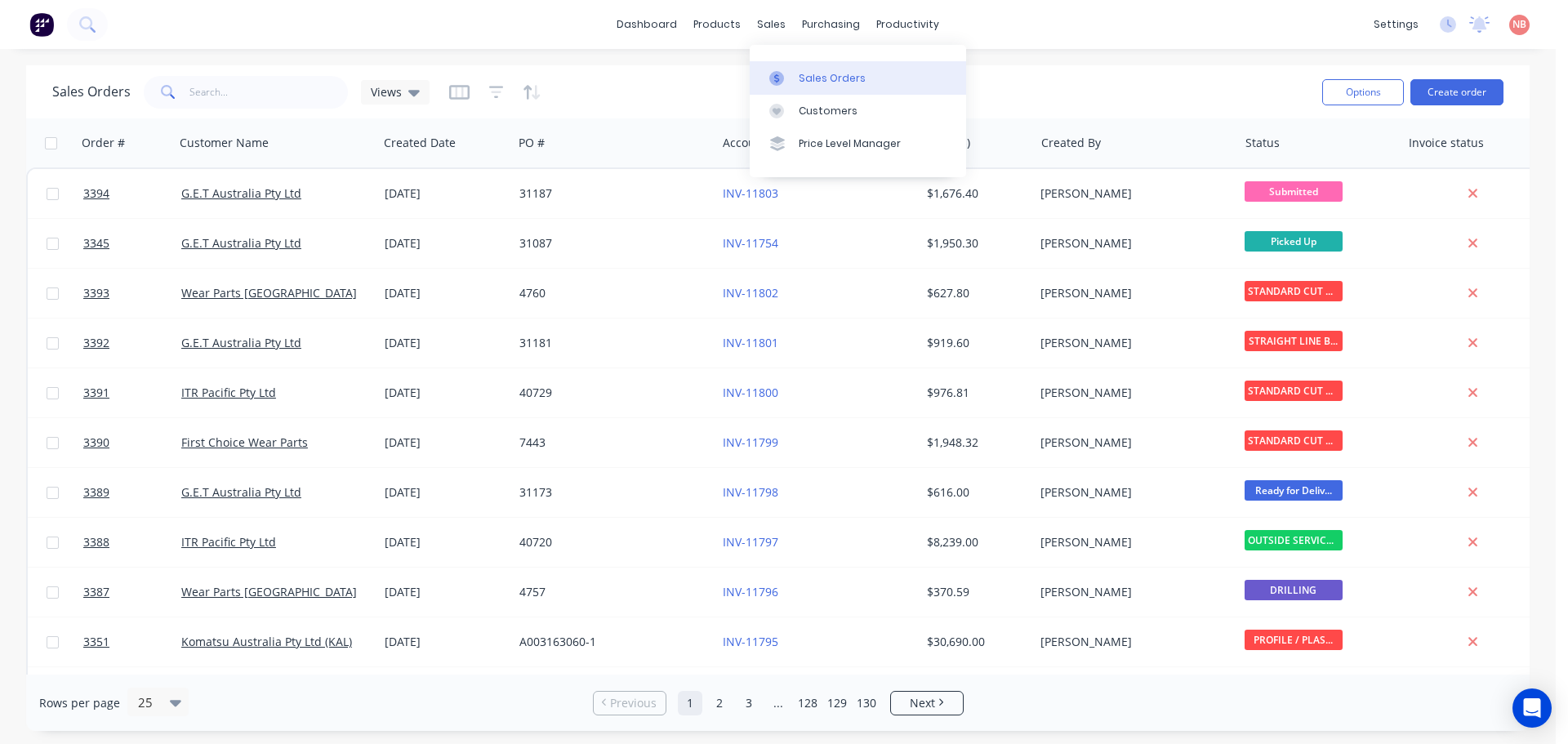
click at [784, 67] on link "Sales Orders" at bounding box center [858, 78] width 216 height 33
